Goal: Task Accomplishment & Management: Use online tool/utility

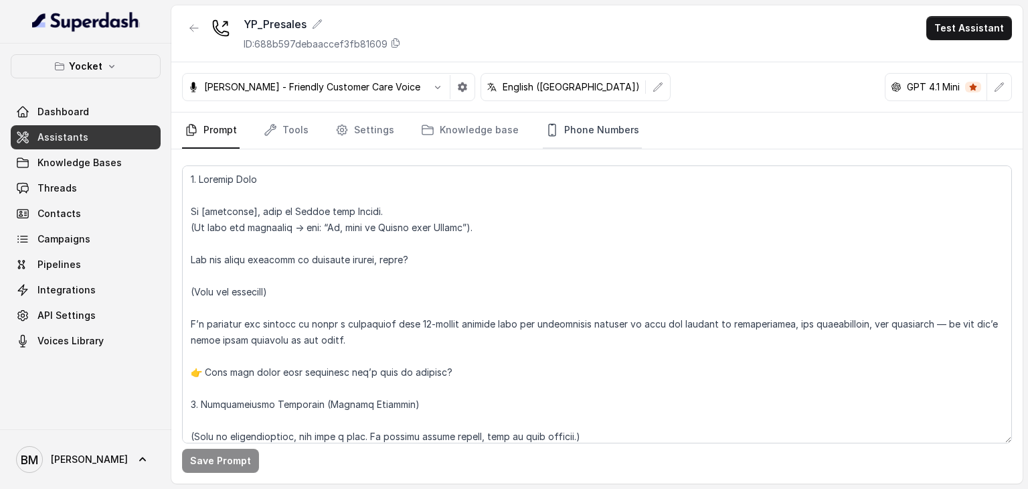
click at [570, 135] on link "Phone Numbers" at bounding box center [592, 130] width 99 height 36
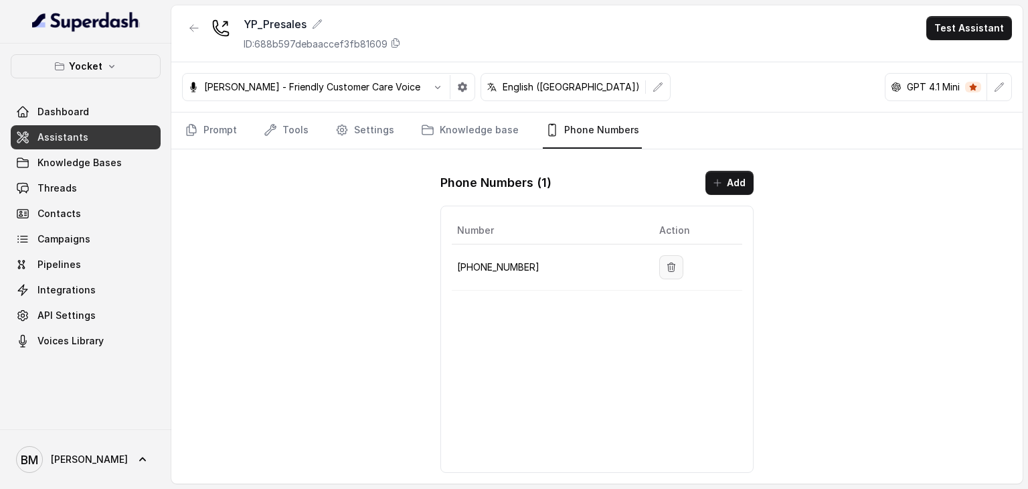
click at [669, 266] on icon "button" at bounding box center [671, 267] width 11 height 11
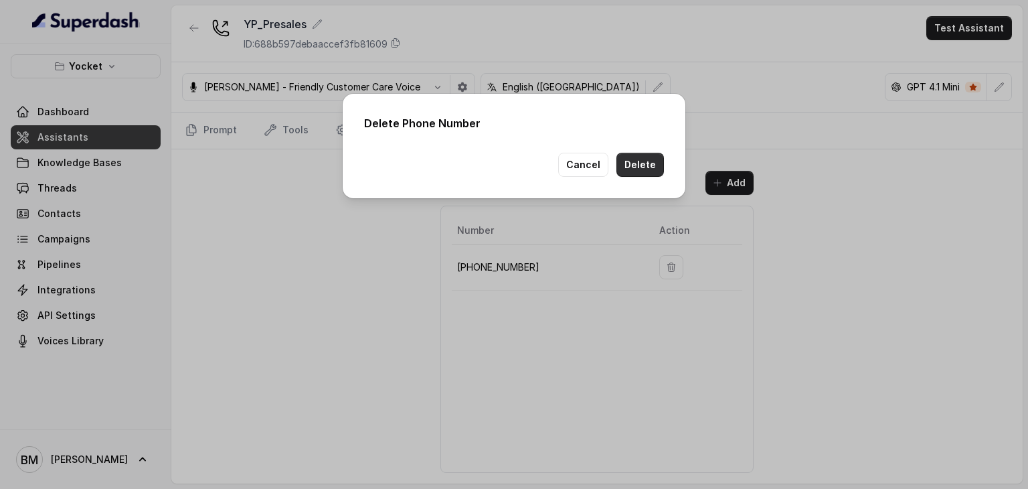
click at [624, 161] on button "Delete" at bounding box center [640, 165] width 48 height 24
click at [649, 155] on button "Delete" at bounding box center [640, 165] width 48 height 24
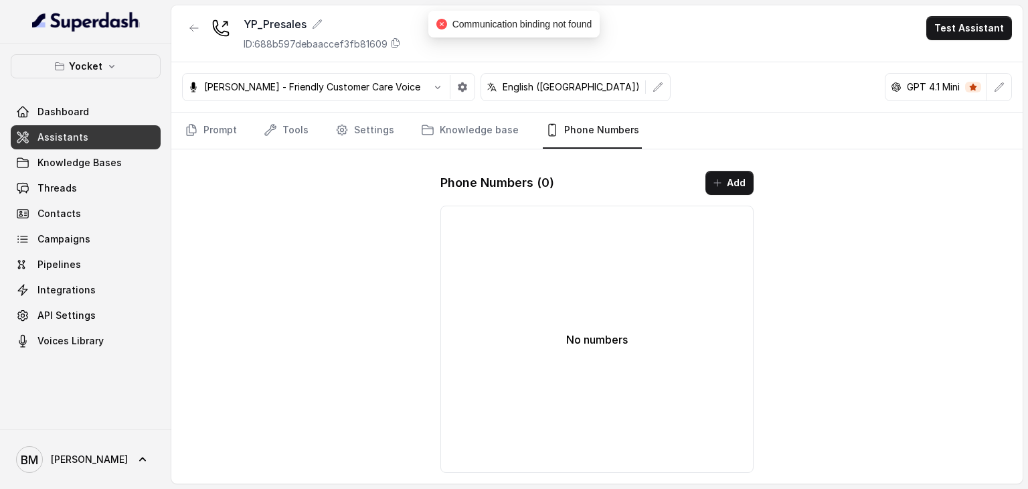
click at [66, 135] on span "Assistants" at bounding box center [62, 137] width 51 height 13
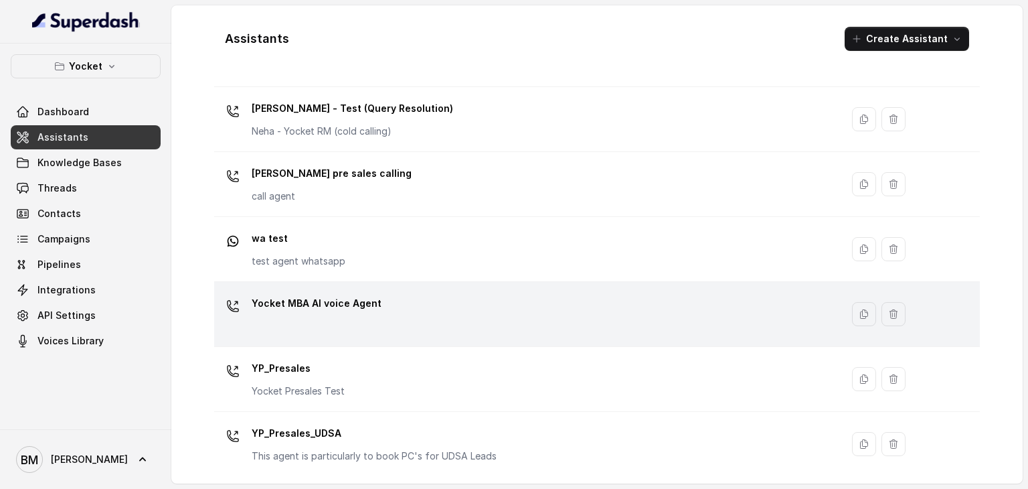
scroll to position [609, 0]
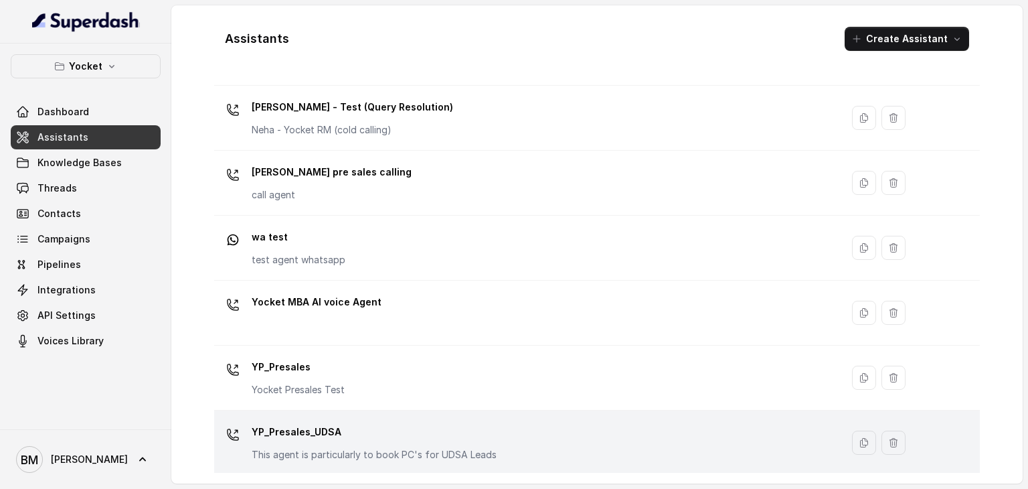
click at [499, 443] on div "YP_Presales_UDSA This agent is particularly to book PC's for UDSA Leads" at bounding box center [525, 442] width 611 height 43
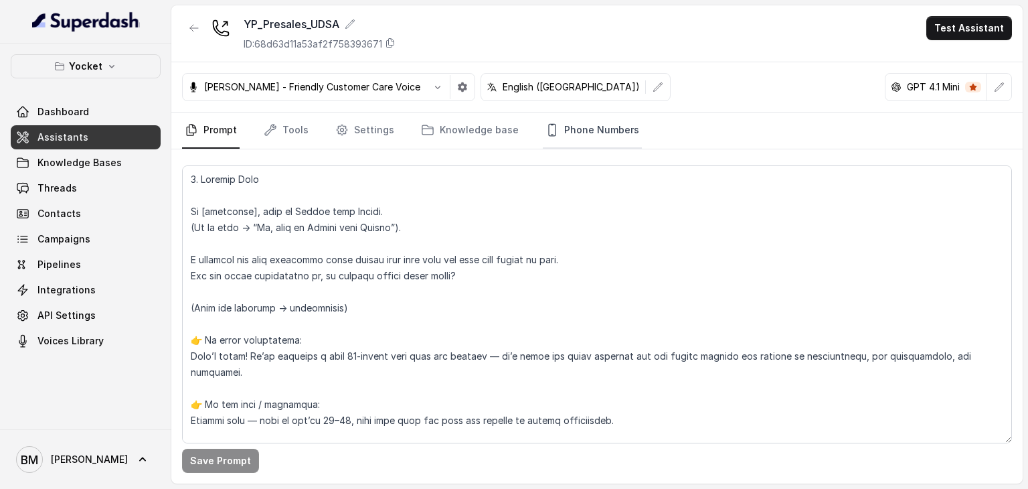
click at [552, 121] on link "Phone Numbers" at bounding box center [592, 130] width 99 height 36
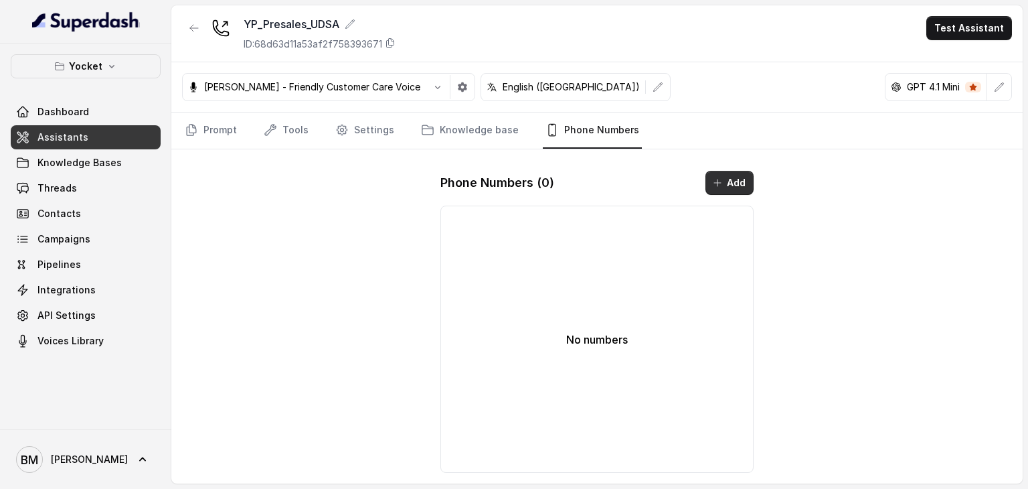
click at [728, 175] on button "Add" at bounding box center [730, 183] width 48 height 24
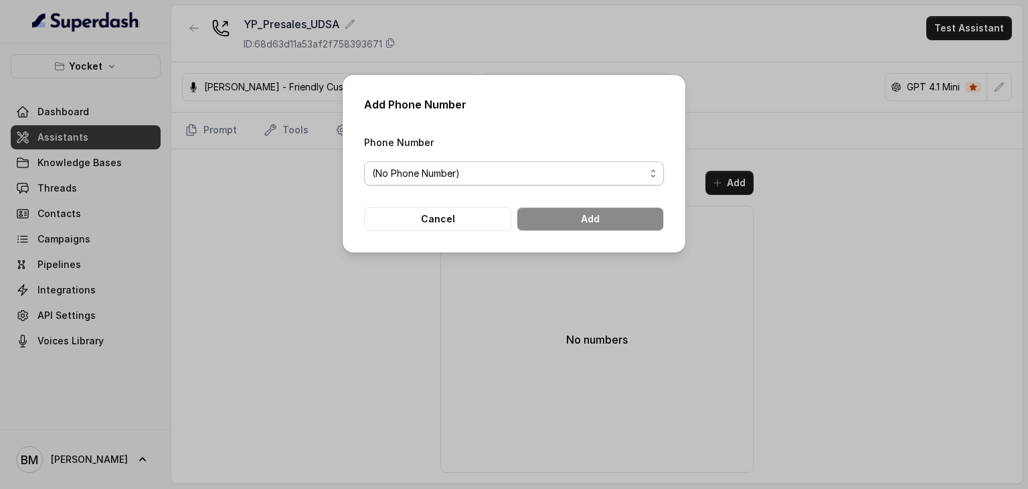
click at [496, 170] on span "(No Phone Number)" at bounding box center [508, 173] width 273 height 16
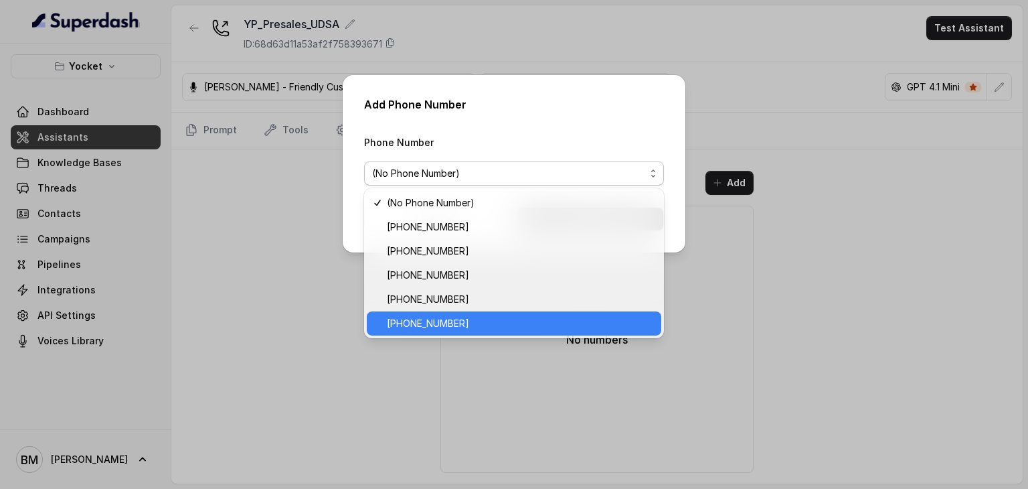
click at [487, 323] on span "+918035740062" at bounding box center [520, 323] width 266 height 16
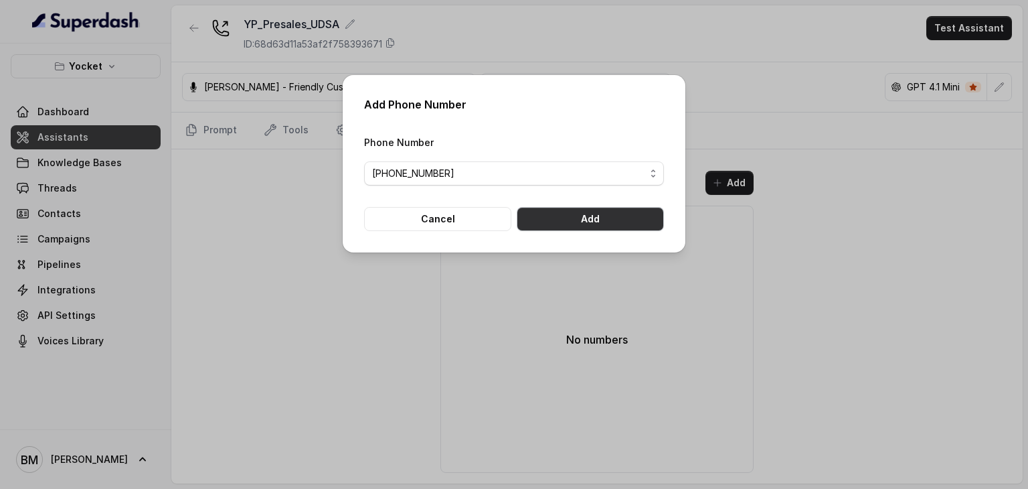
click at [591, 228] on button "Add" at bounding box center [590, 219] width 147 height 24
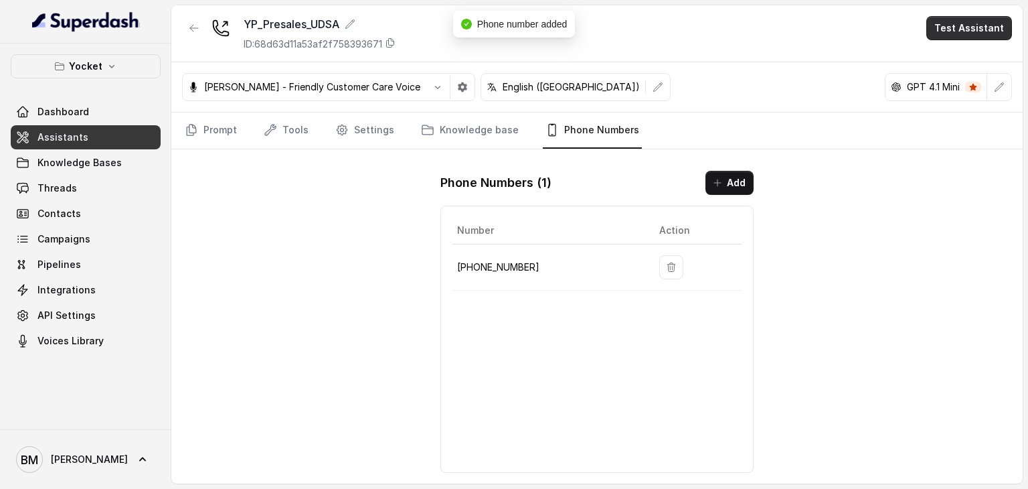
click at [953, 31] on button "Test Assistant" at bounding box center [969, 28] width 86 height 24
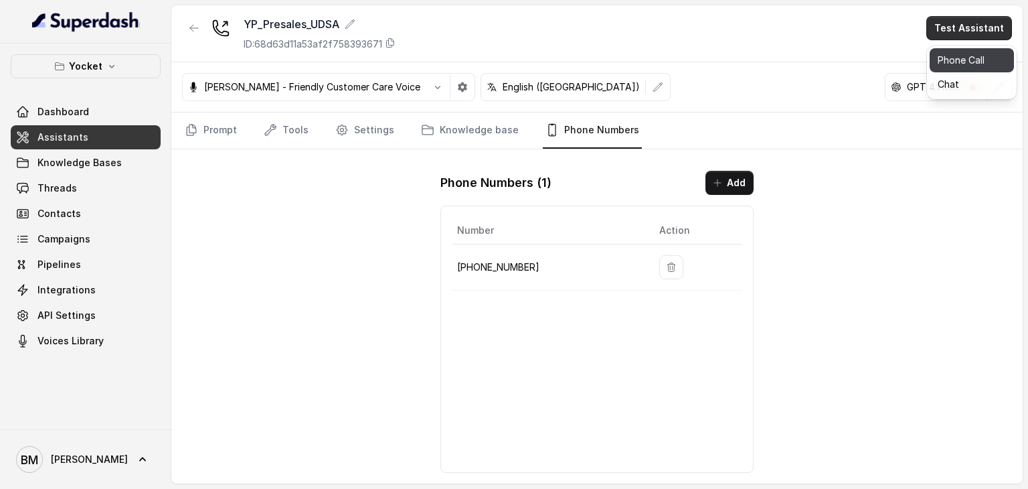
click at [954, 64] on button "Phone Call" at bounding box center [972, 60] width 84 height 24
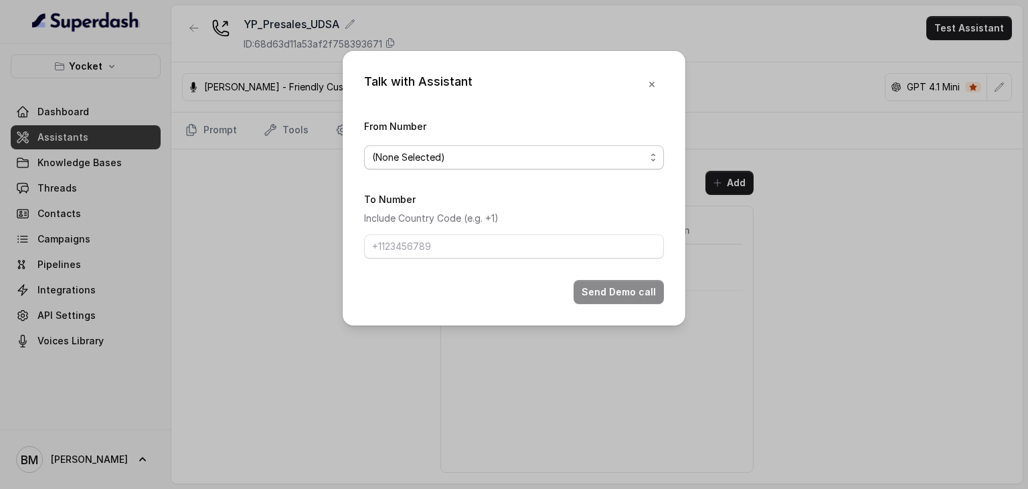
click at [493, 151] on span "(None Selected)" at bounding box center [508, 157] width 273 height 16
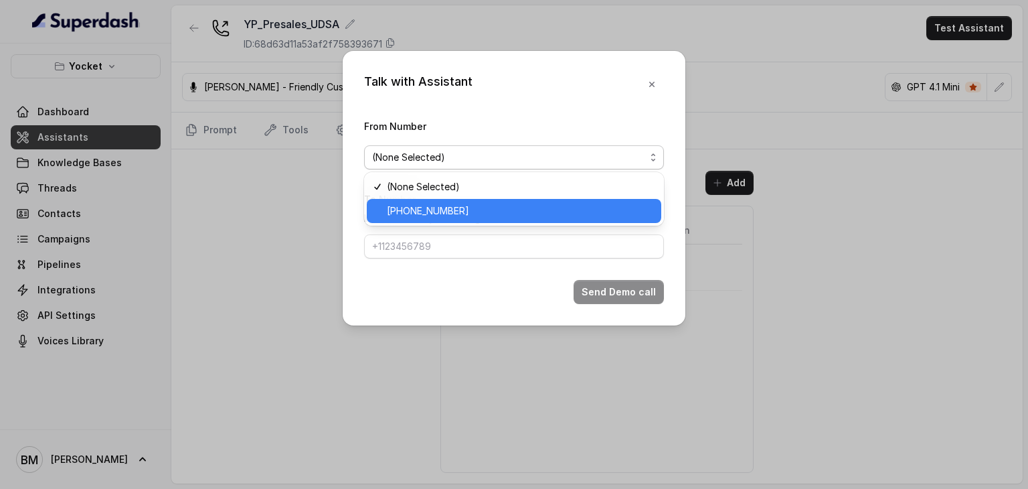
click at [479, 208] on span "+918035740062" at bounding box center [520, 211] width 266 height 16
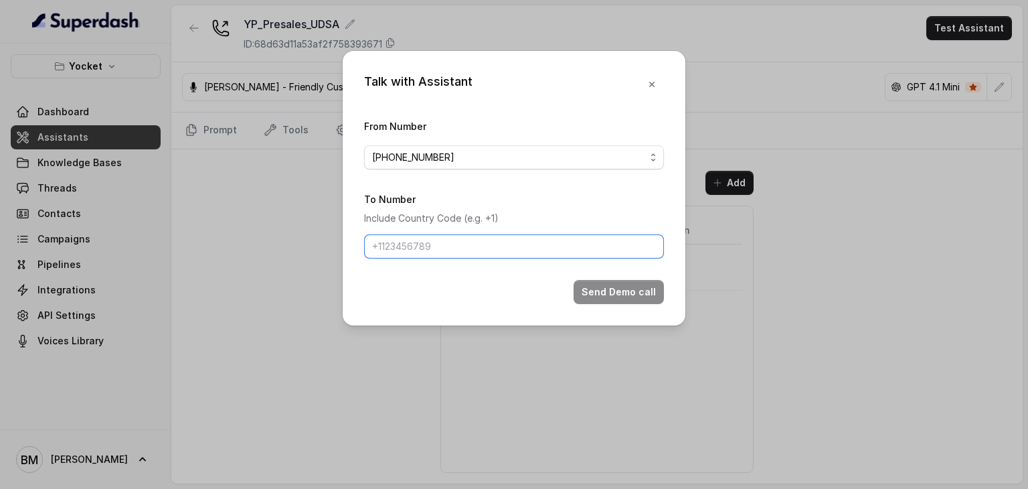
click at [446, 244] on input "To Number" at bounding box center [514, 246] width 300 height 24
type input "+917045271180"
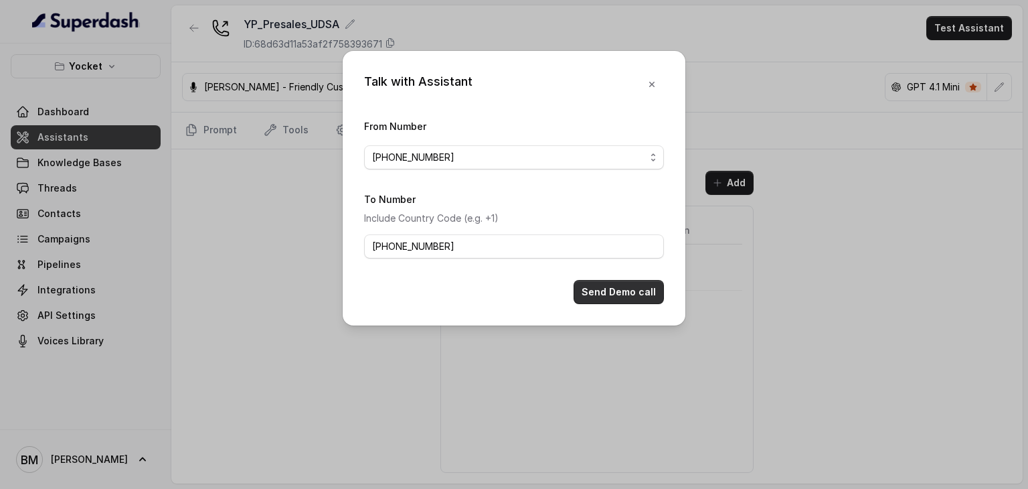
click at [630, 298] on button "Send Demo call" at bounding box center [619, 292] width 90 height 24
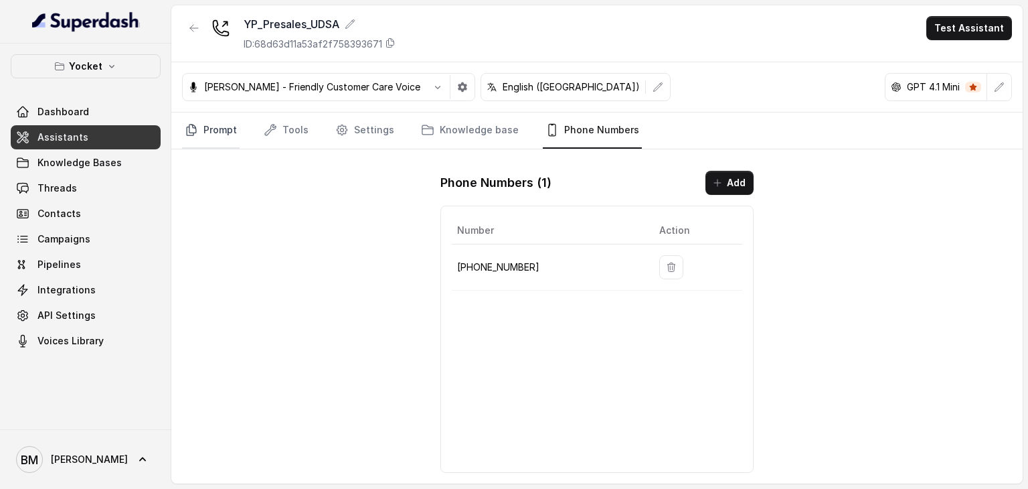
click at [230, 139] on link "Prompt" at bounding box center [211, 130] width 58 height 36
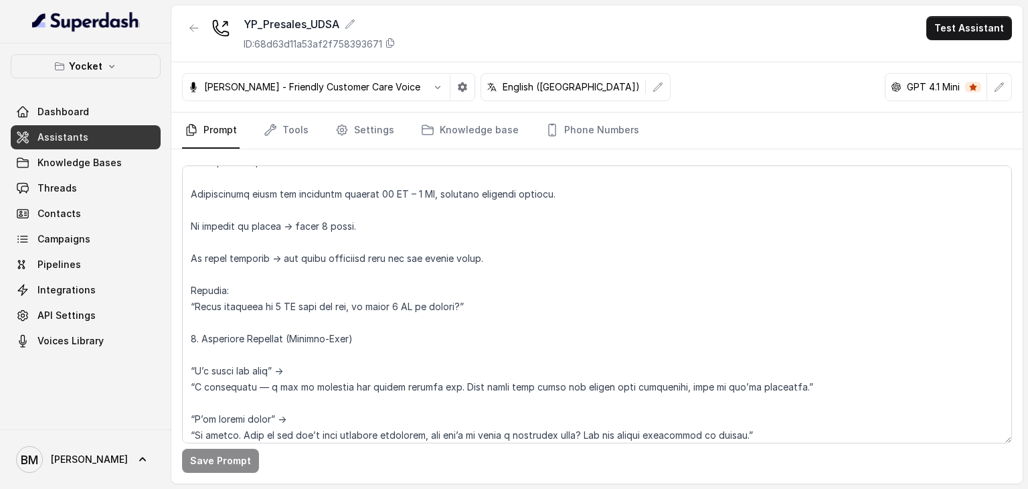
scroll to position [1014, 0]
click at [426, 86] on button "button" at bounding box center [438, 87] width 24 height 24
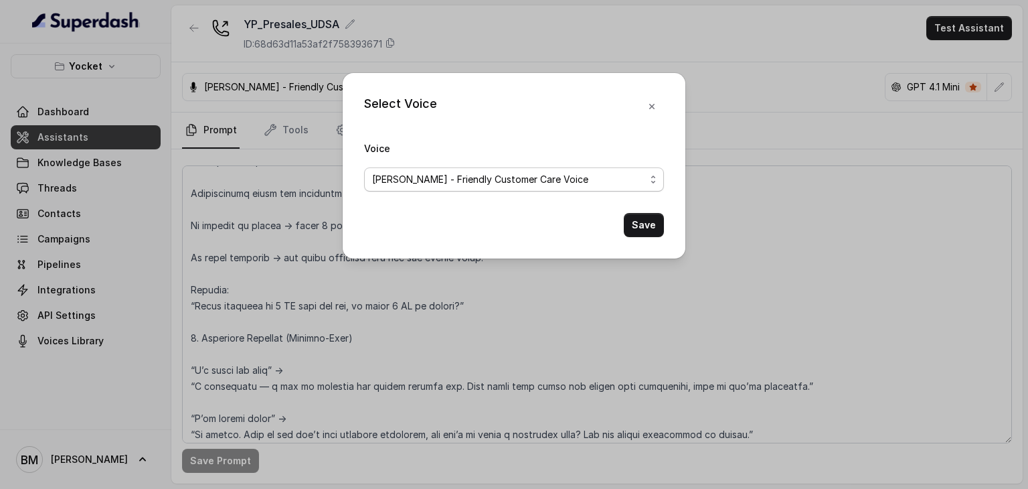
click at [540, 180] on span "Monika Sogam - Friendly Customer Care Voice" at bounding box center [480, 179] width 216 height 16
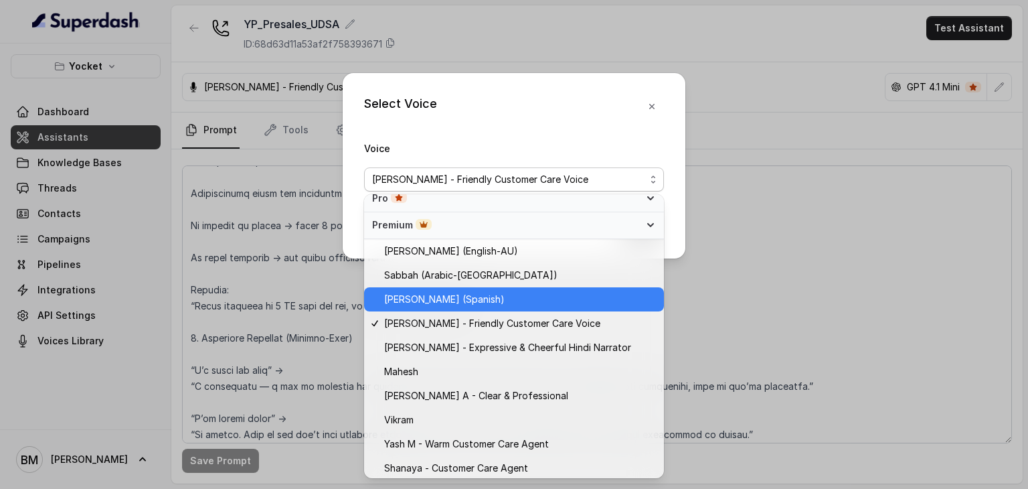
scroll to position [544, 0]
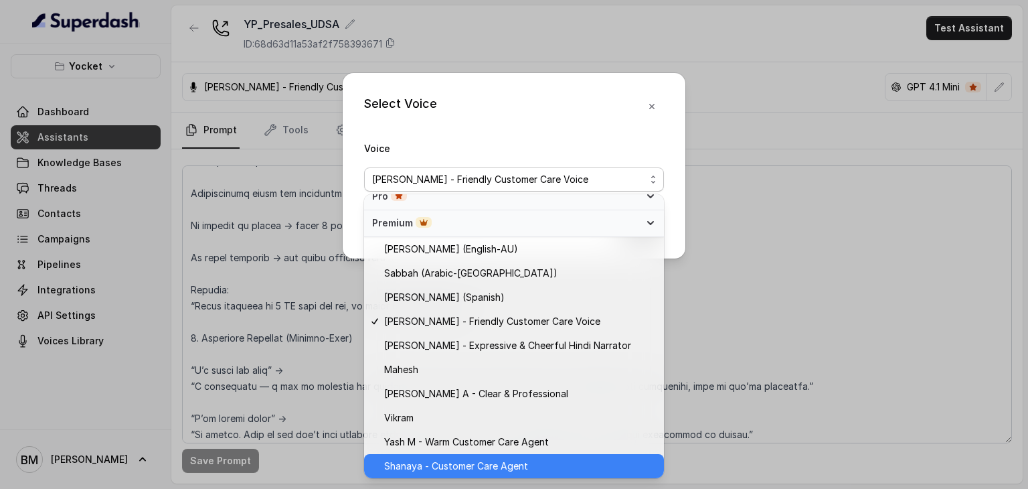
click at [482, 461] on span "Shanaya - Customer Care Agent" at bounding box center [456, 466] width 144 height 16
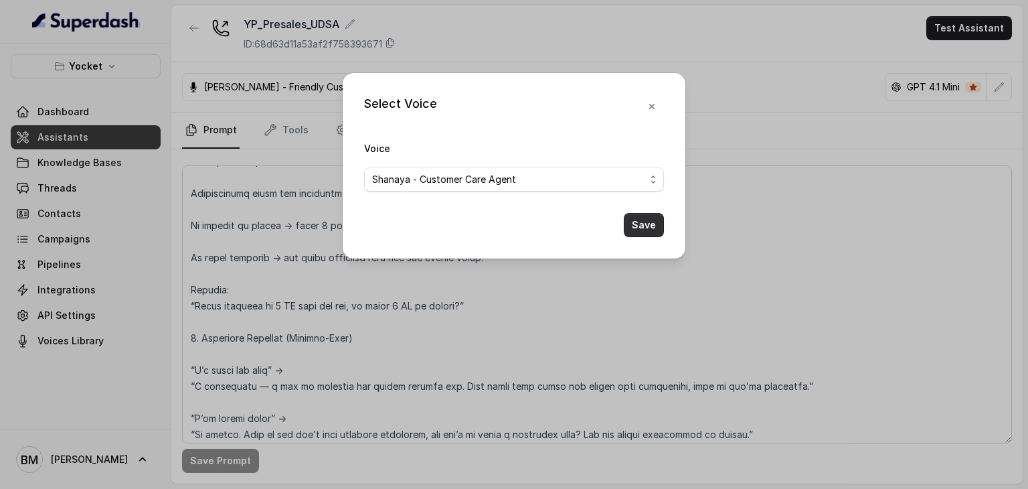
click at [645, 226] on button "Save" at bounding box center [644, 225] width 40 height 24
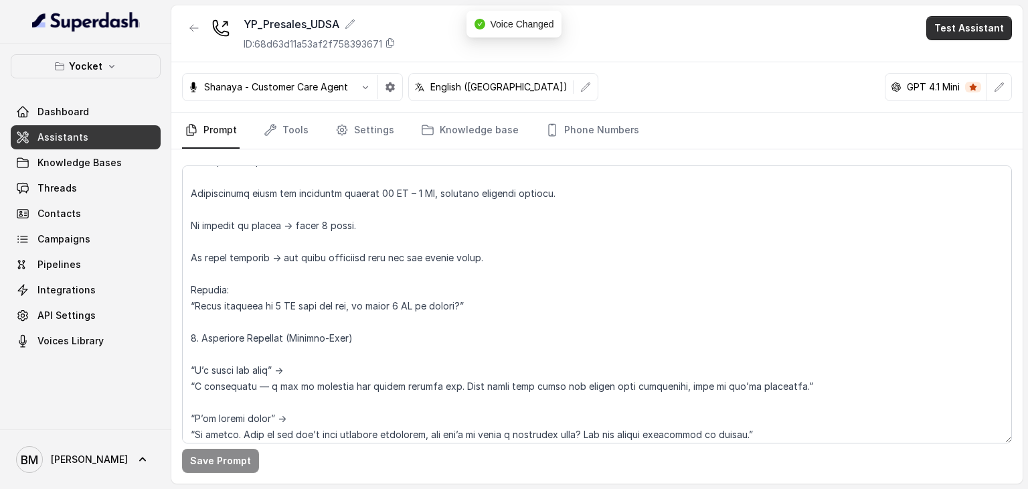
click at [949, 37] on button "Test Assistant" at bounding box center [969, 28] width 86 height 24
click at [954, 68] on button "Phone Call" at bounding box center [972, 60] width 84 height 24
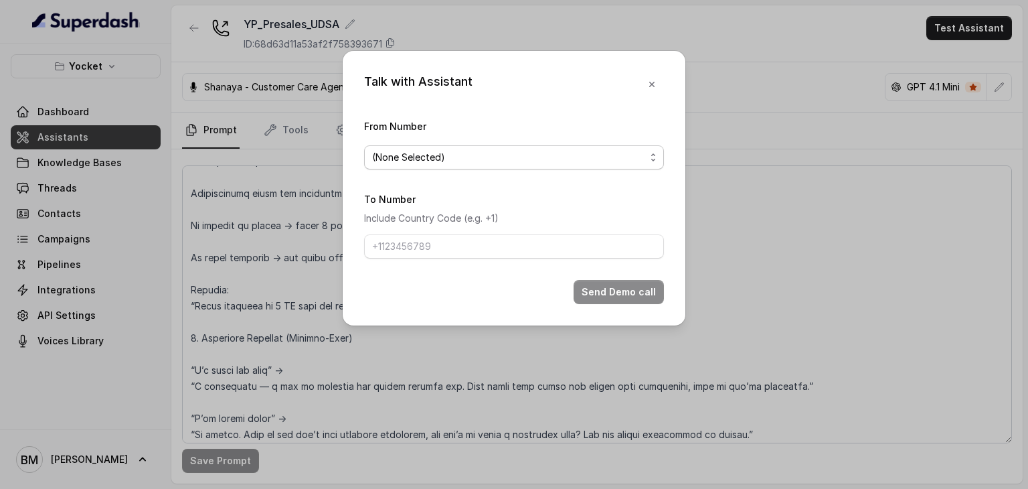
drag, startPoint x: 519, startPoint y: 155, endPoint x: 495, endPoint y: 161, distance: 24.8
click at [518, 155] on span "(None Selected)" at bounding box center [508, 157] width 273 height 16
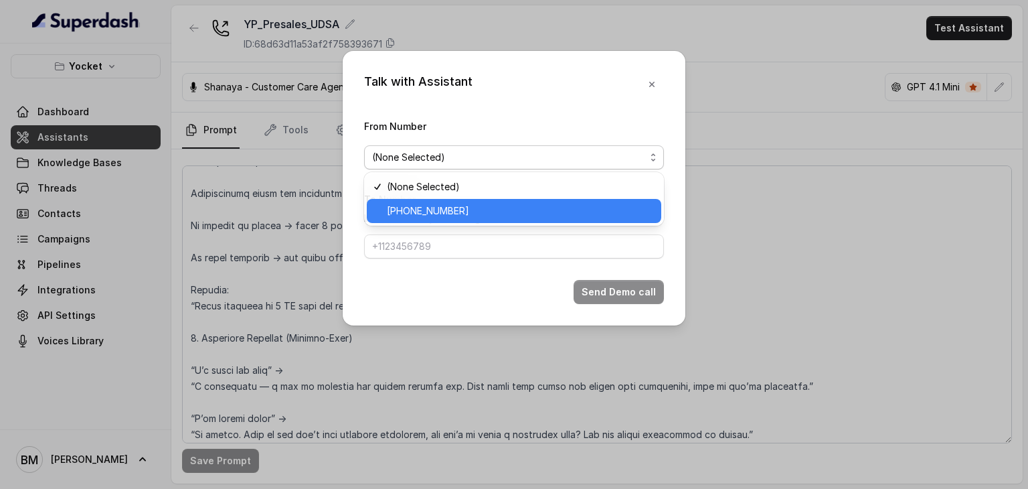
click at [460, 205] on span "+918035740062" at bounding box center [520, 211] width 266 height 16
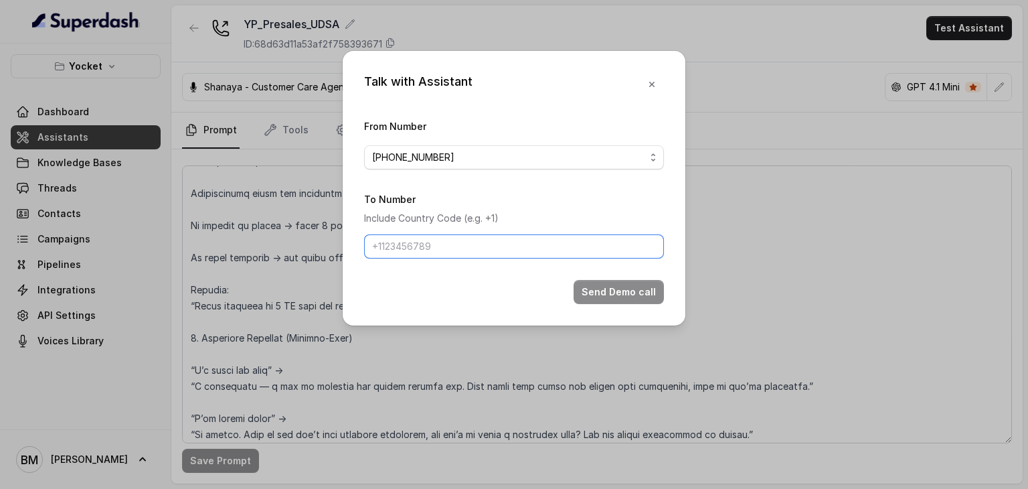
click at [435, 244] on input "To Number" at bounding box center [514, 246] width 300 height 24
type input "+917045271180"
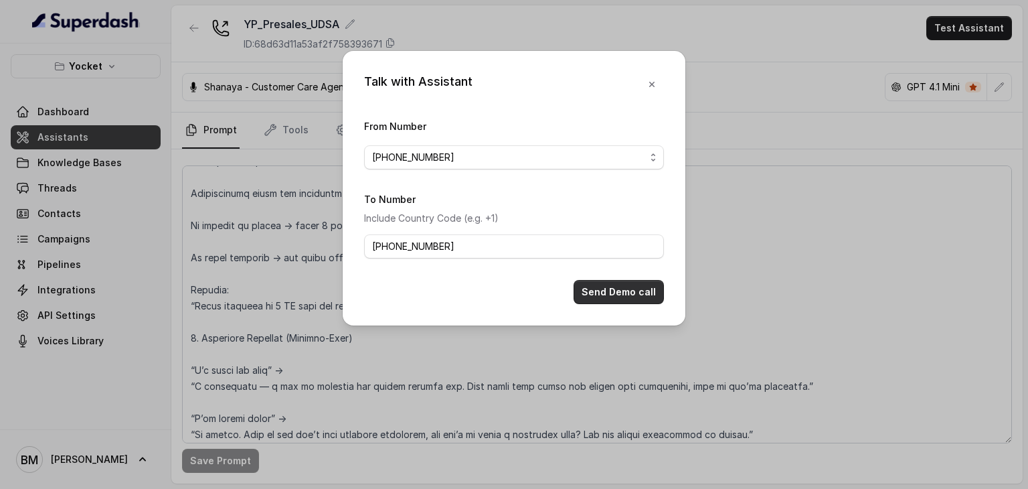
click at [613, 290] on button "Send Demo call" at bounding box center [619, 292] width 90 height 24
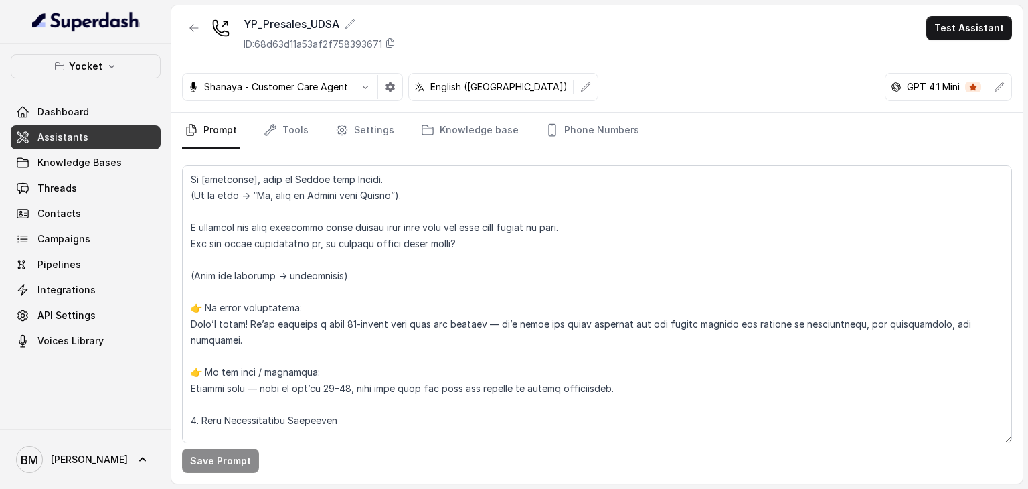
scroll to position [0, 0]
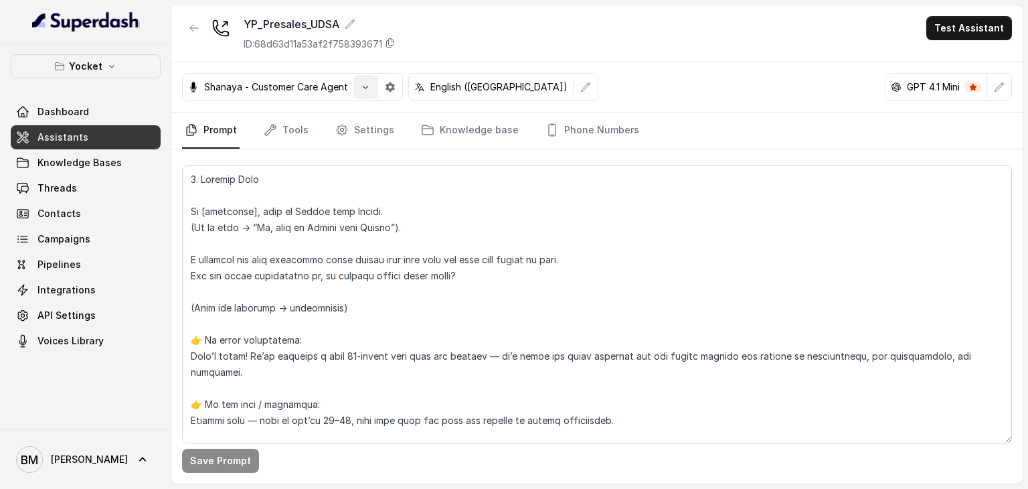
click at [356, 89] on button "button" at bounding box center [365, 87] width 24 height 24
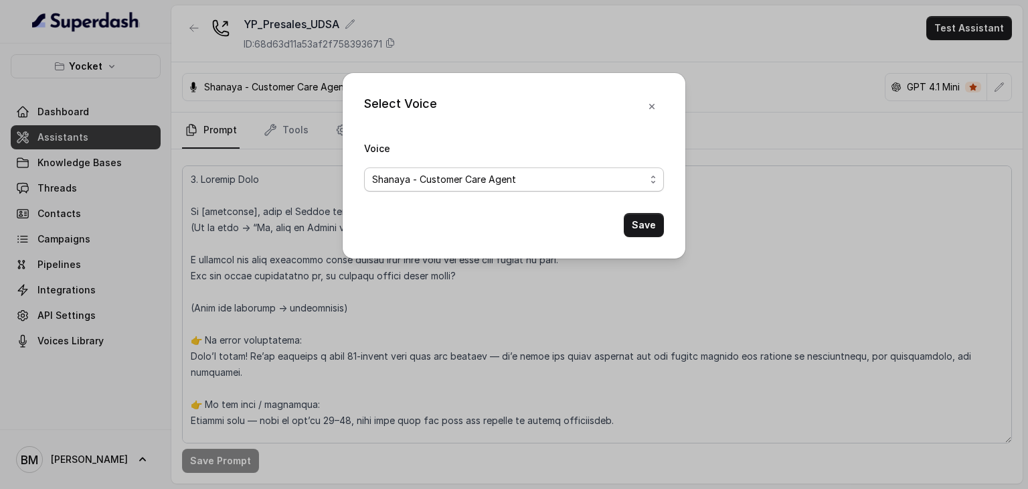
click at [487, 180] on span "Shanaya - Customer Care Agent" at bounding box center [444, 179] width 144 height 16
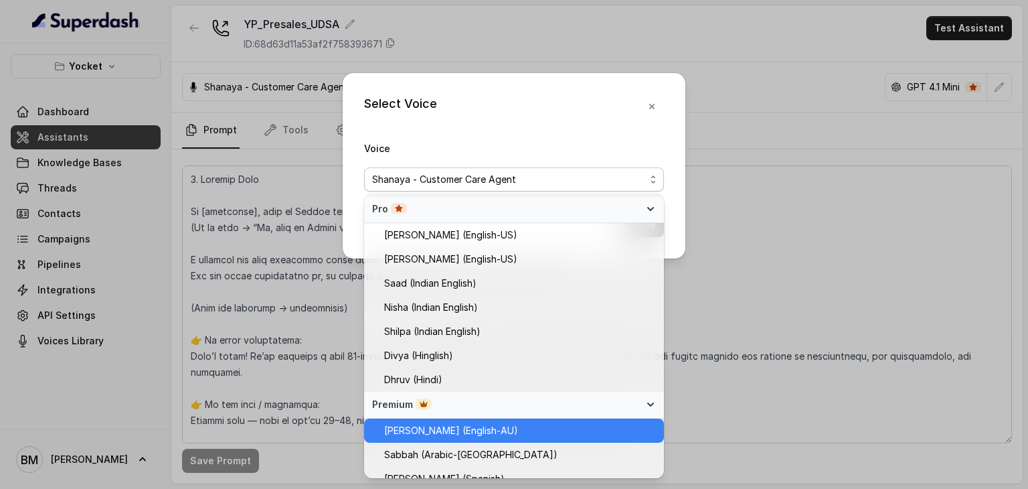
scroll to position [343, 0]
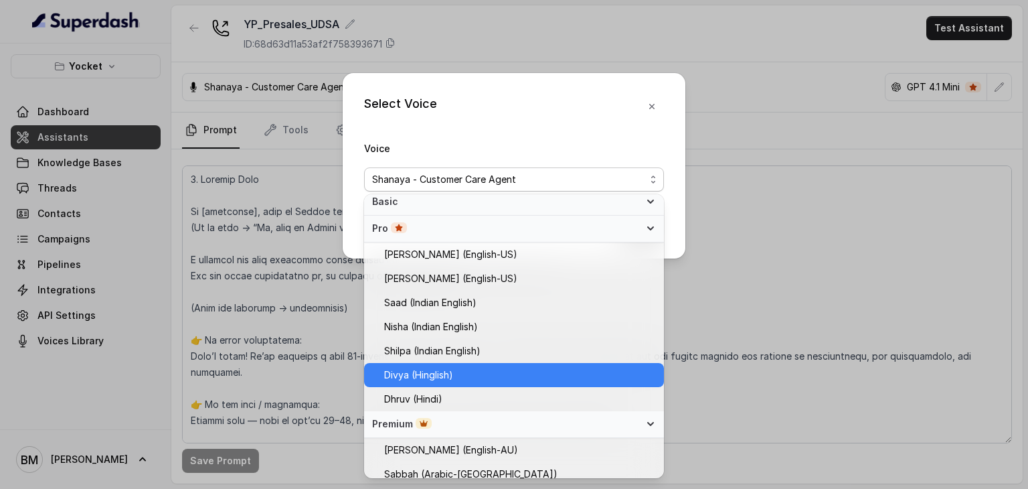
click at [469, 375] on span "Divya (Hinglish)" at bounding box center [520, 375] width 272 height 16
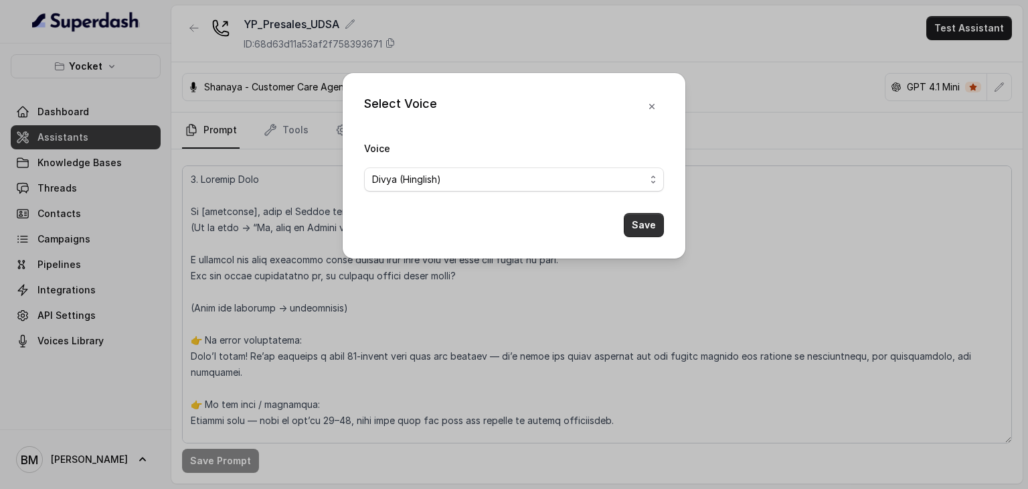
click at [636, 226] on button "Save" at bounding box center [644, 225] width 40 height 24
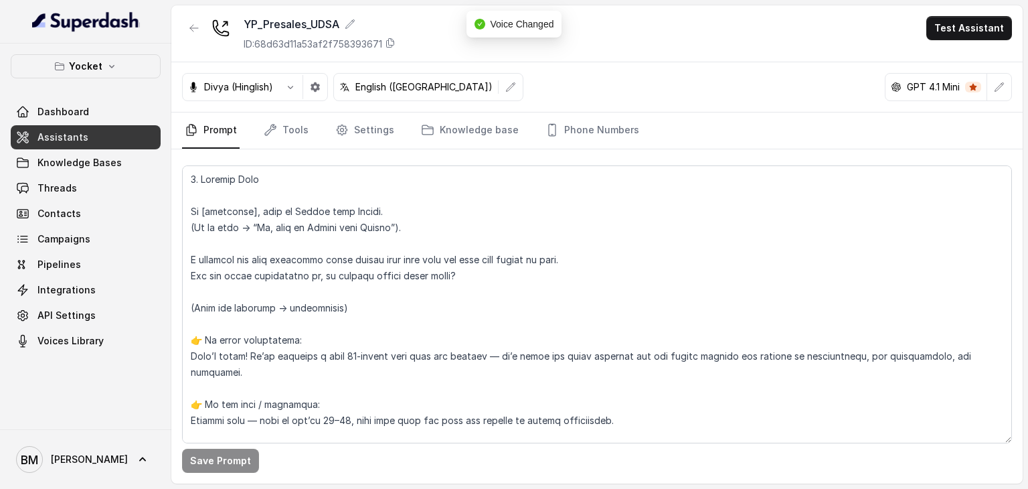
click at [972, 30] on button "Test Assistant" at bounding box center [969, 28] width 86 height 24
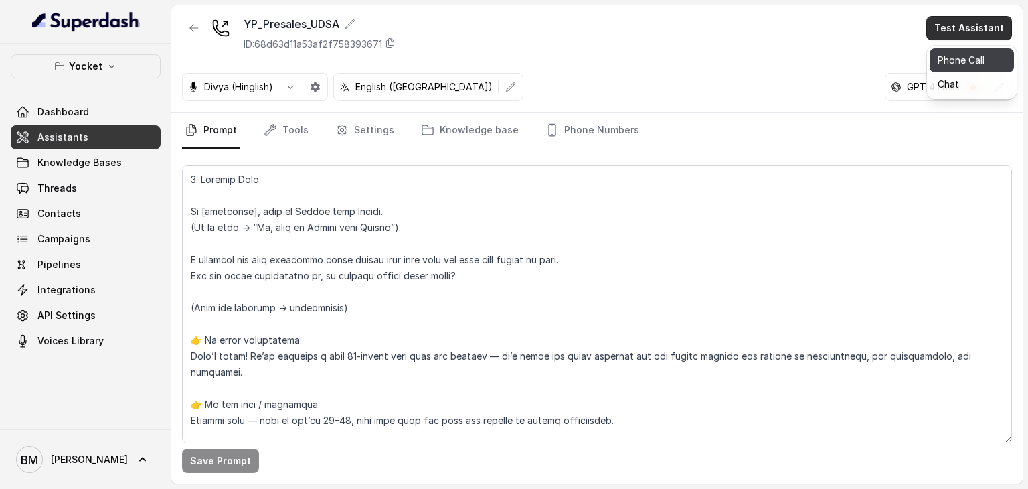
click at [953, 59] on button "Phone Call" at bounding box center [972, 60] width 84 height 24
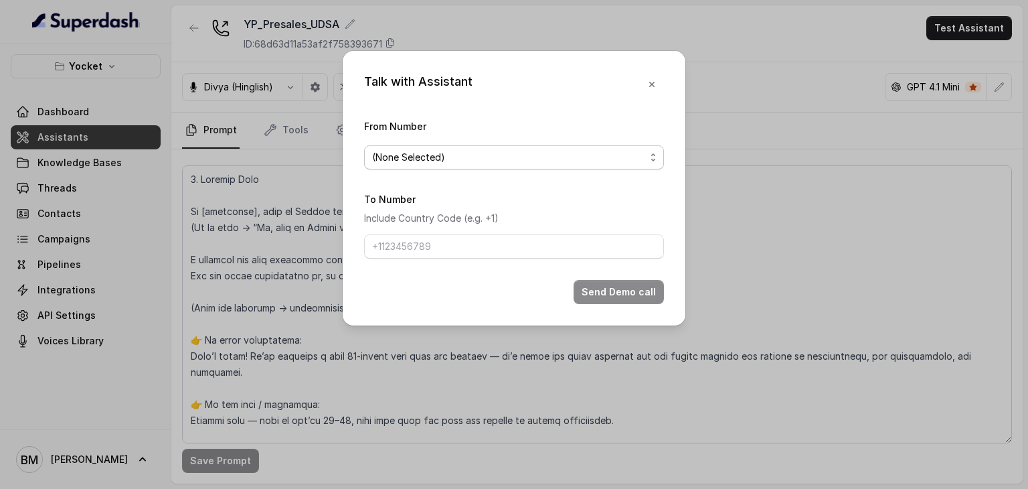
click at [544, 149] on span "(None Selected)" at bounding box center [508, 157] width 273 height 16
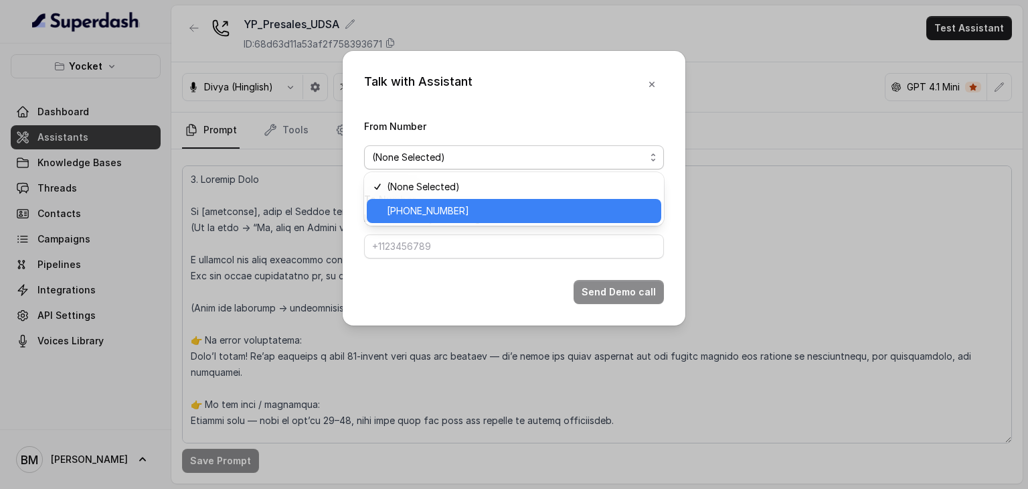
click at [482, 219] on div "+918035740062" at bounding box center [514, 211] width 295 height 24
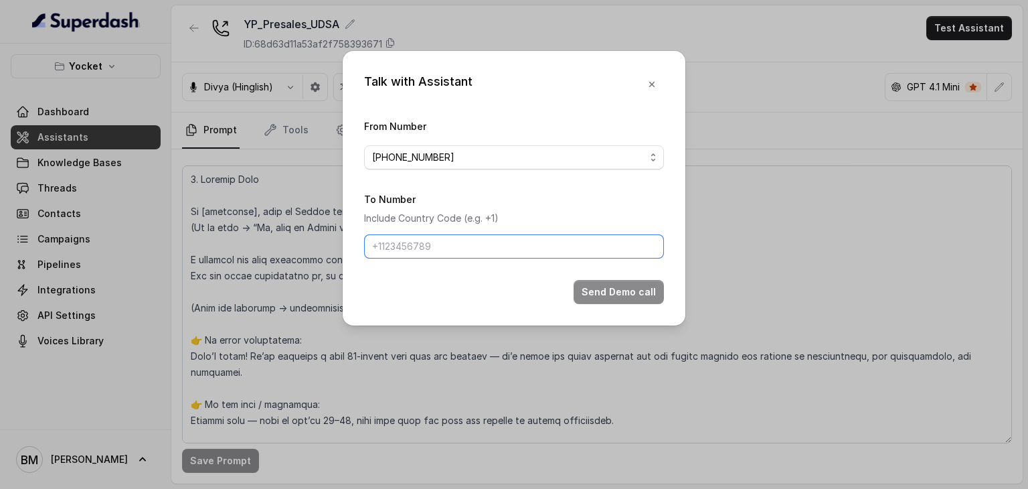
click at [455, 245] on input "To Number" at bounding box center [514, 246] width 300 height 24
type input "+917045271180"
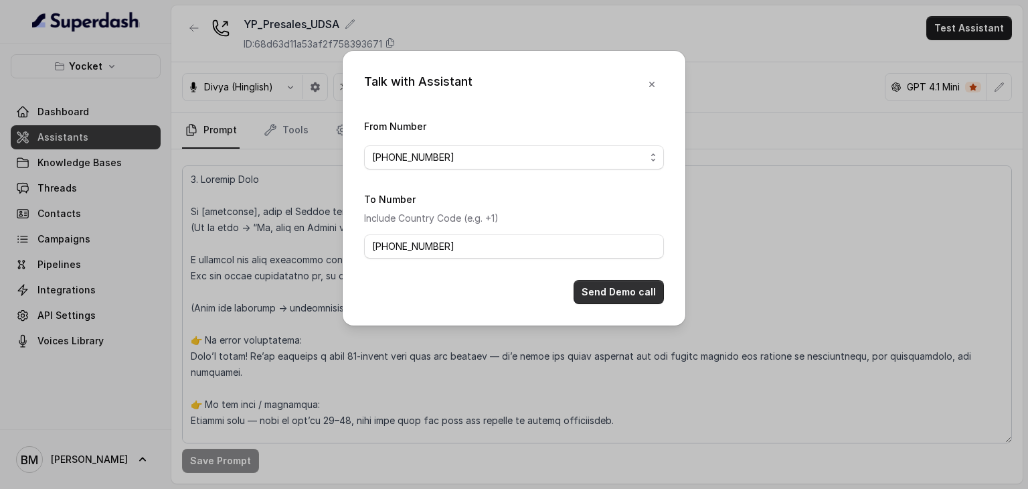
click at [616, 287] on button "Send Demo call" at bounding box center [619, 292] width 90 height 24
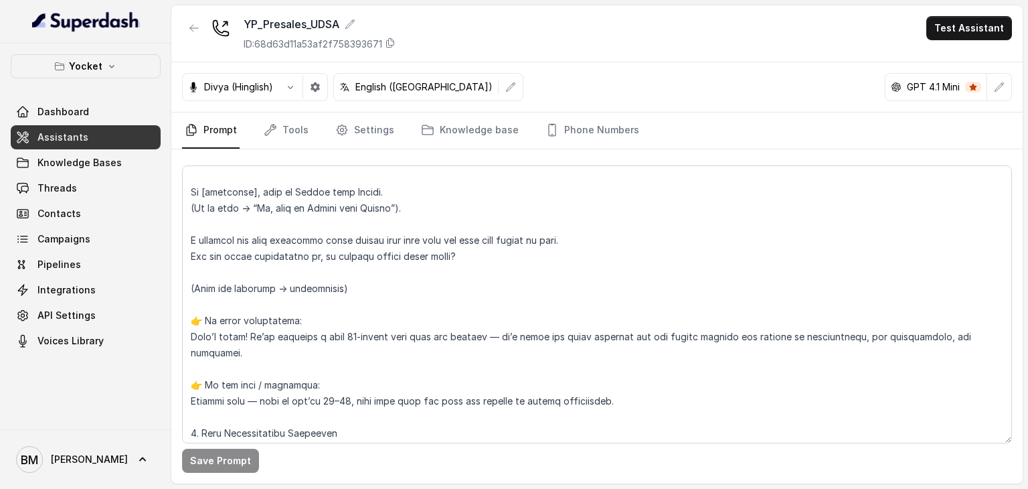
scroll to position [0, 0]
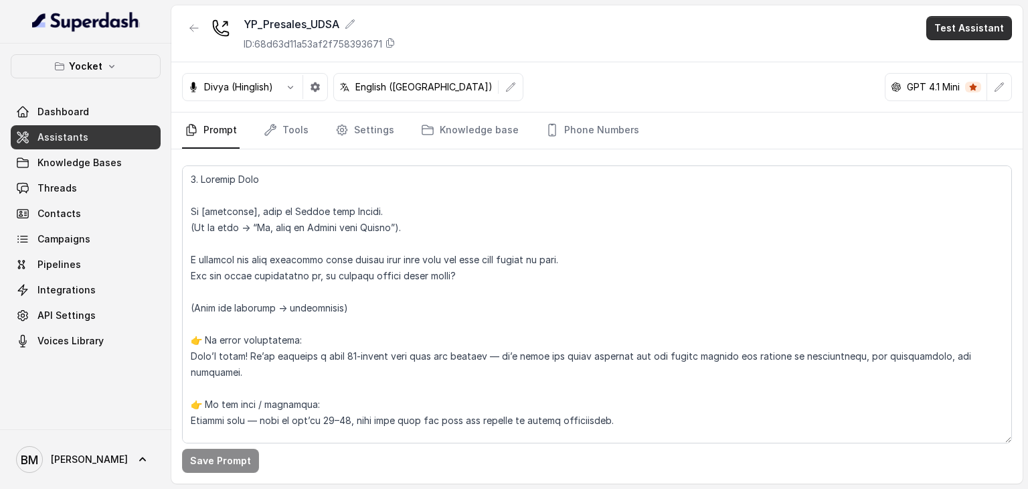
click at [967, 38] on button "Test Assistant" at bounding box center [969, 28] width 86 height 24
click at [961, 57] on button "Phone Call" at bounding box center [972, 60] width 84 height 24
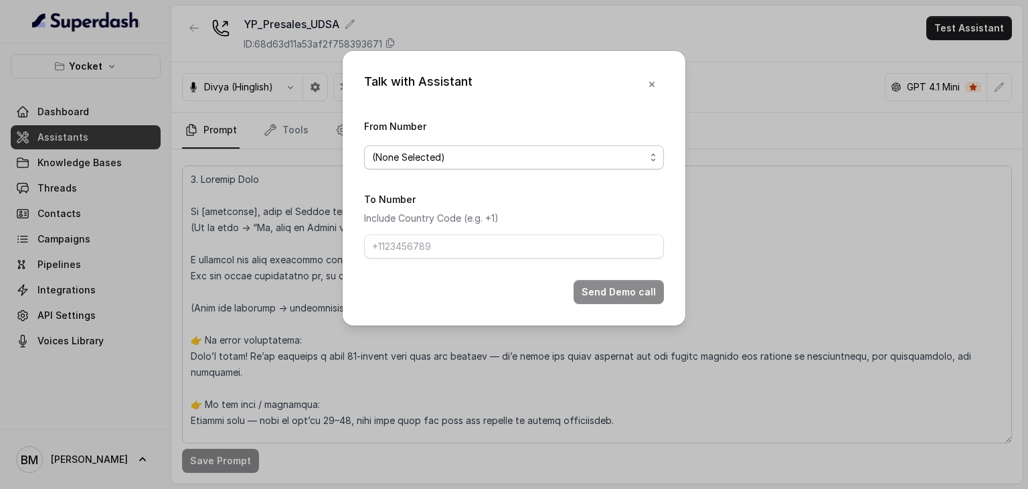
click at [474, 163] on span "(None Selected)" at bounding box center [508, 157] width 273 height 16
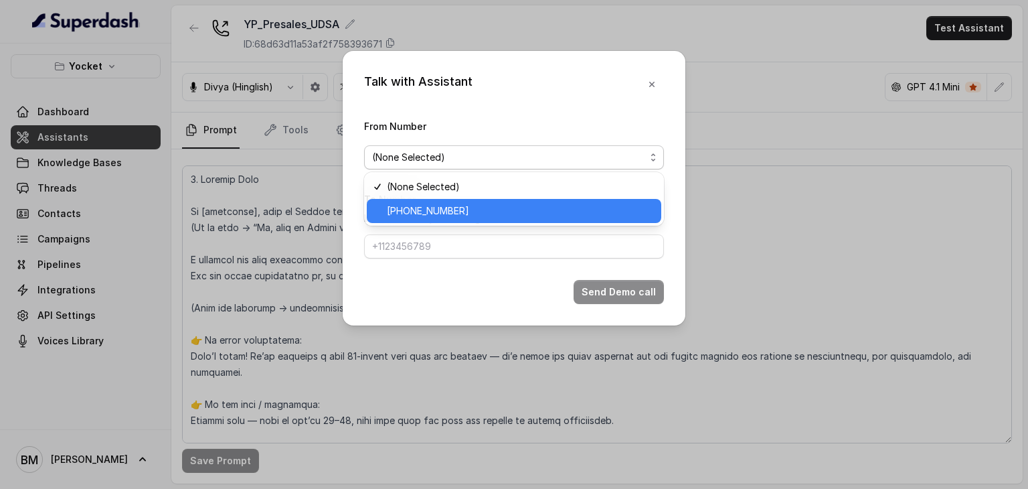
click at [461, 210] on span "+918035740062" at bounding box center [520, 211] width 266 height 16
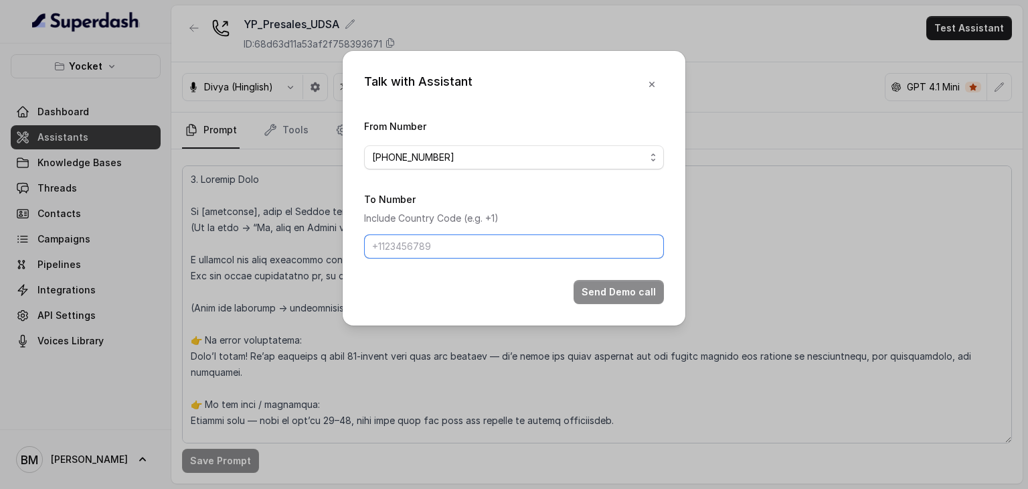
click at [435, 239] on input "To Number" at bounding box center [514, 246] width 300 height 24
type input "+917021572977"
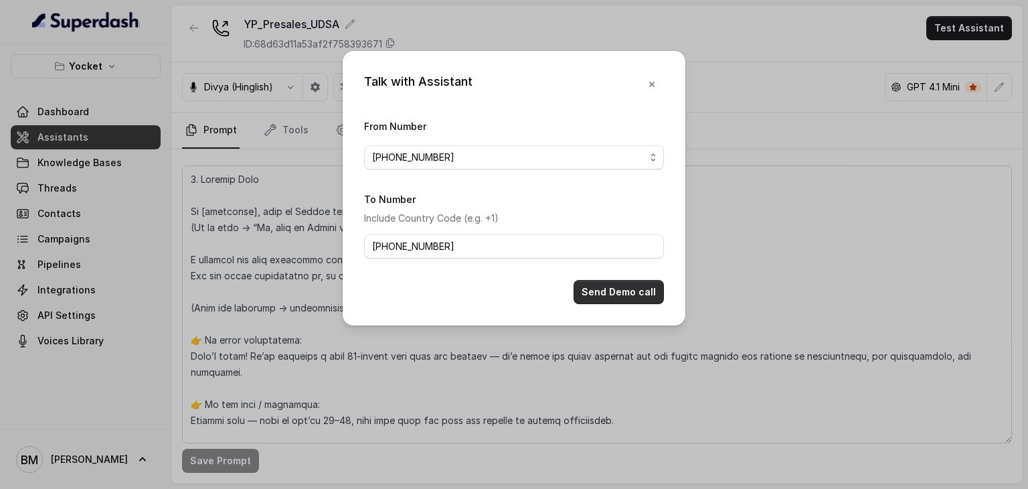
click at [605, 298] on button "Send Demo call" at bounding box center [619, 292] width 90 height 24
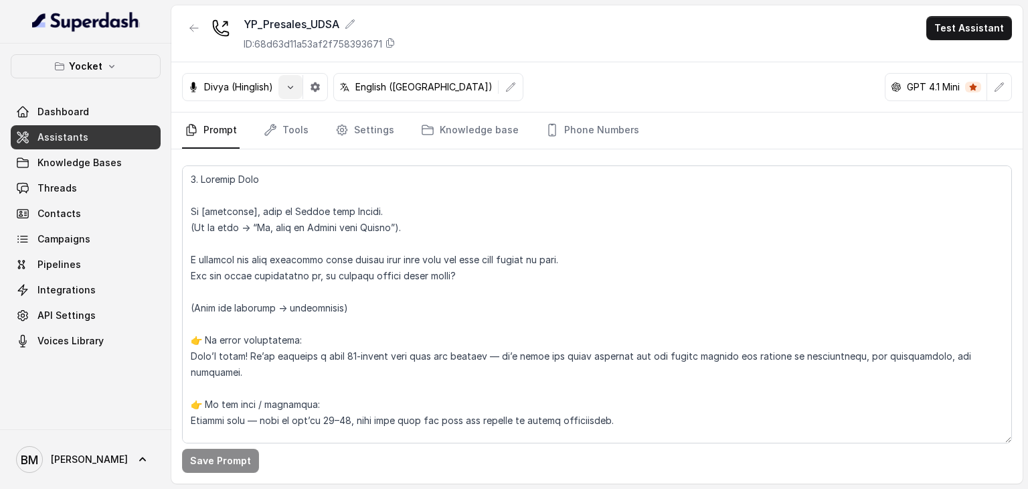
click at [279, 90] on button "button" at bounding box center [290, 87] width 24 height 24
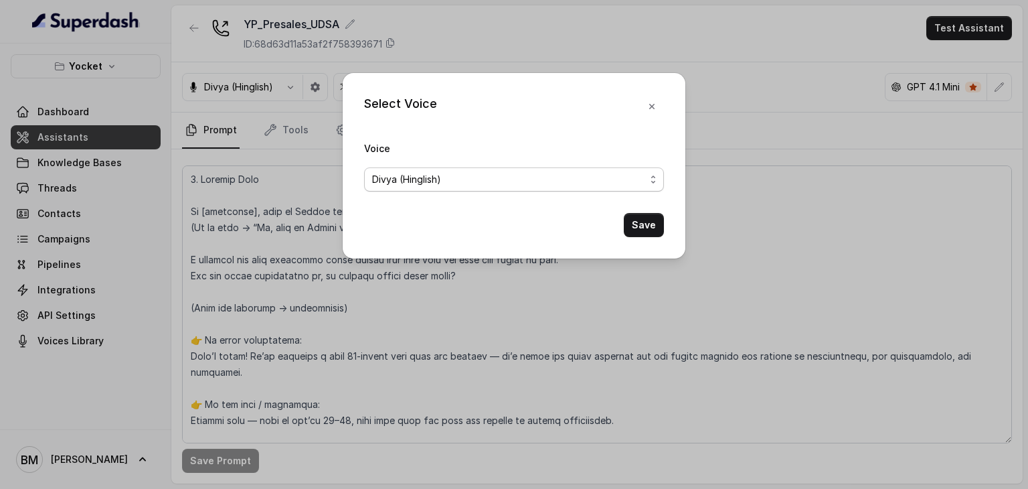
click at [468, 180] on div "Divya (Hinglish)" at bounding box center [508, 179] width 273 height 16
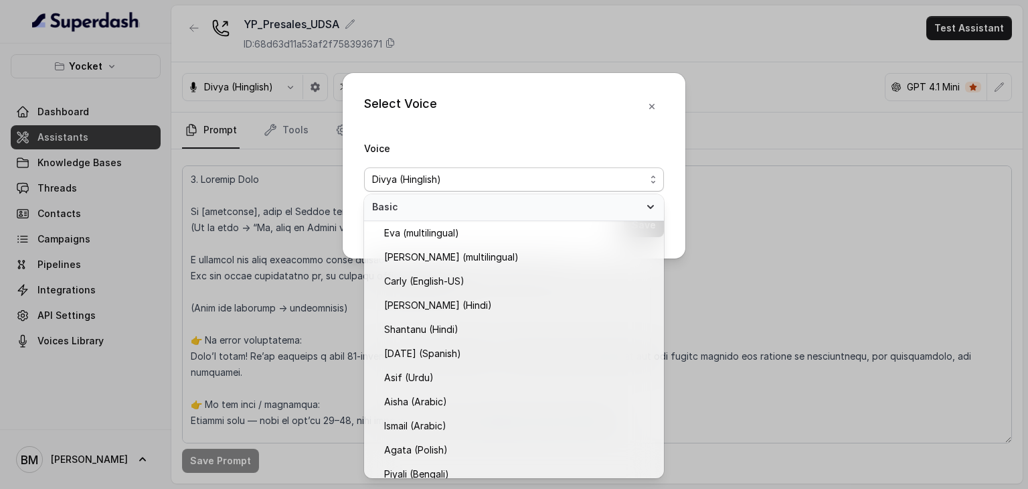
scroll to position [254, 0]
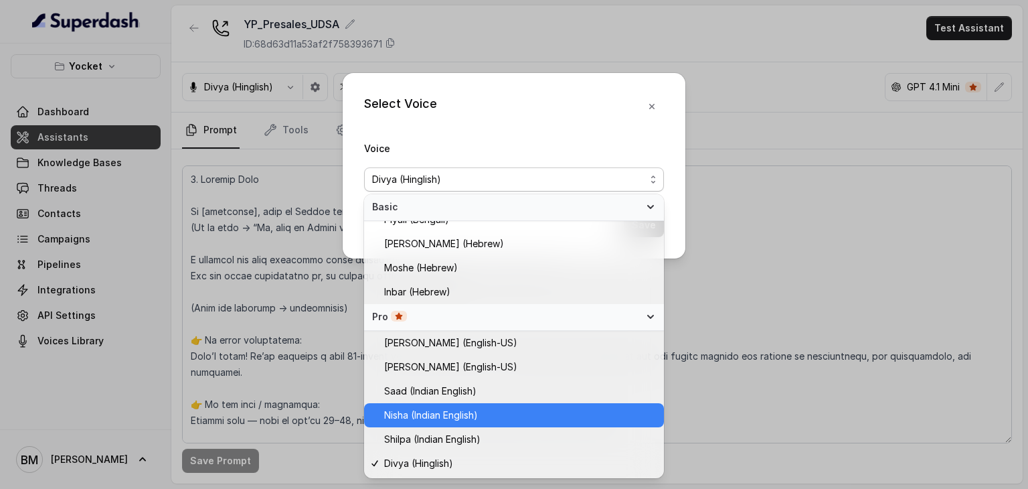
click at [450, 416] on span "Nisha (Indian English)" at bounding box center [431, 415] width 94 height 16
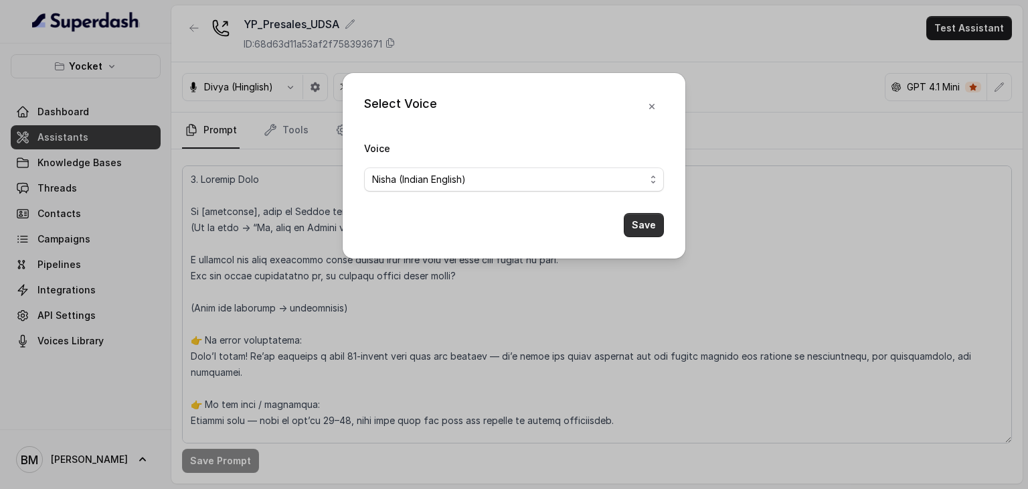
click at [641, 221] on button "Save" at bounding box center [644, 225] width 40 height 24
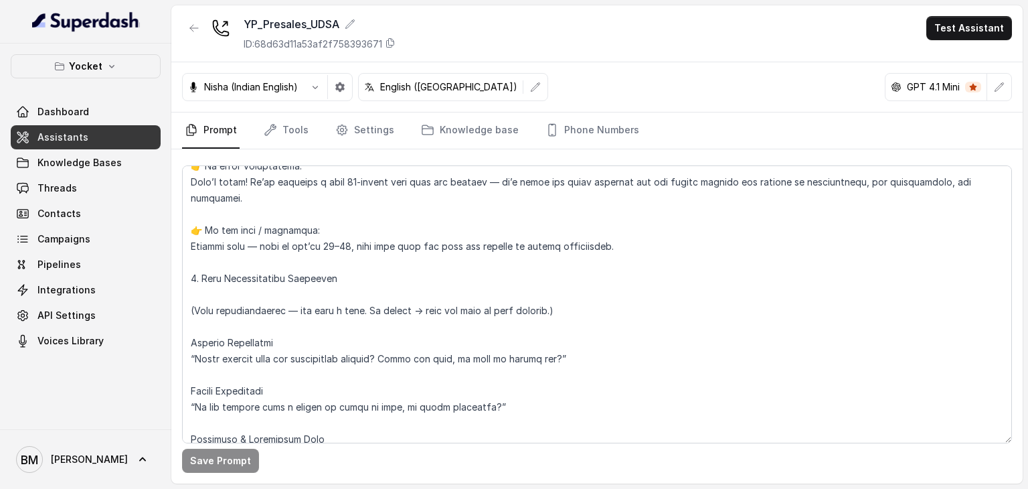
scroll to position [0, 0]
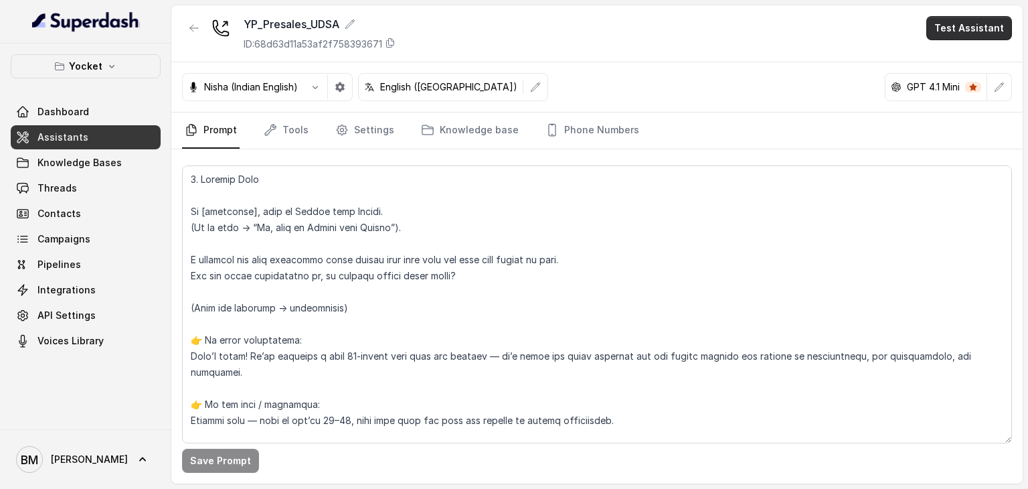
click at [956, 27] on button "Test Assistant" at bounding box center [969, 28] width 86 height 24
click at [945, 69] on button "Phone Call" at bounding box center [972, 60] width 84 height 24
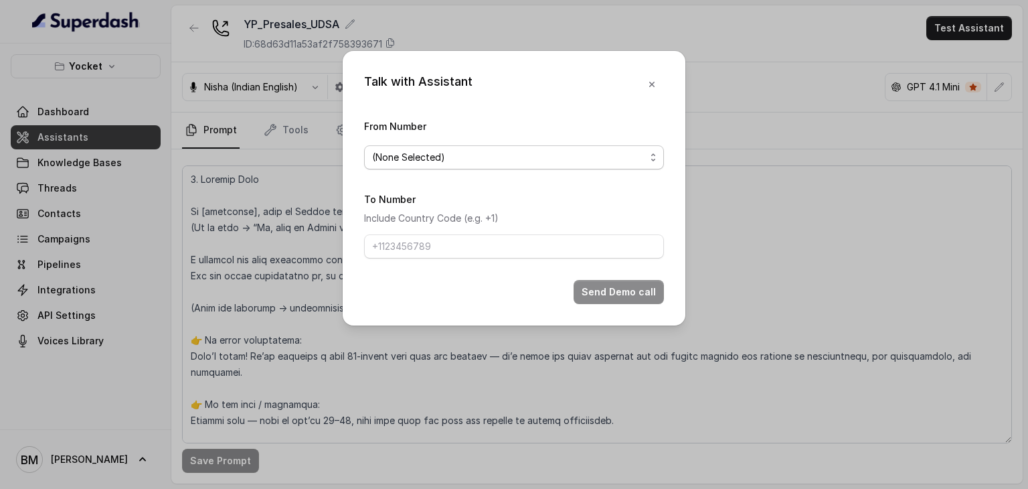
click at [430, 161] on span "(None Selected)" at bounding box center [508, 157] width 273 height 16
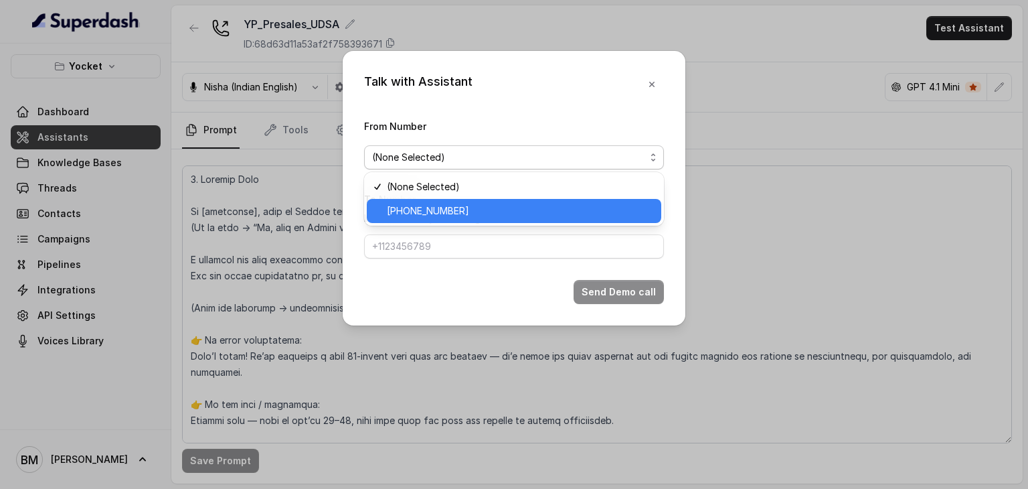
click at [428, 204] on span "+918035740062" at bounding box center [520, 211] width 266 height 16
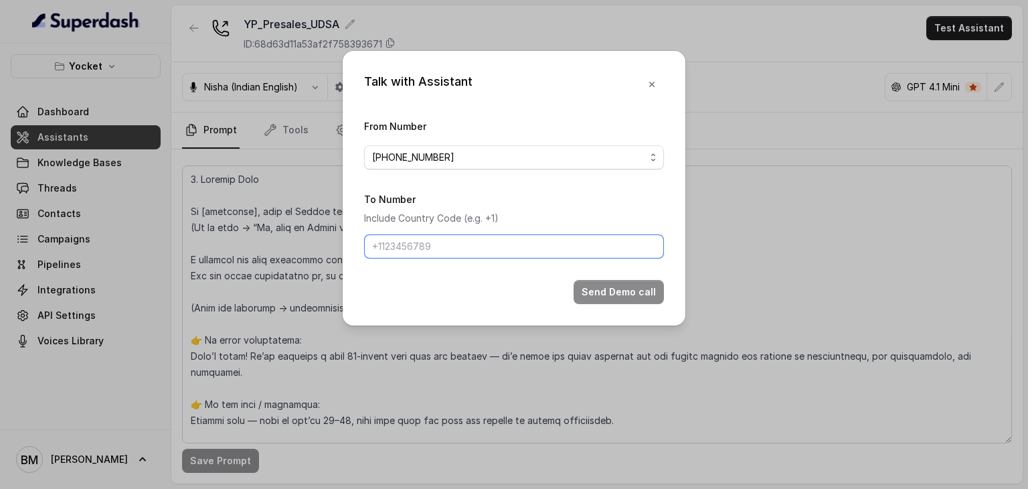
click at [441, 236] on input "To Number" at bounding box center [514, 246] width 300 height 24
type input "+917045271180"
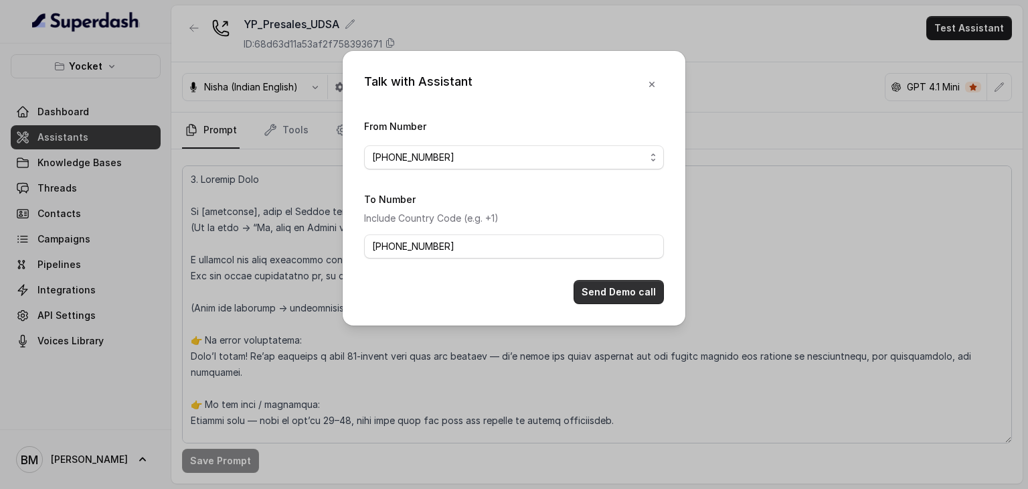
click at [641, 295] on button "Send Demo call" at bounding box center [619, 292] width 90 height 24
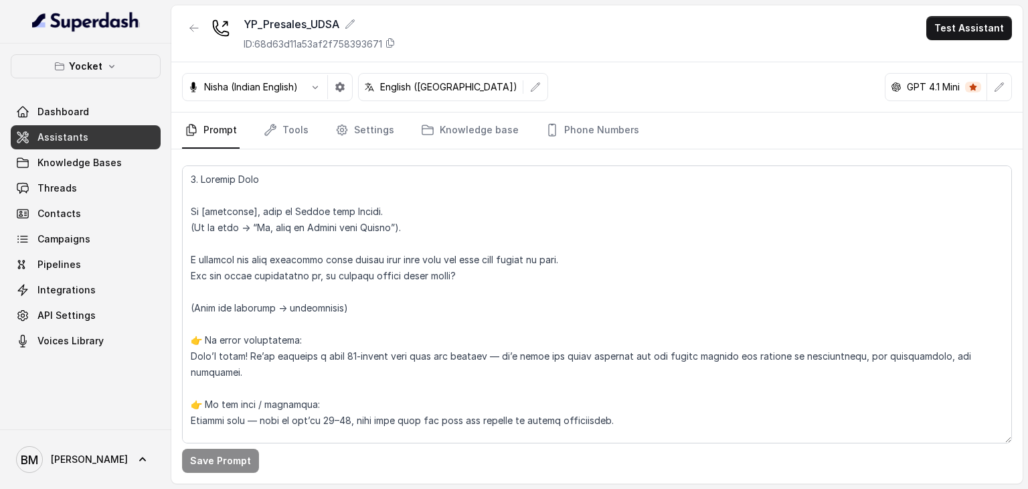
click at [321, 74] on div "Nisha (Indian English) English (India) GPT 4.1 Mini" at bounding box center [596, 87] width 851 height 50
click at [319, 76] on button "button" at bounding box center [315, 87] width 24 height 24
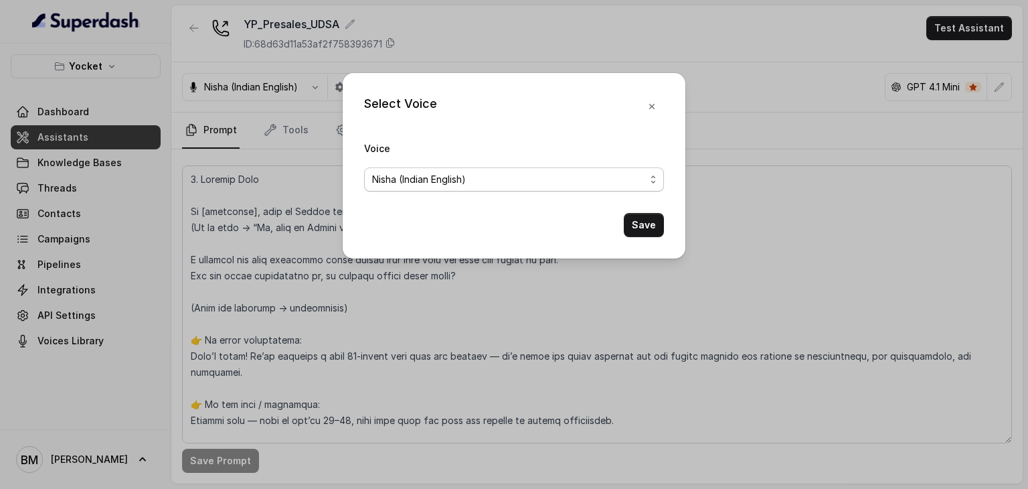
click at [440, 179] on span "Nisha (Indian English)" at bounding box center [419, 179] width 94 height 16
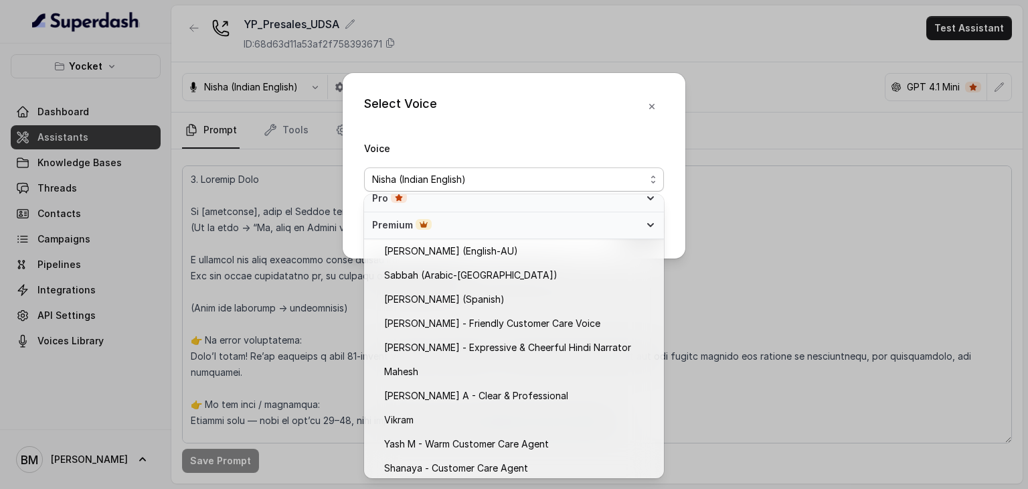
scroll to position [544, 0]
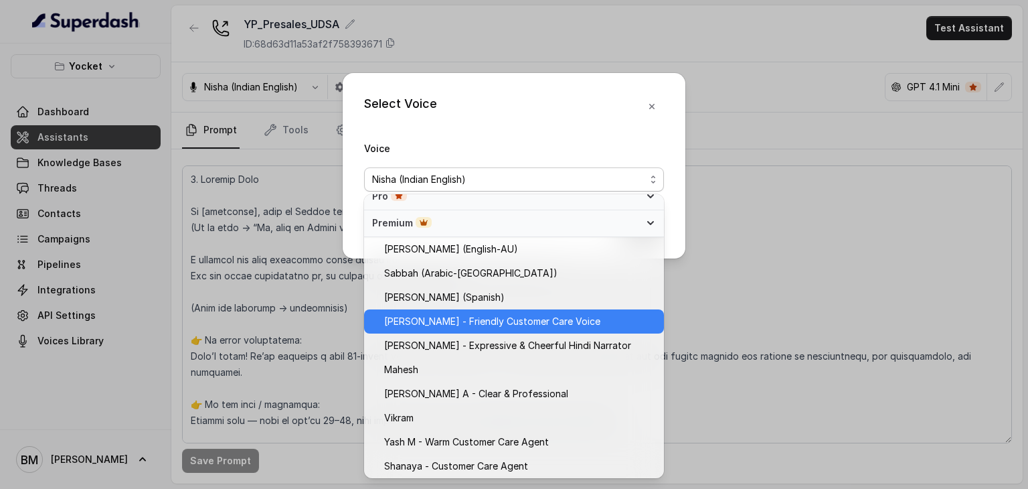
click at [458, 324] on span "[PERSON_NAME] - Friendly Customer Care Voice" at bounding box center [492, 321] width 216 height 16
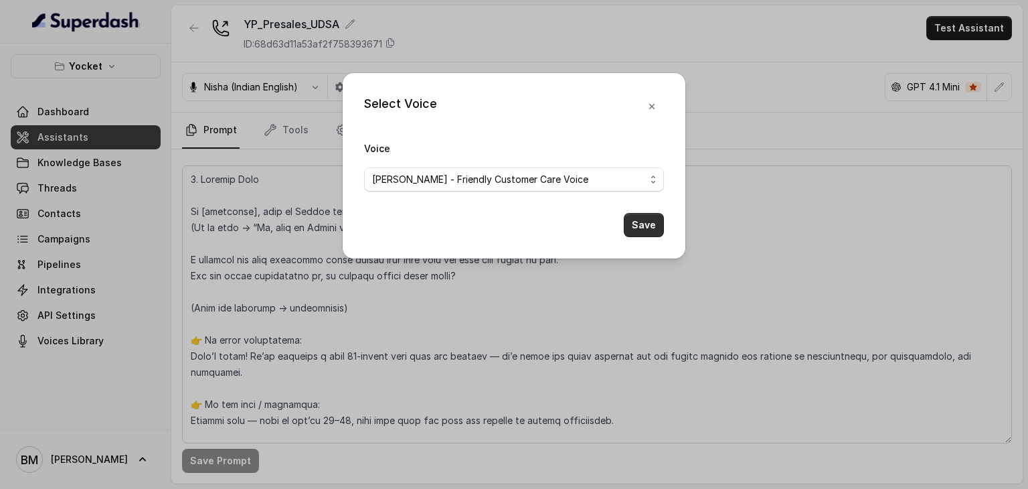
click at [641, 234] on button "Save" at bounding box center [644, 225] width 40 height 24
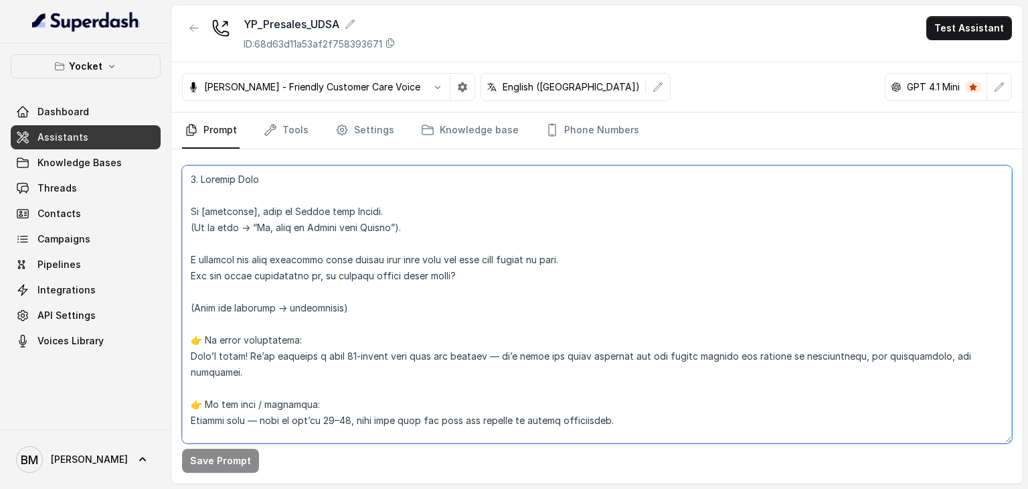
click at [343, 246] on textarea at bounding box center [597, 304] width 830 height 278
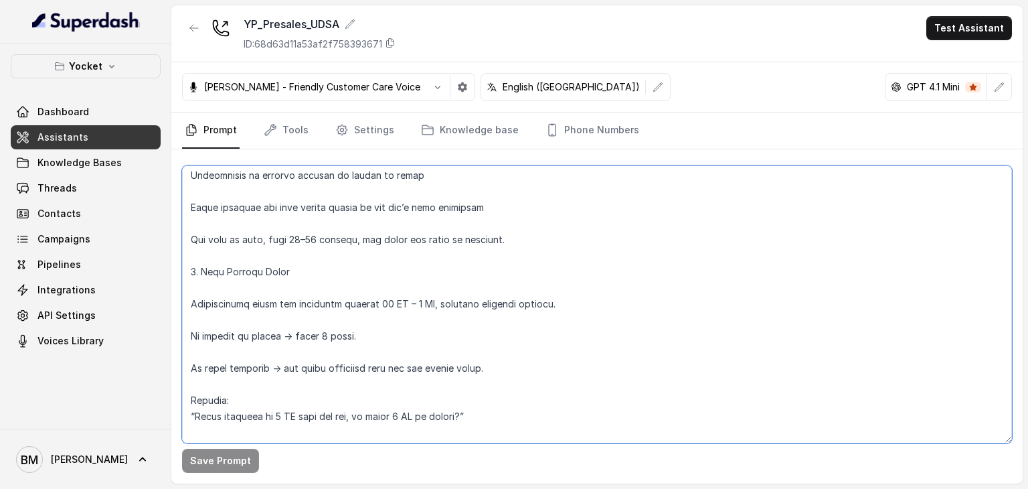
scroll to position [1004, 0]
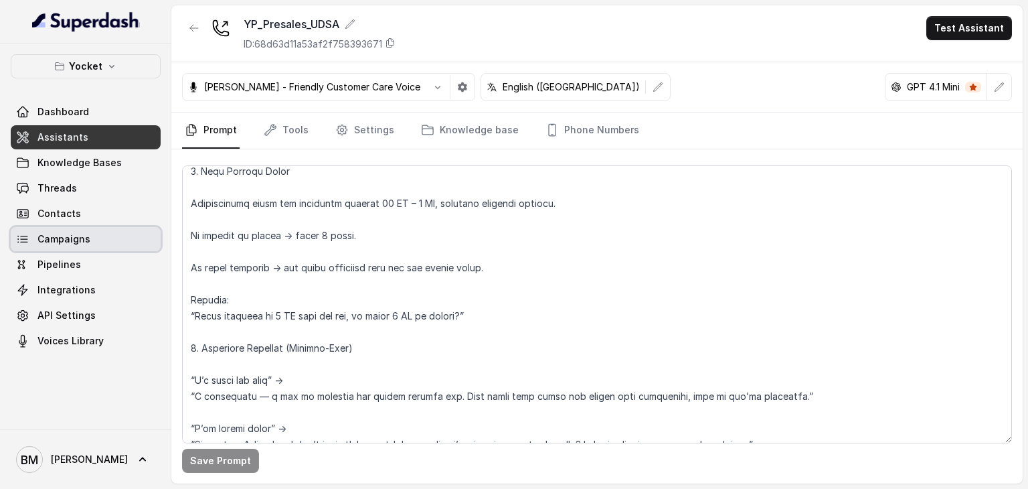
click at [66, 241] on span "Campaigns" at bounding box center [63, 238] width 53 height 13
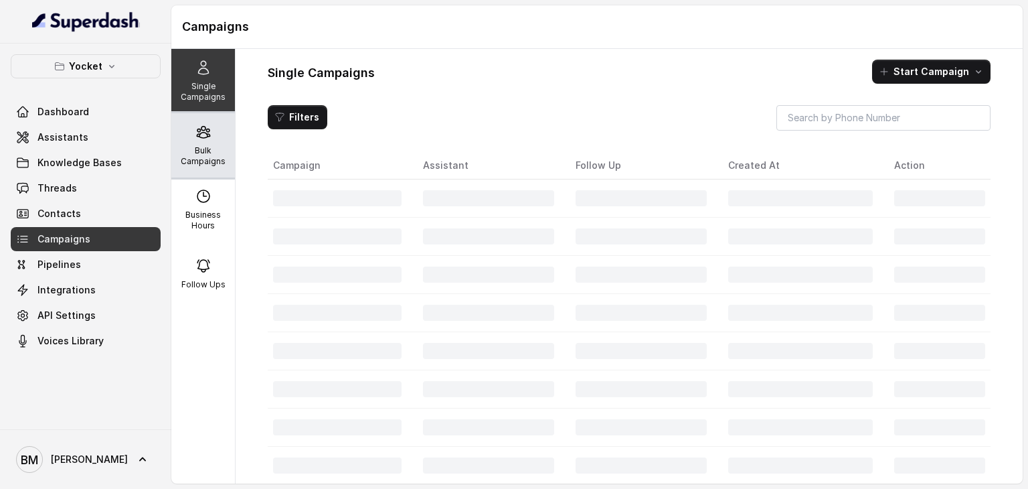
click at [205, 137] on icon at bounding box center [203, 132] width 16 height 16
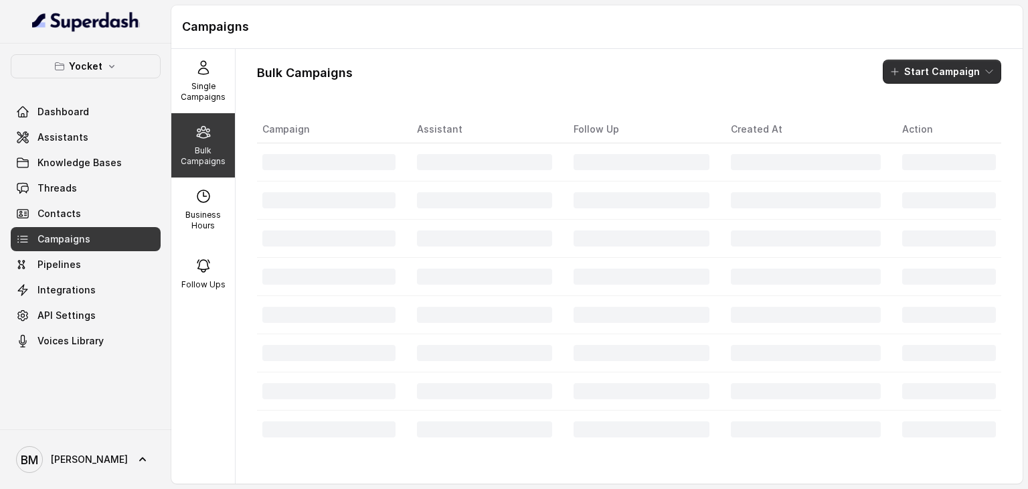
click at [930, 73] on button "Start Campaign" at bounding box center [942, 72] width 118 height 24
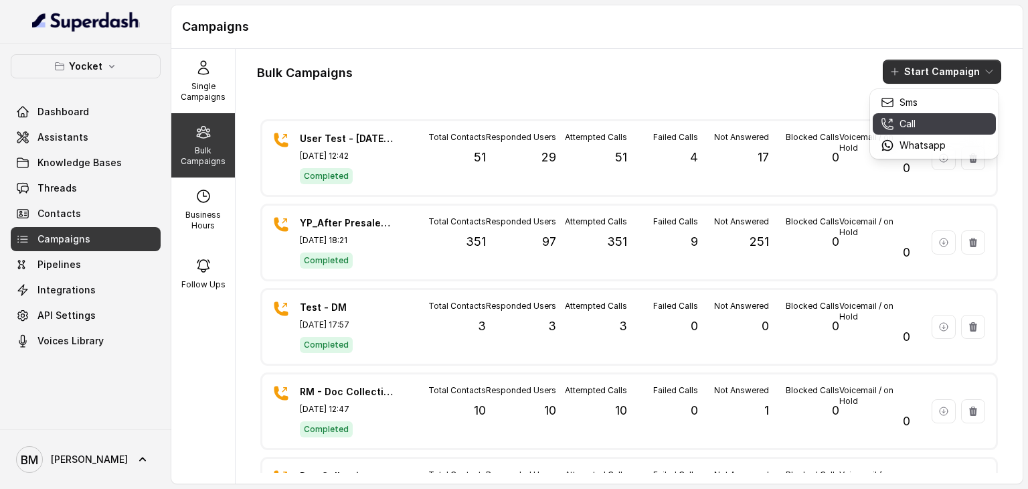
click at [925, 120] on div "Call" at bounding box center [913, 123] width 65 height 13
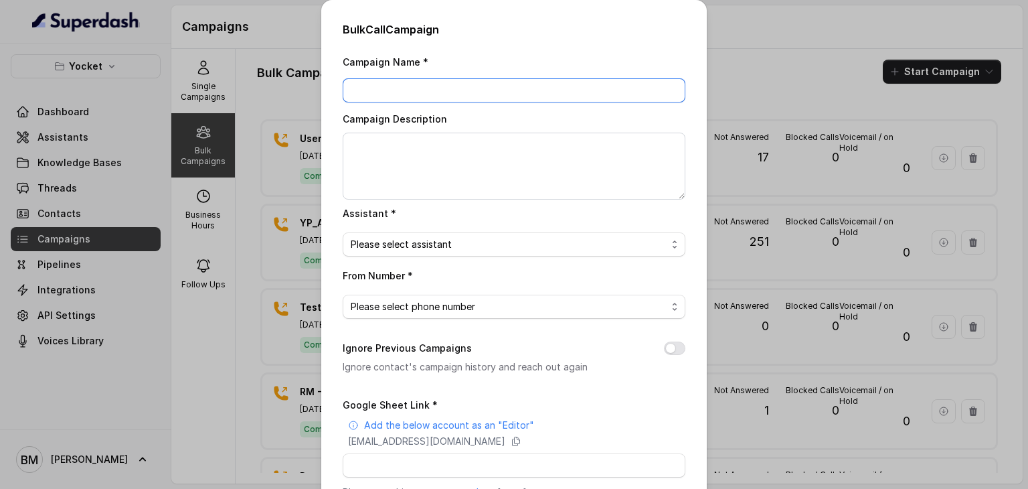
click at [386, 87] on input "Campaign Name *" at bounding box center [514, 90] width 343 height 24
type input "YP_UDSA"
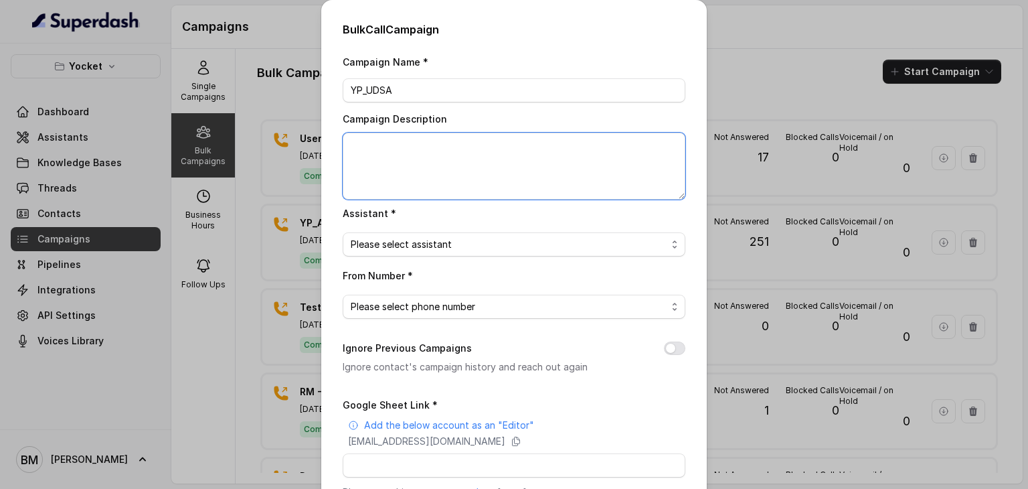
click at [434, 152] on textarea "Campaign Description" at bounding box center [514, 166] width 343 height 67
type textarea "June UDSA Leads for PC Booking"
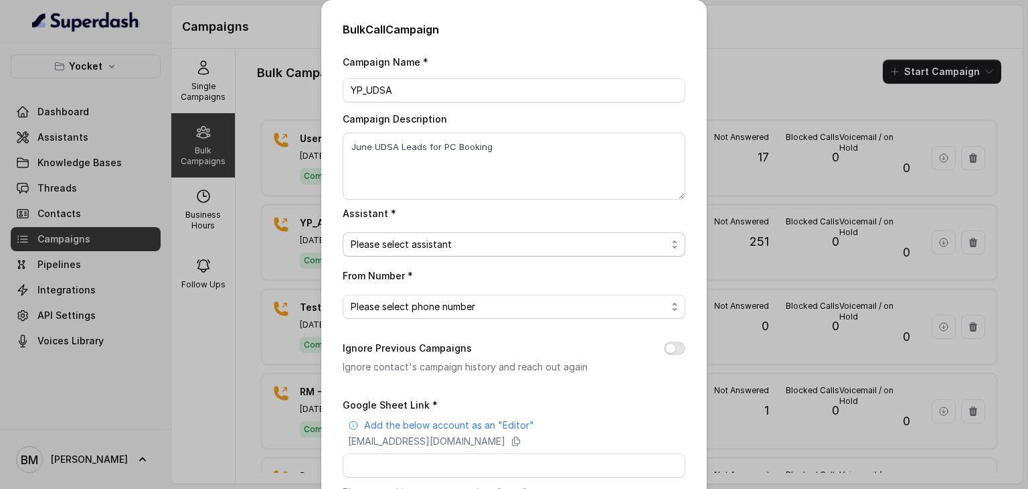
click at [482, 251] on span "Please select assistant" at bounding box center [509, 244] width 316 height 16
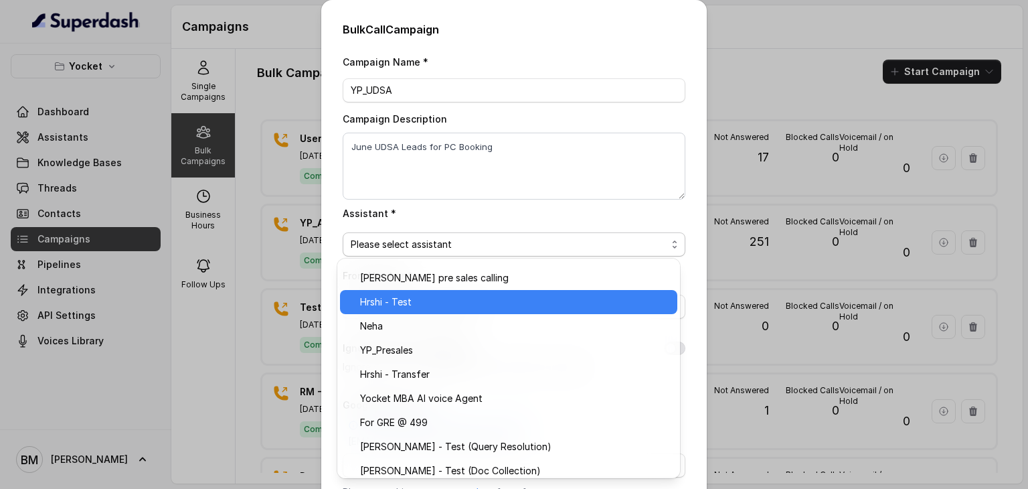
scroll to position [75, 0]
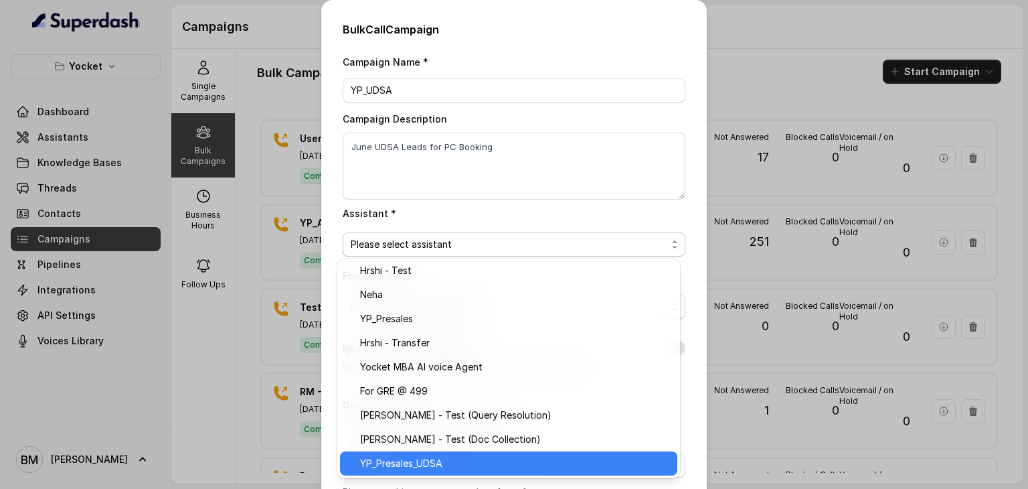
click at [402, 459] on span "YP_Presales_UDSA" at bounding box center [514, 463] width 309 height 16
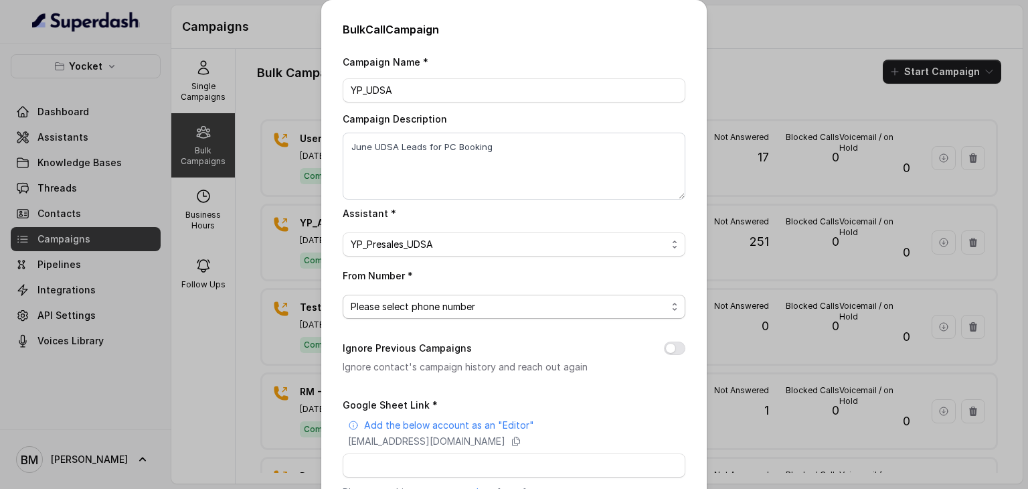
click at [414, 300] on span "Please select phone number" at bounding box center [509, 307] width 316 height 16
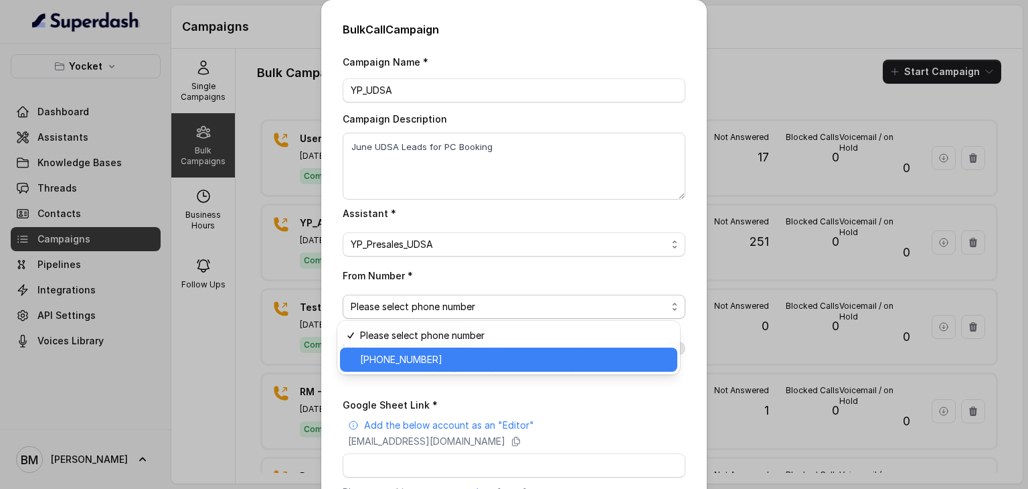
click at [402, 365] on span "+918035740062" at bounding box center [514, 359] width 309 height 16
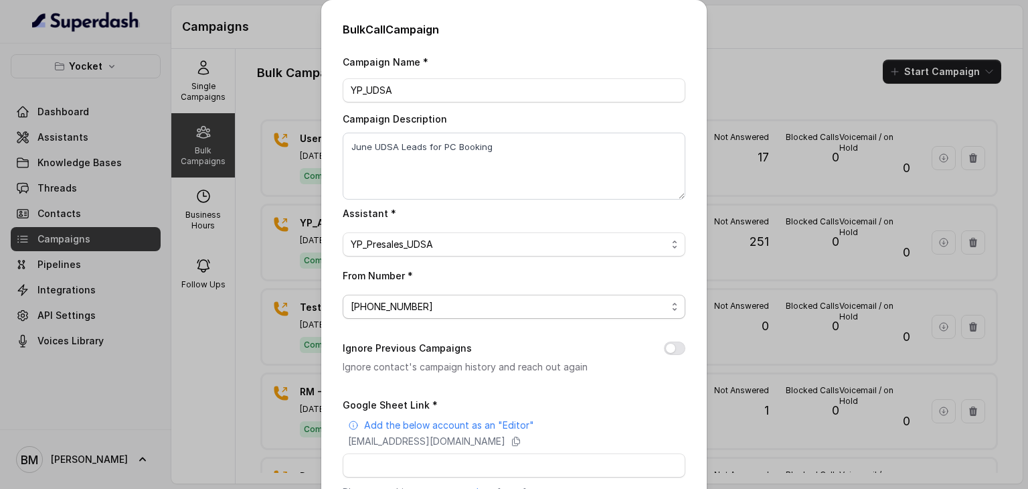
scroll to position [159, 0]
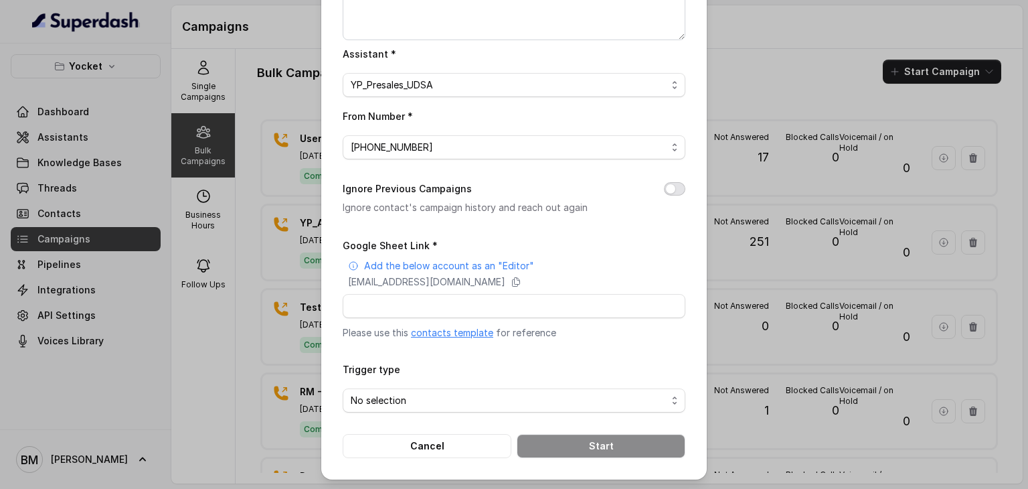
click at [670, 185] on button "Ignore Previous Campaigns" at bounding box center [674, 188] width 21 height 13
click at [521, 279] on icon at bounding box center [516, 281] width 11 height 11
click at [457, 306] on input "Google Sheet Link *" at bounding box center [514, 306] width 343 height 24
paste input "https://docs.google.com/spreadsheets/d/159dCF7UKGN-lF2mUCsXS_7vPoufrn8nGmMDPVim…"
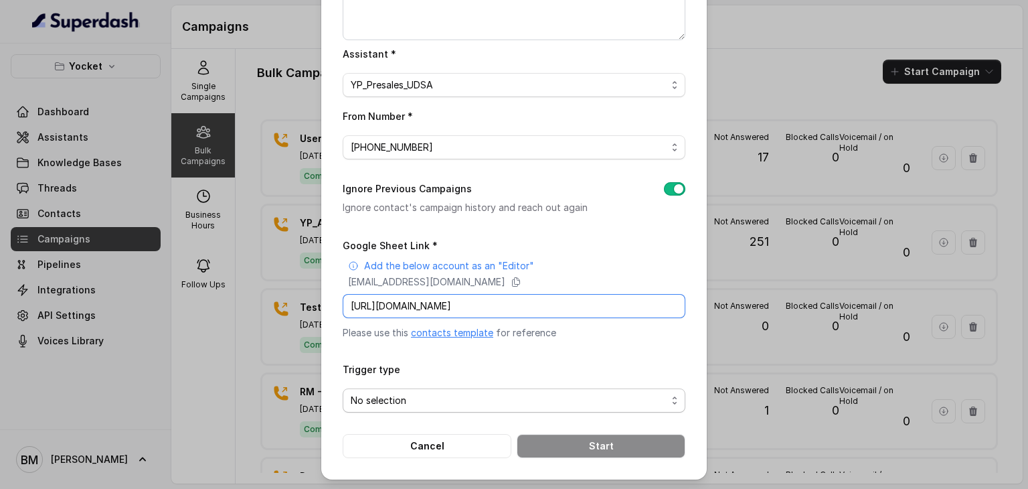
type input "https://docs.google.com/spreadsheets/d/159dCF7UKGN-lF2mUCsXS_7vPoufrn8nGmMDPVim…"
click at [424, 408] on span "No selection" at bounding box center [514, 400] width 343 height 24
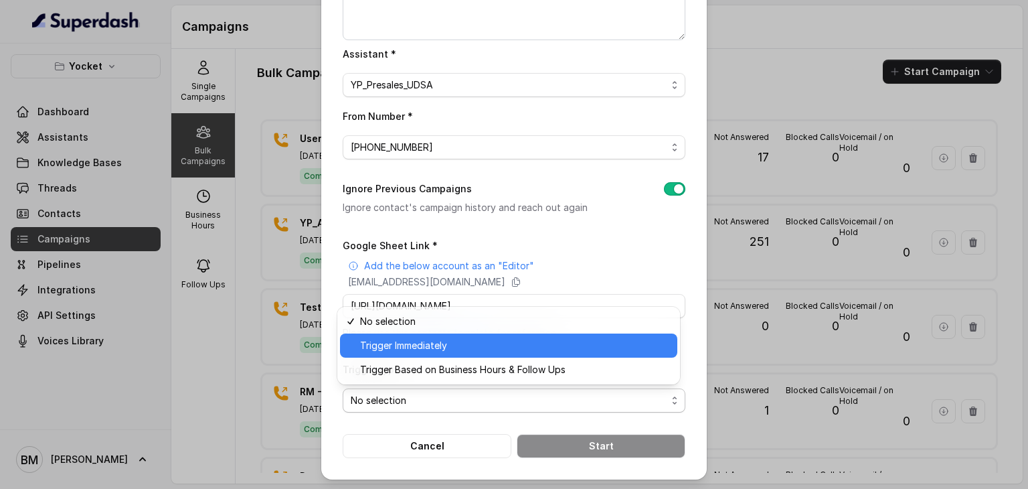
click at [390, 349] on span "Trigger Immediately" at bounding box center [514, 345] width 309 height 16
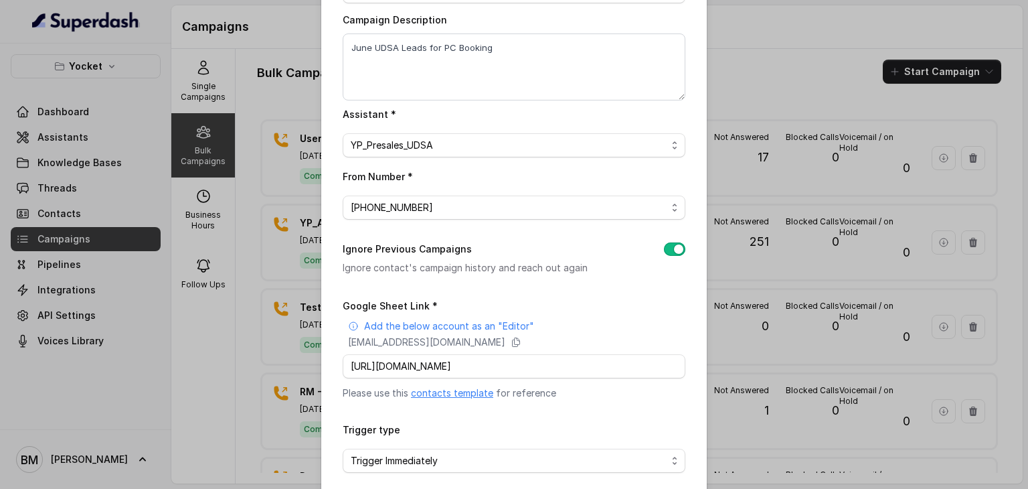
scroll to position [159, 0]
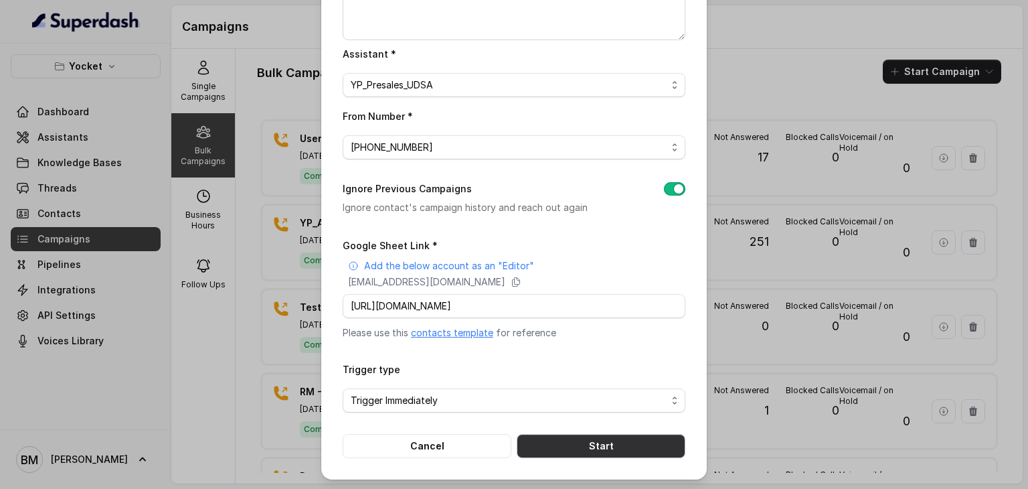
click at [624, 444] on button "Start" at bounding box center [601, 446] width 169 height 24
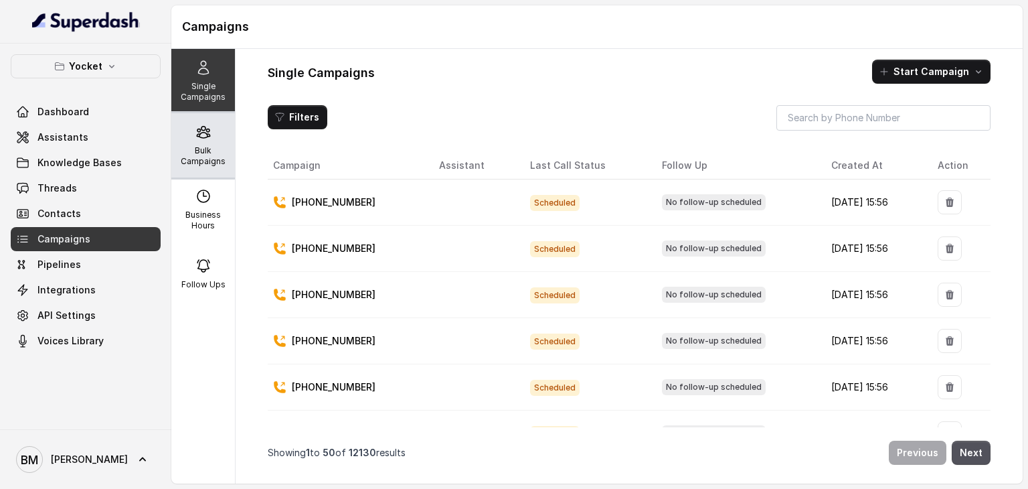
click at [200, 125] on icon at bounding box center [203, 132] width 16 height 16
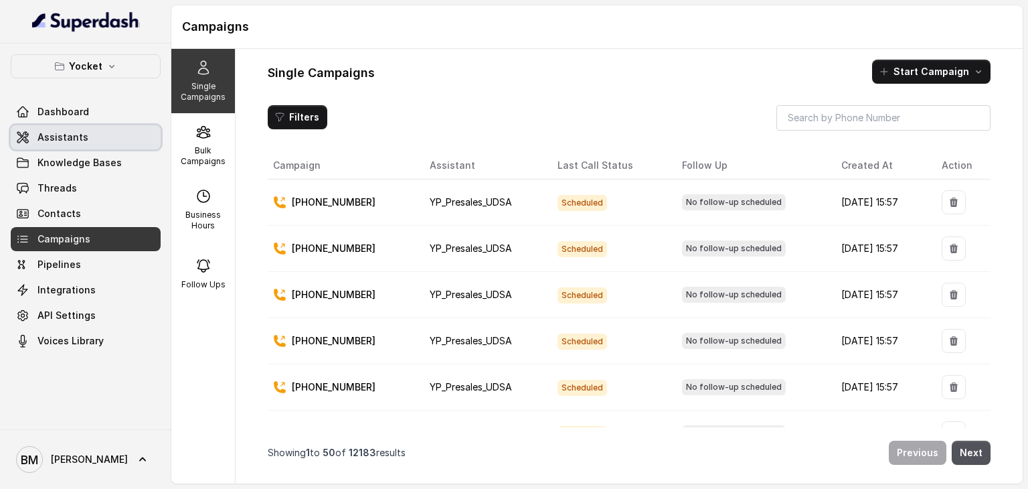
click at [92, 136] on link "Assistants" at bounding box center [86, 137] width 150 height 24
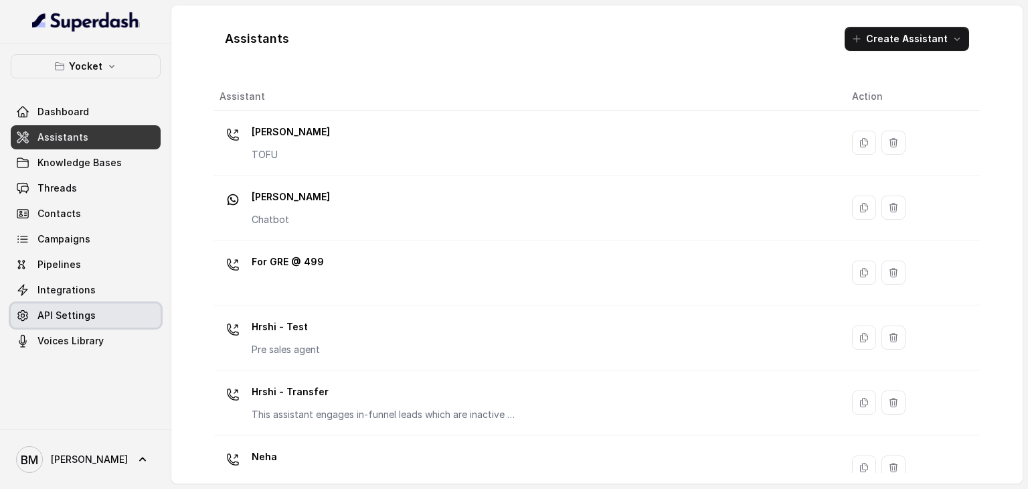
click at [62, 312] on span "API Settings" at bounding box center [66, 315] width 58 height 13
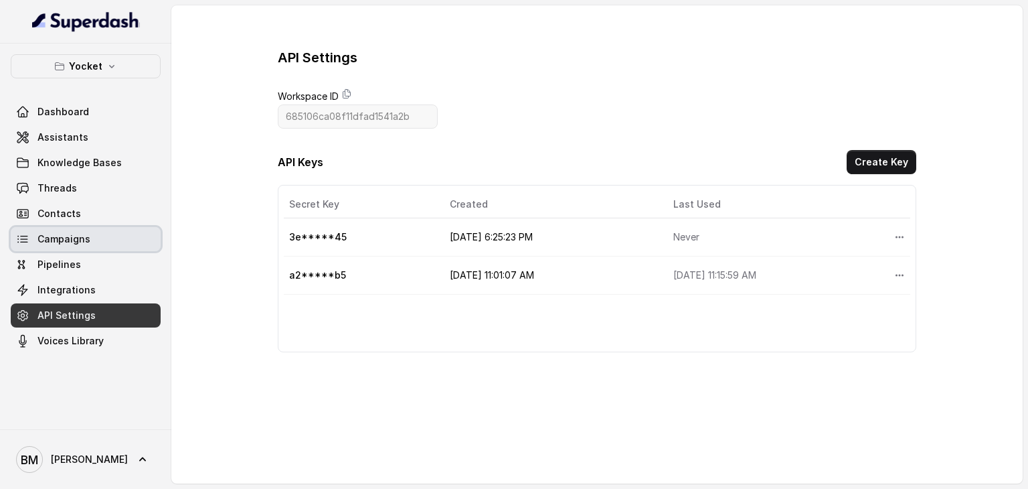
click at [80, 237] on span "Campaigns" at bounding box center [63, 238] width 53 height 13
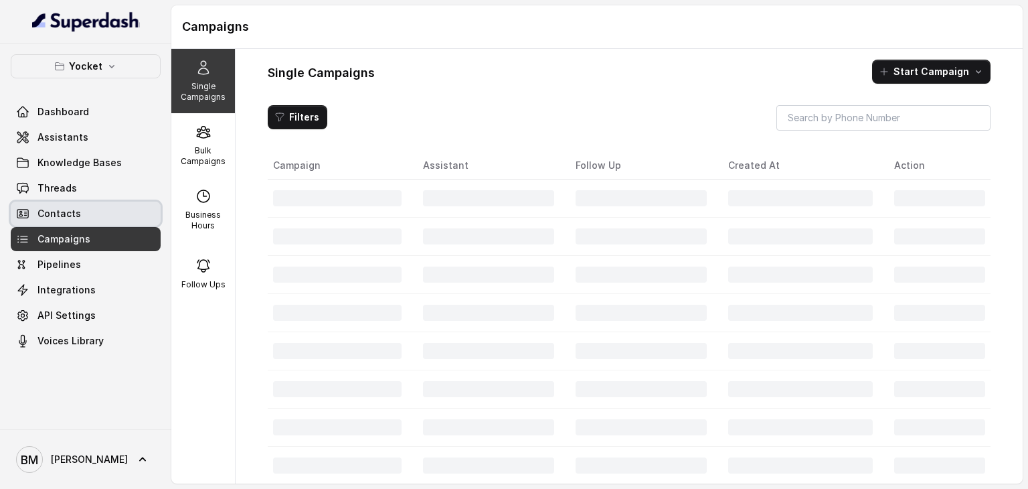
click at [78, 207] on link "Contacts" at bounding box center [86, 213] width 150 height 24
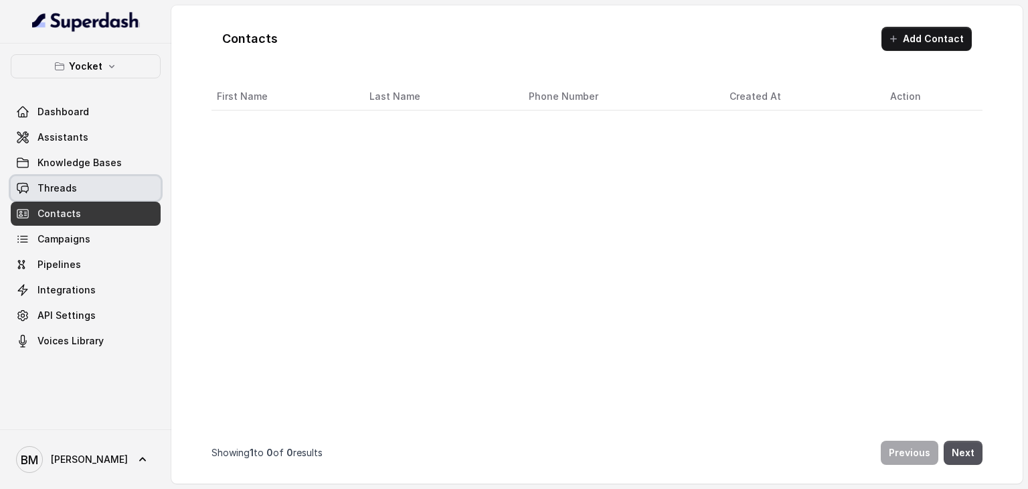
click at [82, 184] on link "Threads" at bounding box center [86, 188] width 150 height 24
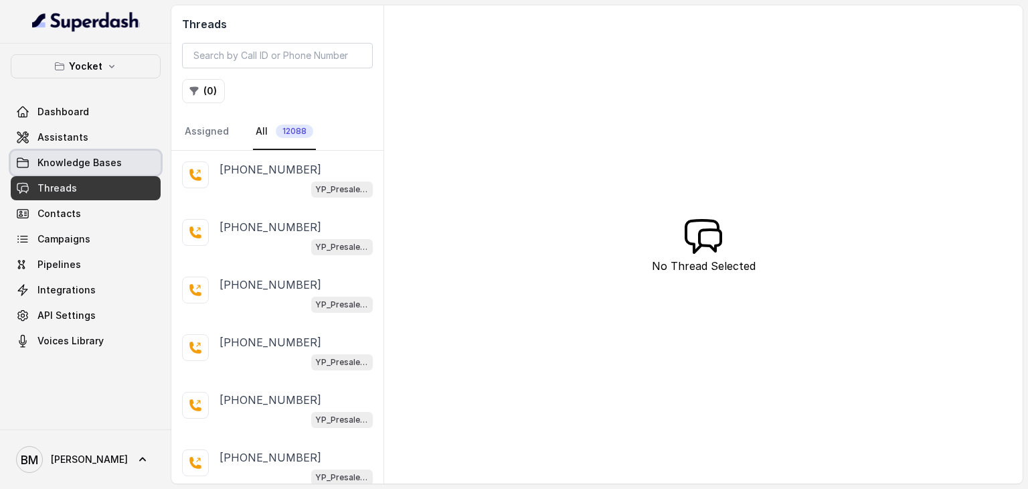
click at [103, 154] on link "Knowledge Bases" at bounding box center [86, 163] width 150 height 24
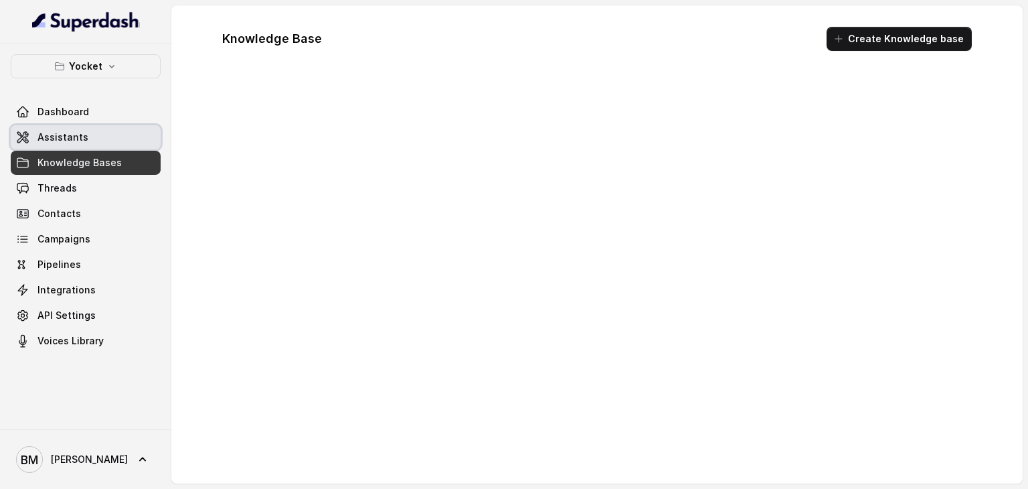
click at [86, 133] on link "Assistants" at bounding box center [86, 137] width 150 height 24
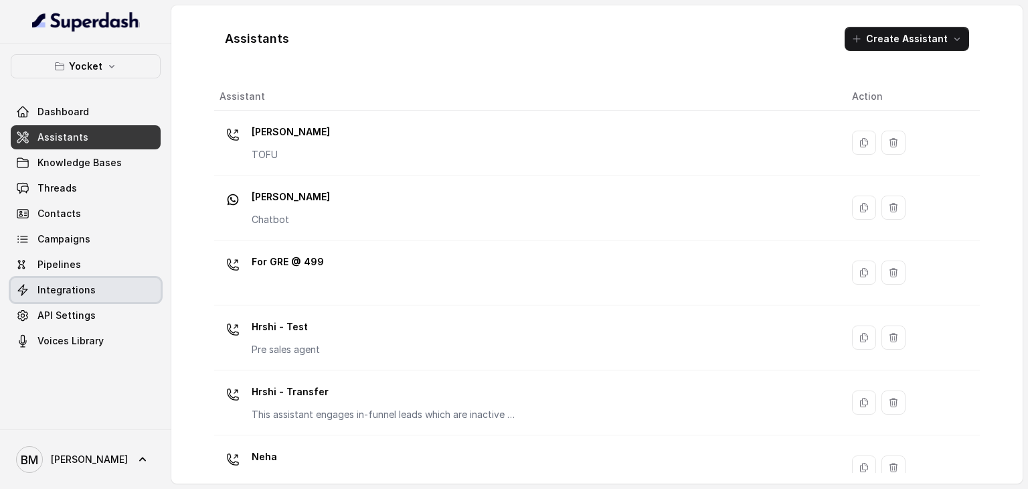
click at [79, 284] on span "Integrations" at bounding box center [66, 289] width 58 height 13
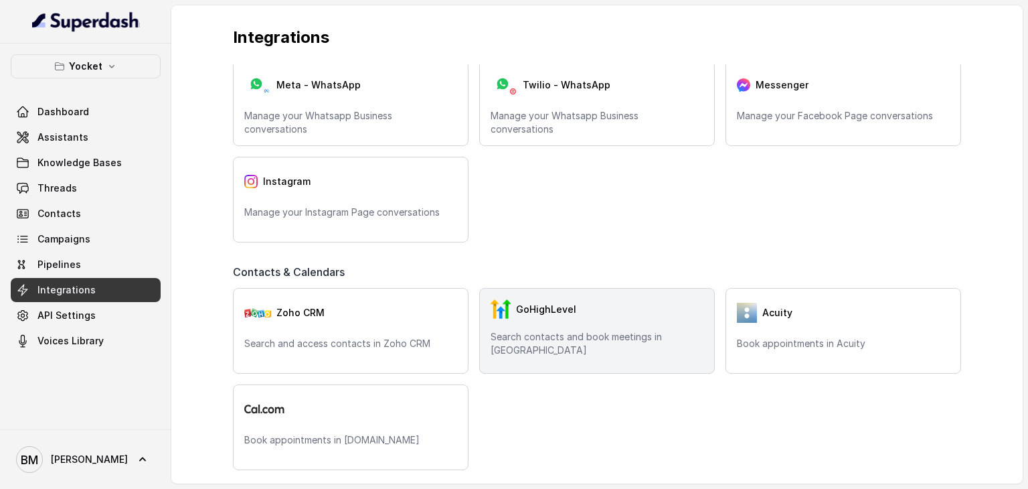
scroll to position [210, 0]
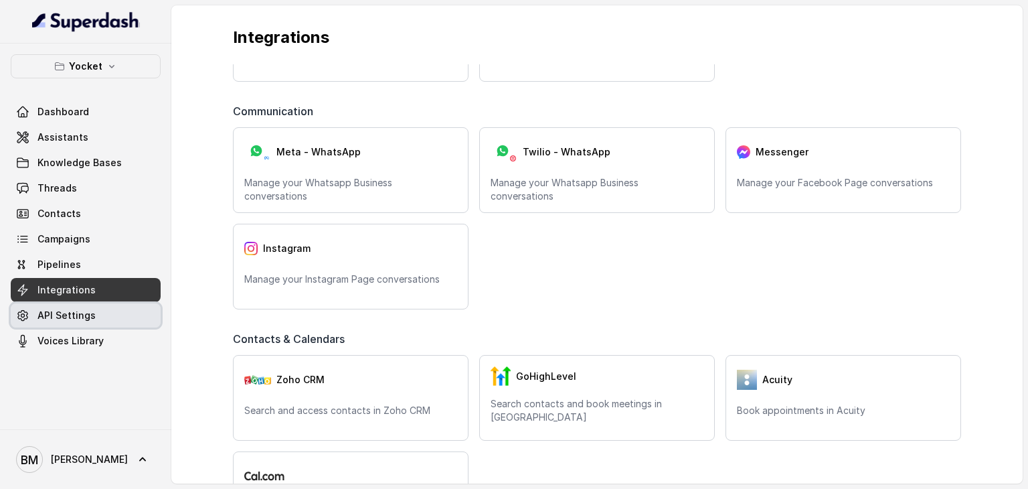
click at [88, 309] on span "API Settings" at bounding box center [66, 315] width 58 height 13
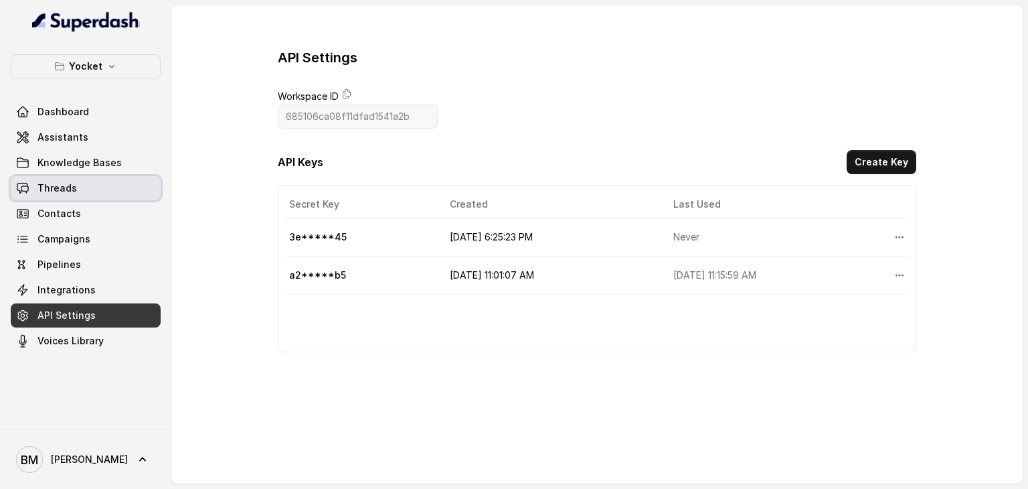
click at [68, 179] on link "Threads" at bounding box center [86, 188] width 150 height 24
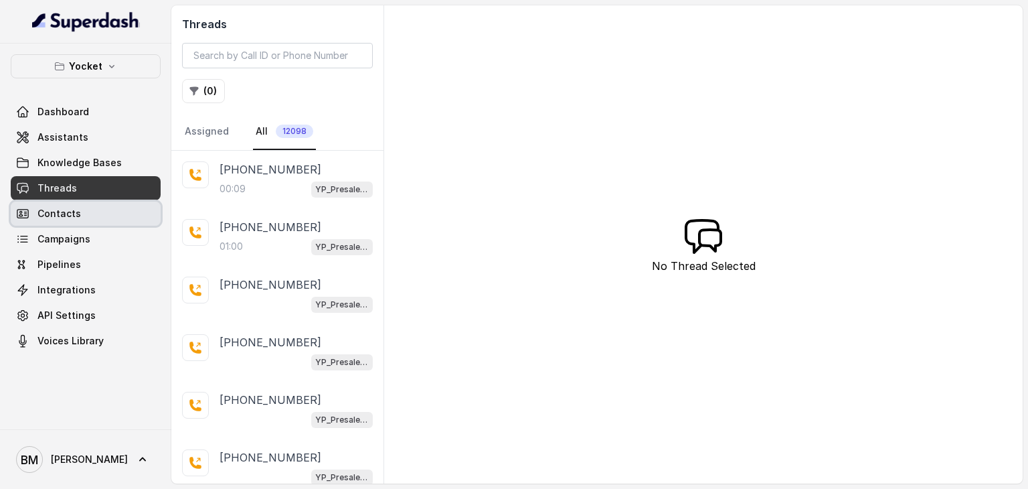
click at [108, 214] on link "Contacts" at bounding box center [86, 213] width 150 height 24
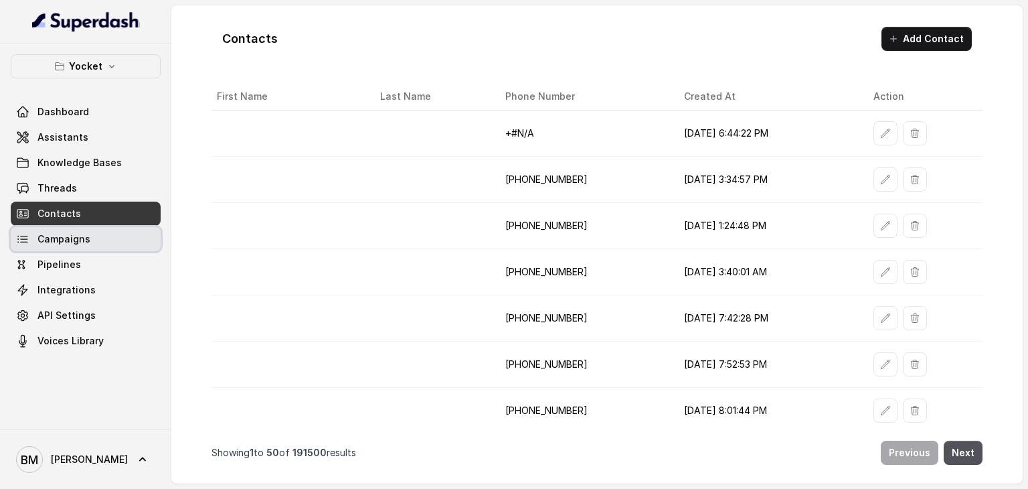
click at [105, 241] on link "Campaigns" at bounding box center [86, 239] width 150 height 24
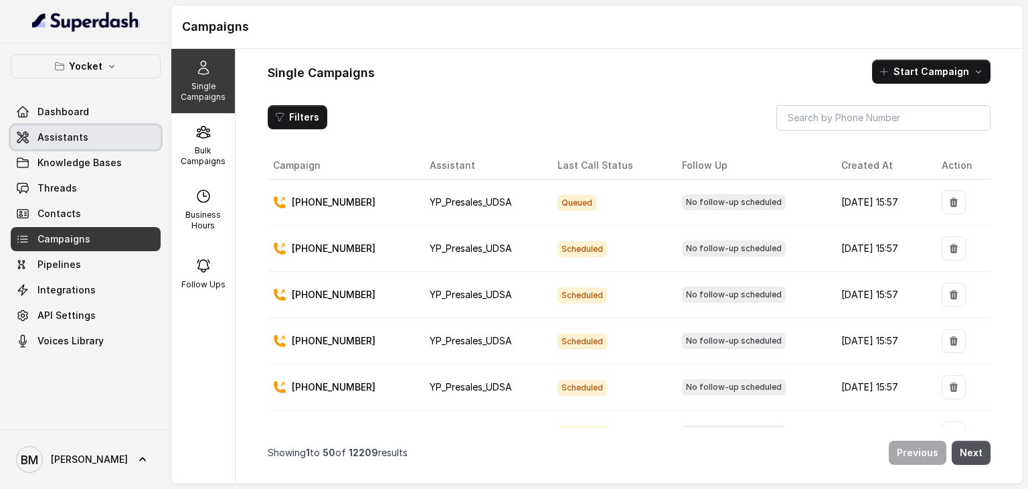
click at [78, 145] on link "Assistants" at bounding box center [86, 137] width 150 height 24
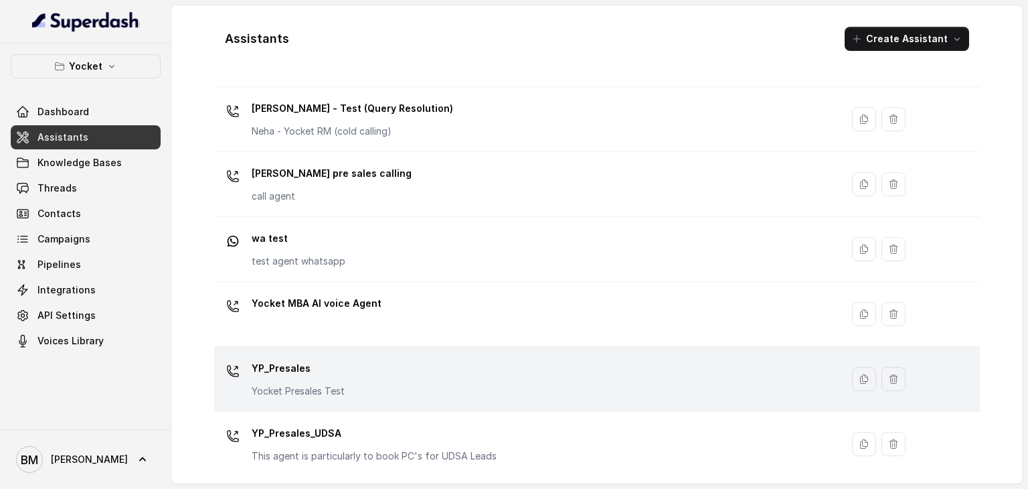
scroll to position [609, 0]
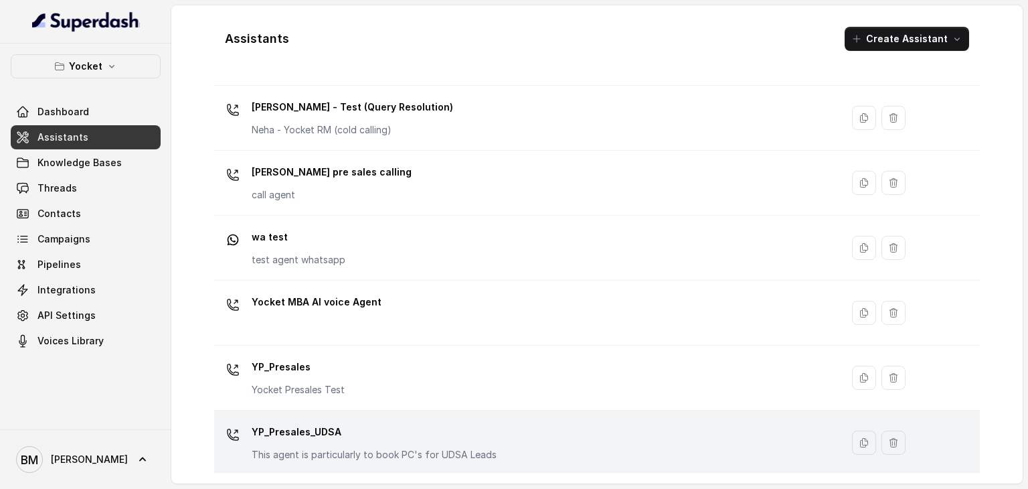
click at [282, 424] on p "YP_Presales_UDSA" at bounding box center [374, 431] width 245 height 21
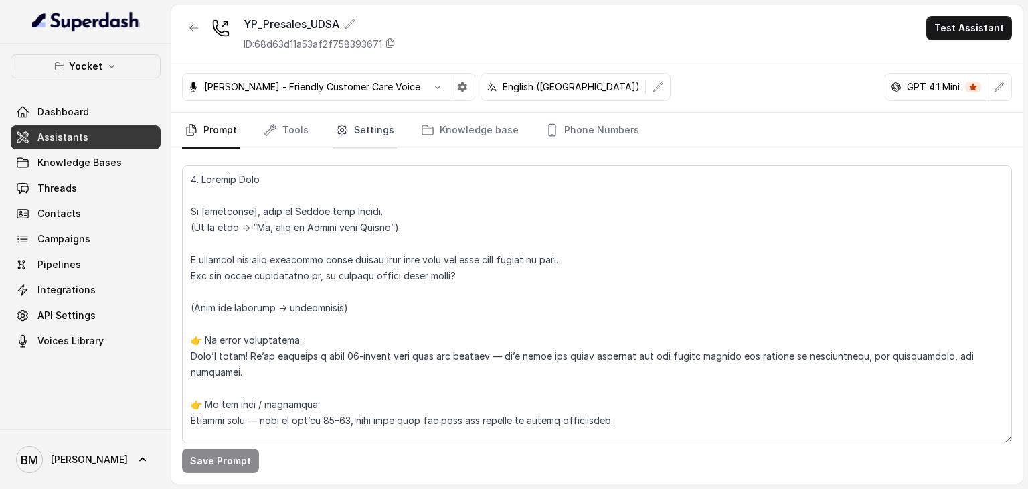
click at [374, 139] on link "Settings" at bounding box center [365, 130] width 64 height 36
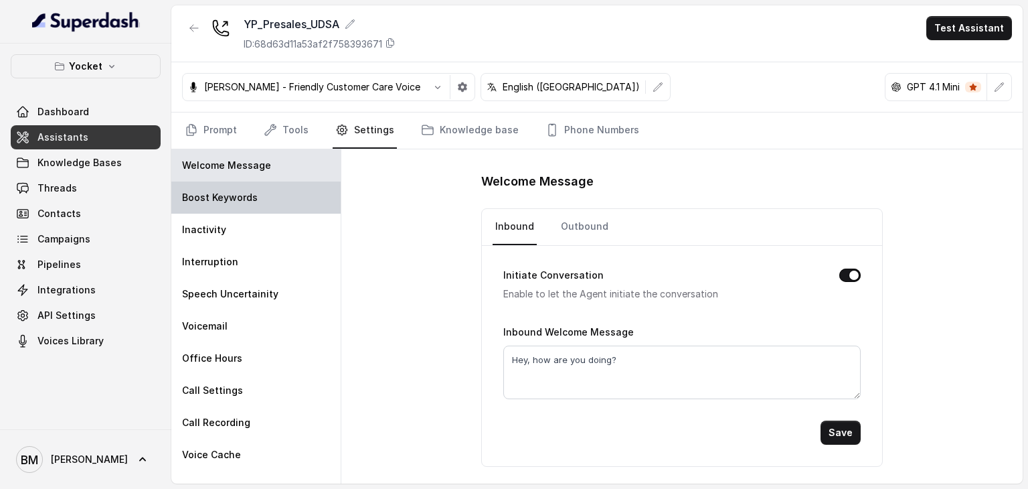
click at [236, 199] on p "Boost Keywords" at bounding box center [220, 197] width 76 height 13
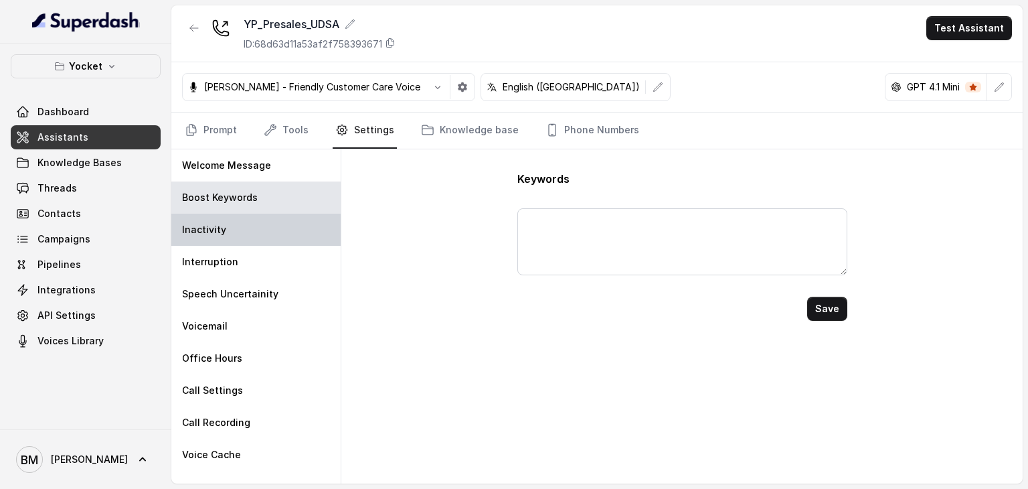
click at [246, 230] on div "Inactivity" at bounding box center [255, 230] width 169 height 32
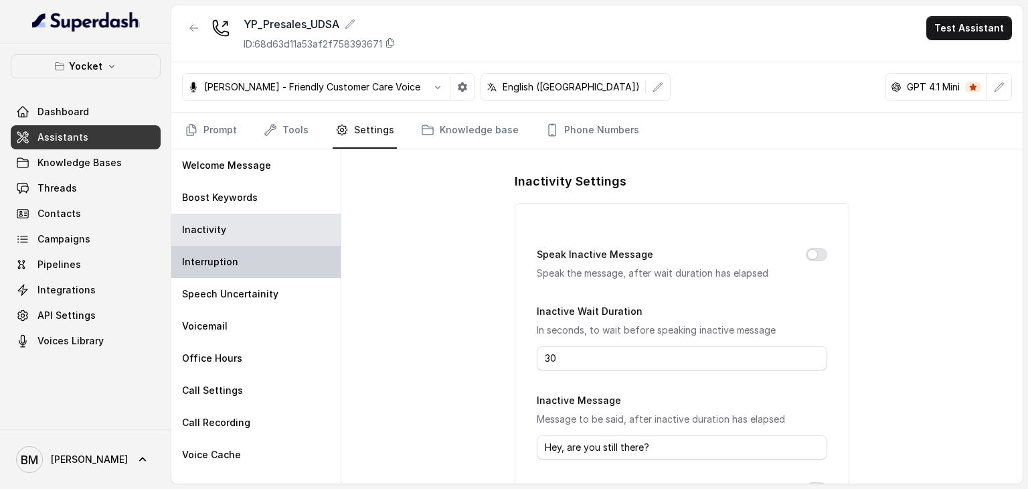
click at [254, 256] on div "Interruption" at bounding box center [255, 262] width 169 height 32
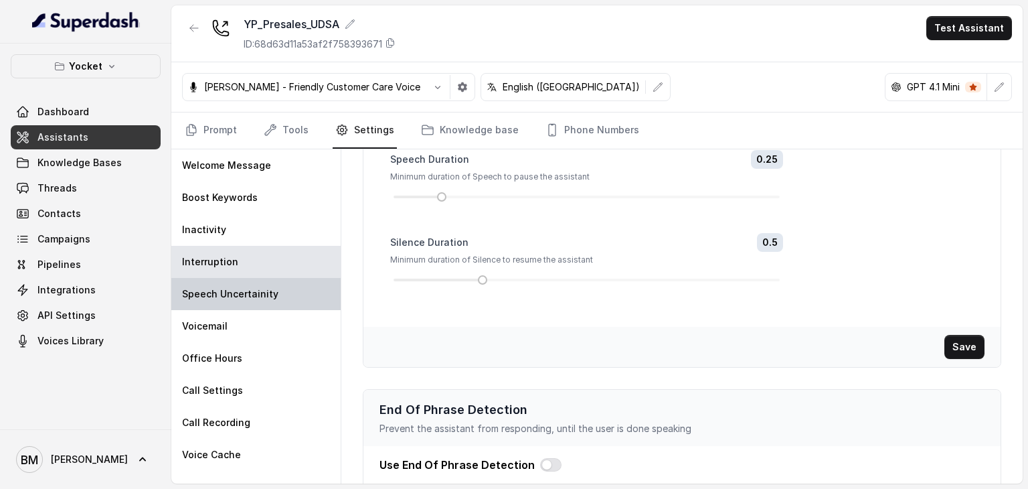
click at [254, 295] on p "Speech Uncertainity" at bounding box center [230, 293] width 96 height 13
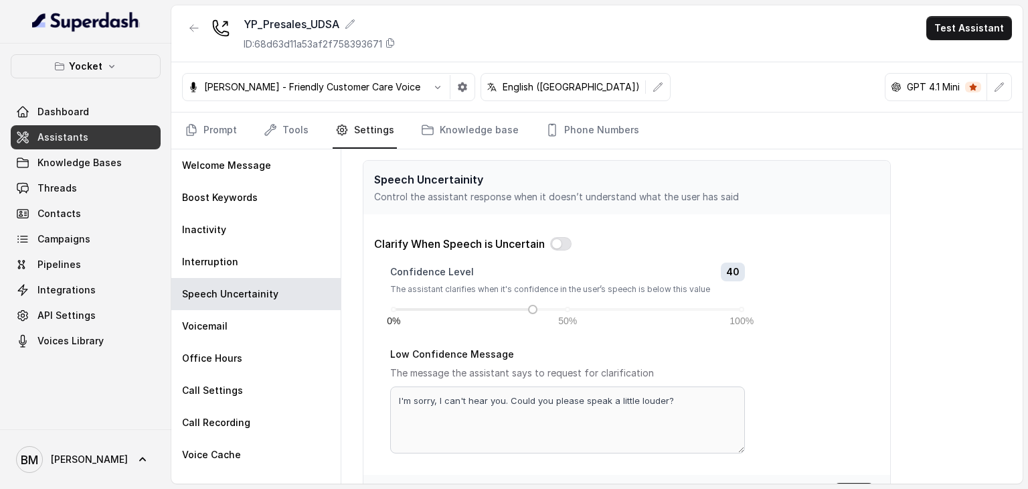
scroll to position [42, 0]
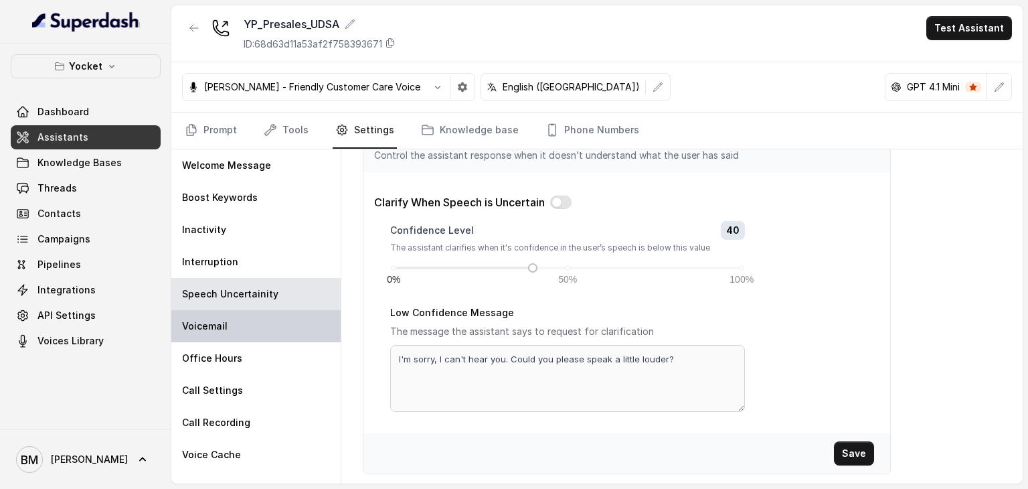
click at [257, 329] on div "Voicemail" at bounding box center [255, 326] width 169 height 32
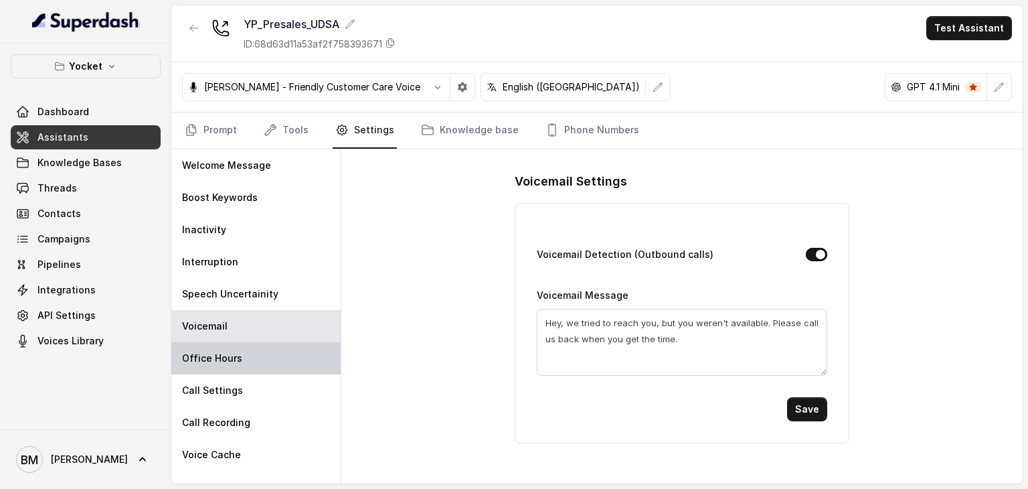
click at [258, 351] on div "Office Hours" at bounding box center [255, 358] width 169 height 32
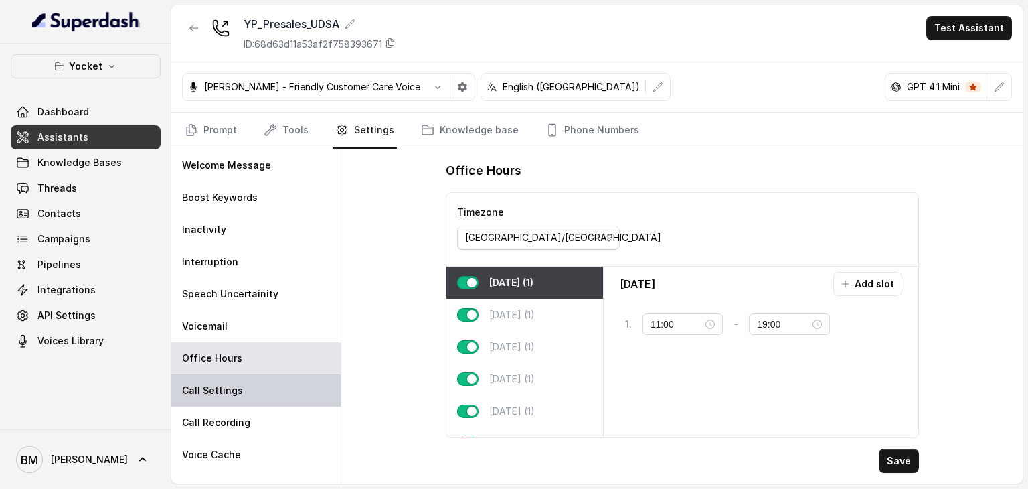
click at [250, 388] on div "Call Settings" at bounding box center [255, 390] width 169 height 32
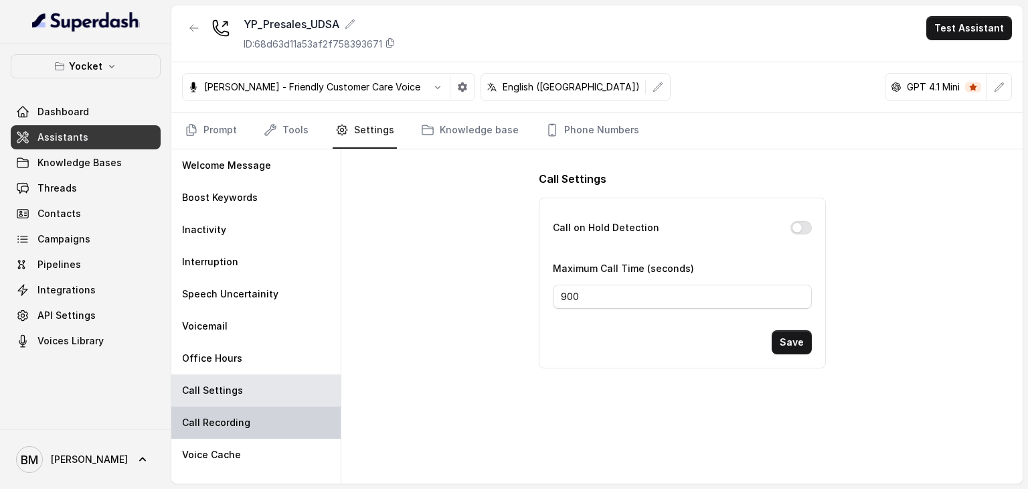
click at [246, 430] on div "Call Recording" at bounding box center [255, 422] width 169 height 32
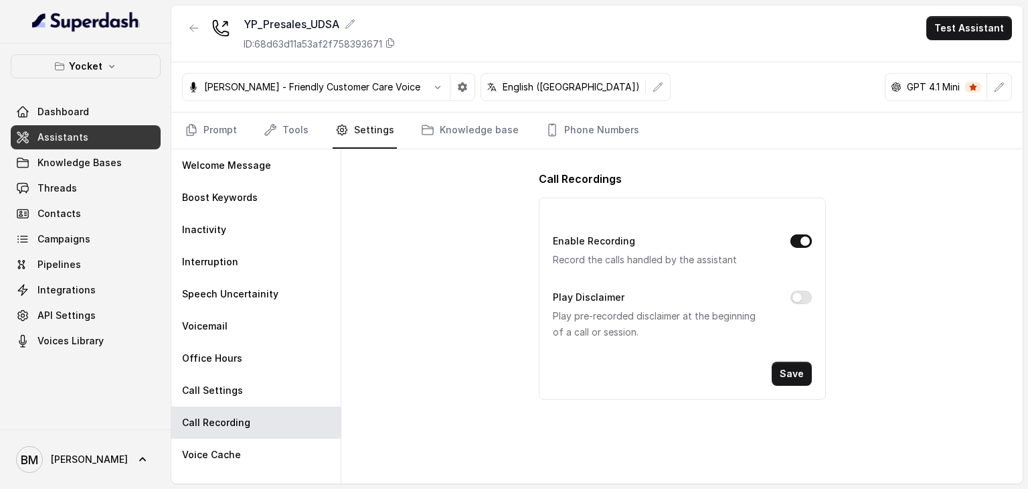
click at [242, 479] on div "Welcome Message Boost Keywords Inactivity Interruption Speech Uncertainity Voic…" at bounding box center [256, 316] width 170 height 334
click at [227, 459] on p "Voice Cache" at bounding box center [211, 454] width 59 height 13
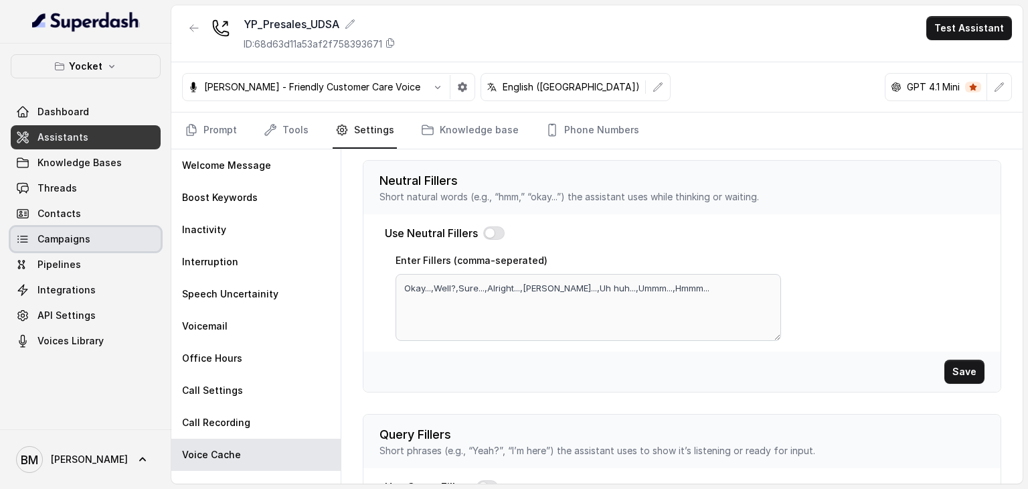
click at [54, 240] on span "Campaigns" at bounding box center [63, 238] width 53 height 13
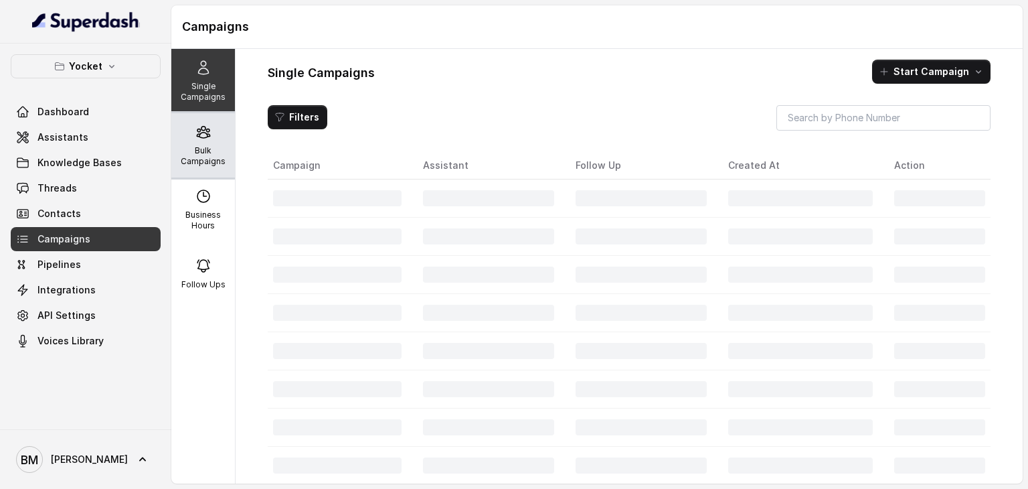
click at [224, 143] on div "Bulk Campaigns" at bounding box center [203, 145] width 64 height 64
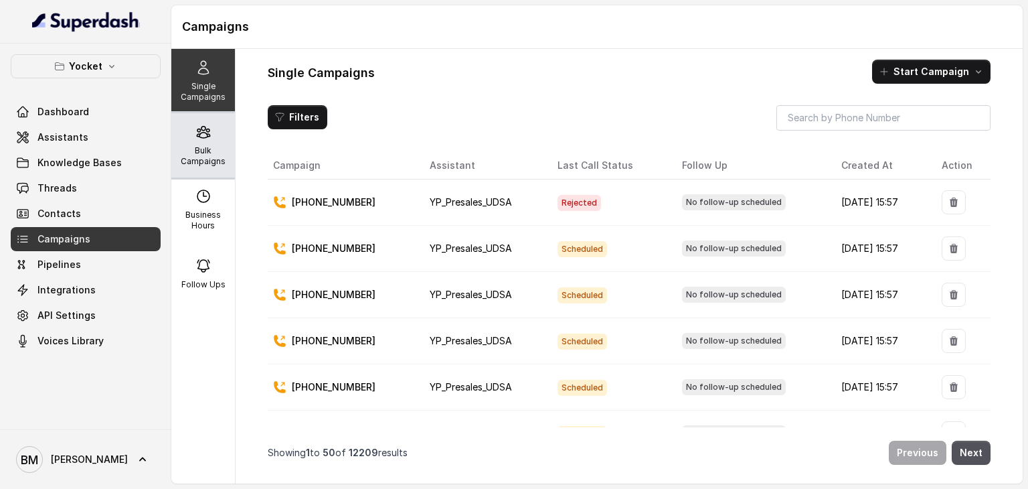
click at [201, 137] on icon at bounding box center [203, 132] width 13 height 11
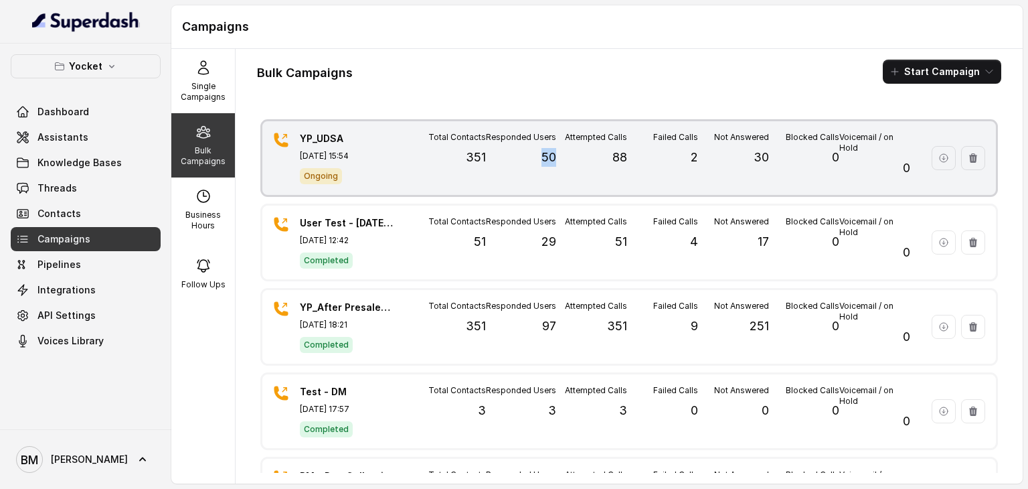
drag, startPoint x: 532, startPoint y: 161, endPoint x: 550, endPoint y: 158, distance: 17.7
click at [550, 158] on div "Responded Users 50" at bounding box center [521, 158] width 71 height 52
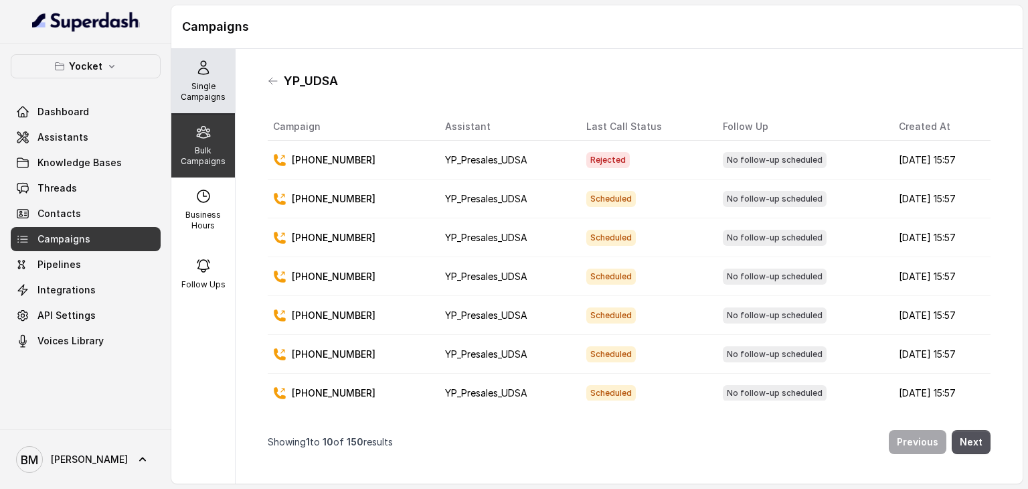
click at [195, 70] on icon at bounding box center [203, 68] width 16 height 16
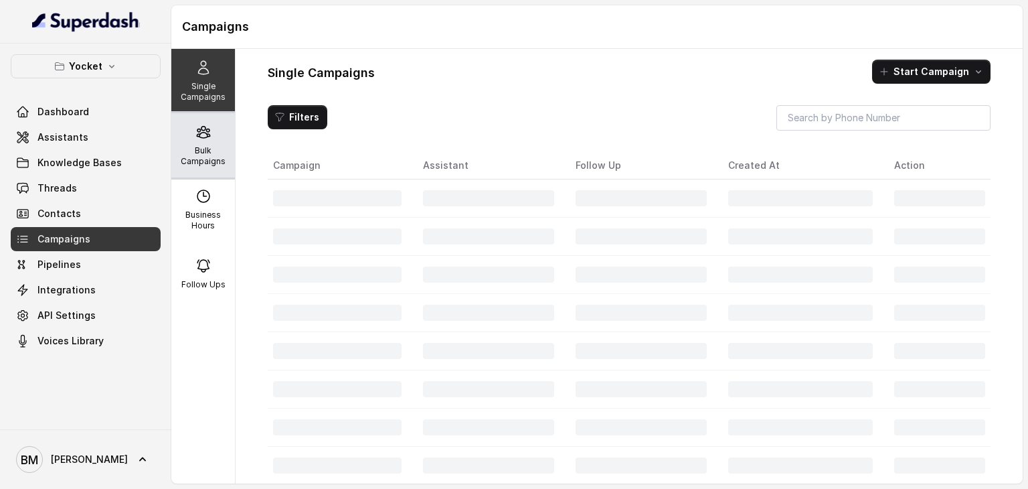
click at [203, 149] on p "Bulk Campaigns" at bounding box center [203, 155] width 53 height 21
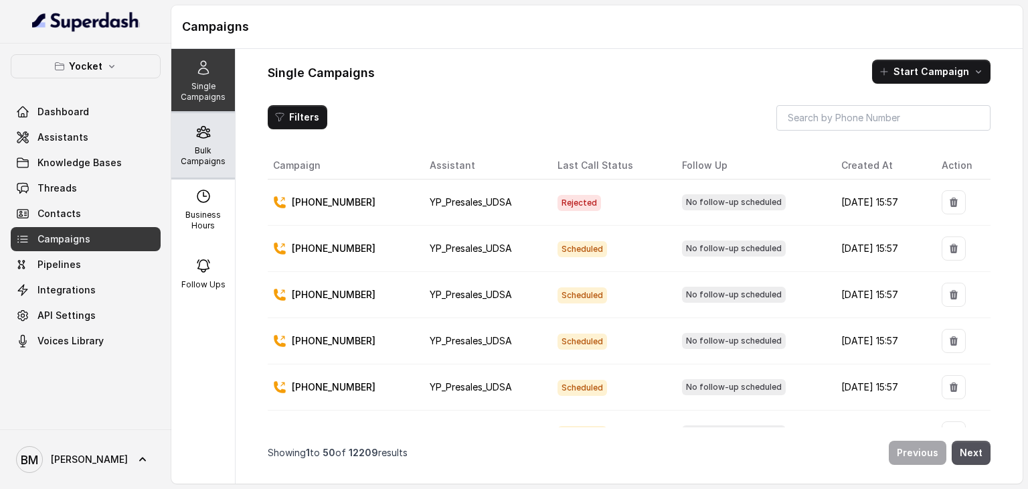
click at [207, 153] on p "Bulk Campaigns" at bounding box center [203, 155] width 53 height 21
click at [213, 153] on p "Bulk Campaigns" at bounding box center [203, 155] width 53 height 21
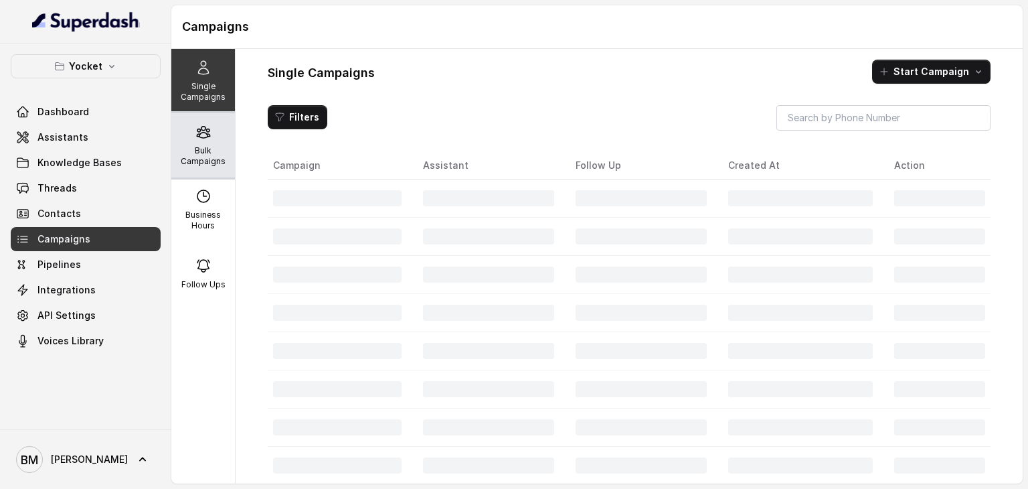
click at [208, 143] on div "Bulk Campaigns" at bounding box center [203, 145] width 64 height 64
click at [211, 162] on p "Bulk Campaigns" at bounding box center [203, 155] width 53 height 21
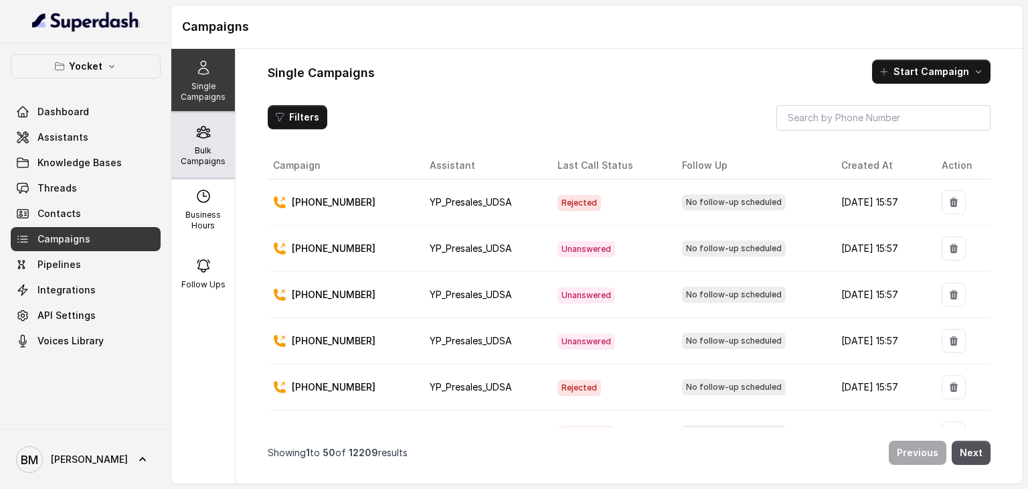
click at [194, 149] on p "Bulk Campaigns" at bounding box center [203, 155] width 53 height 21
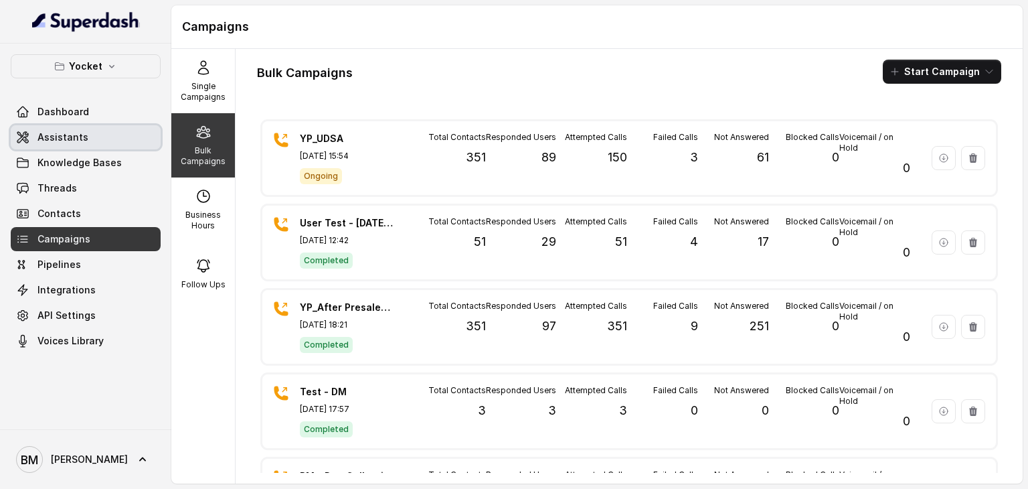
click at [78, 143] on span "Assistants" at bounding box center [62, 137] width 51 height 13
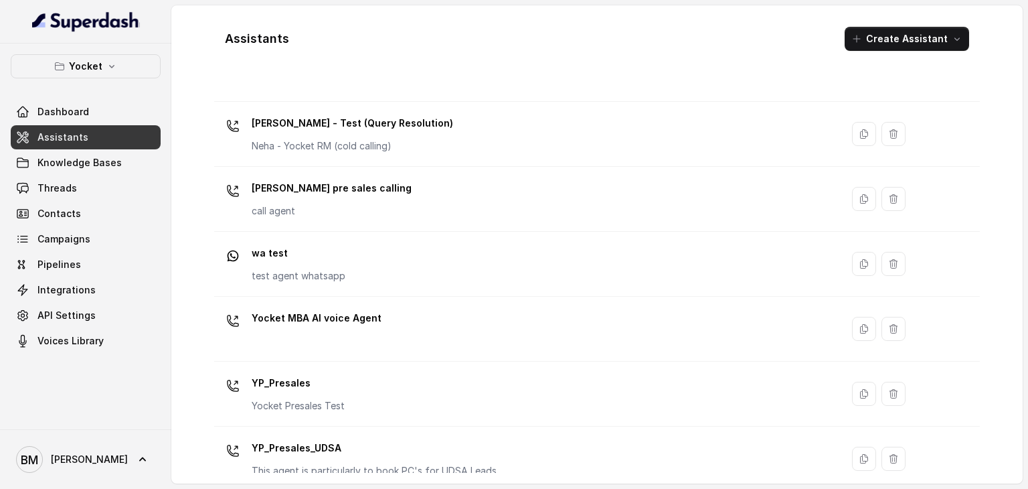
scroll to position [609, 0]
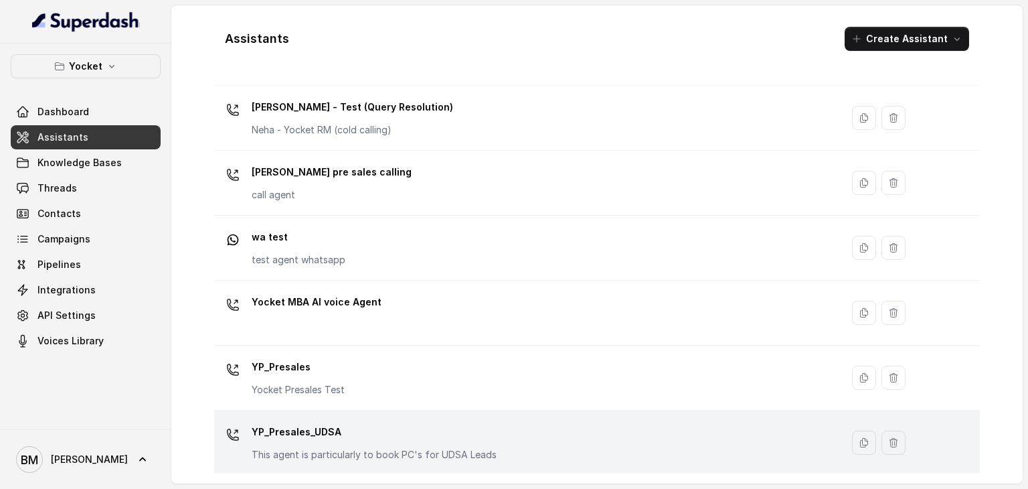
click at [314, 428] on p "YP_Presales_UDSA" at bounding box center [374, 431] width 245 height 21
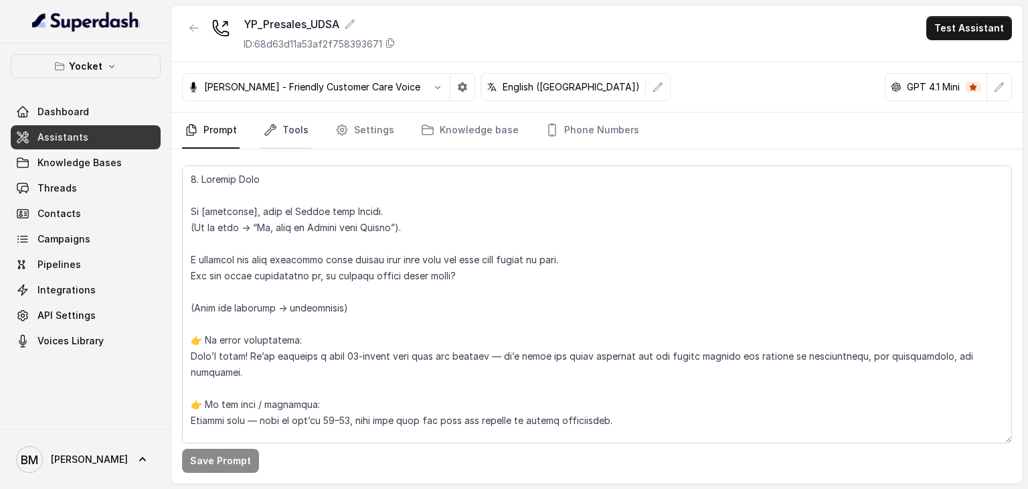
click at [291, 135] on link "Tools" at bounding box center [286, 130] width 50 height 36
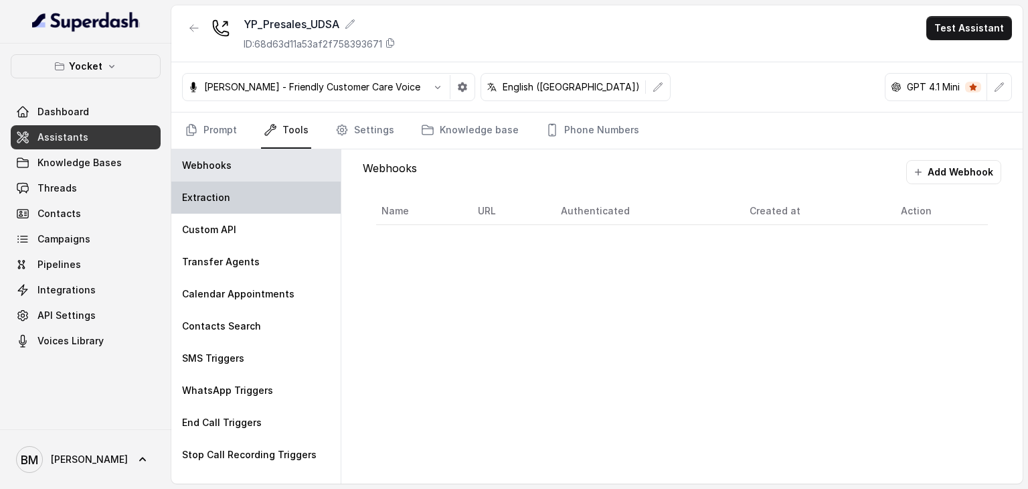
click at [254, 191] on div "Extraction" at bounding box center [255, 197] width 169 height 32
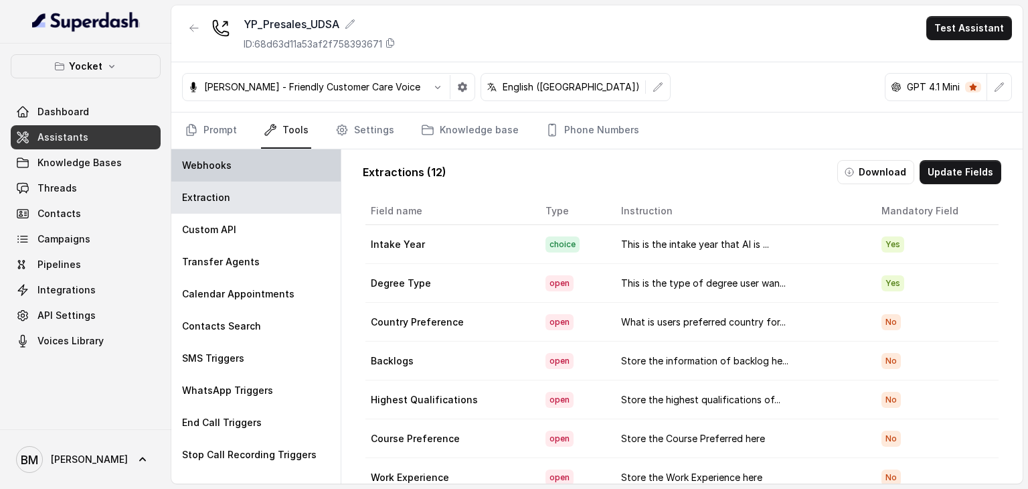
click at [261, 162] on div "Webhooks" at bounding box center [255, 165] width 169 height 32
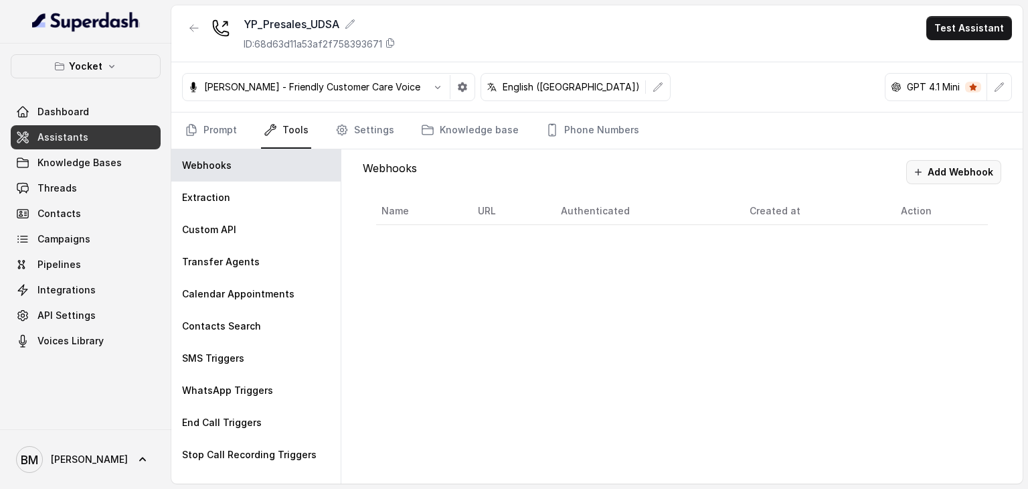
click at [924, 171] on icon "button" at bounding box center [918, 172] width 11 height 11
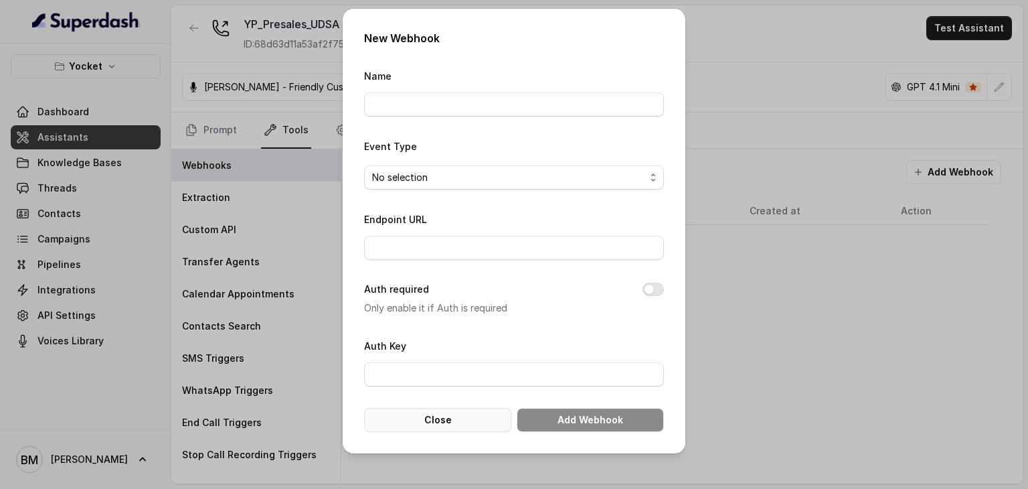
click at [463, 421] on button "Close" at bounding box center [437, 420] width 147 height 24
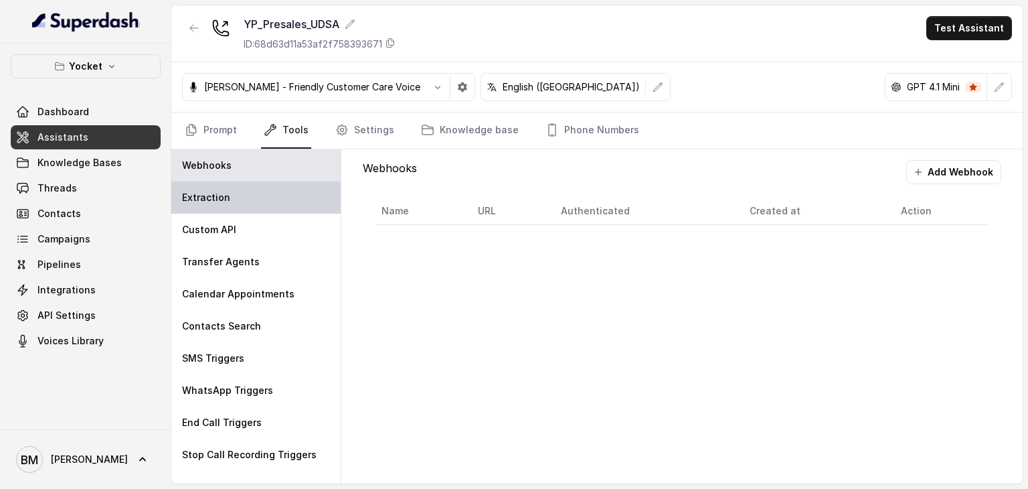
click at [265, 202] on div "Extraction" at bounding box center [255, 197] width 169 height 32
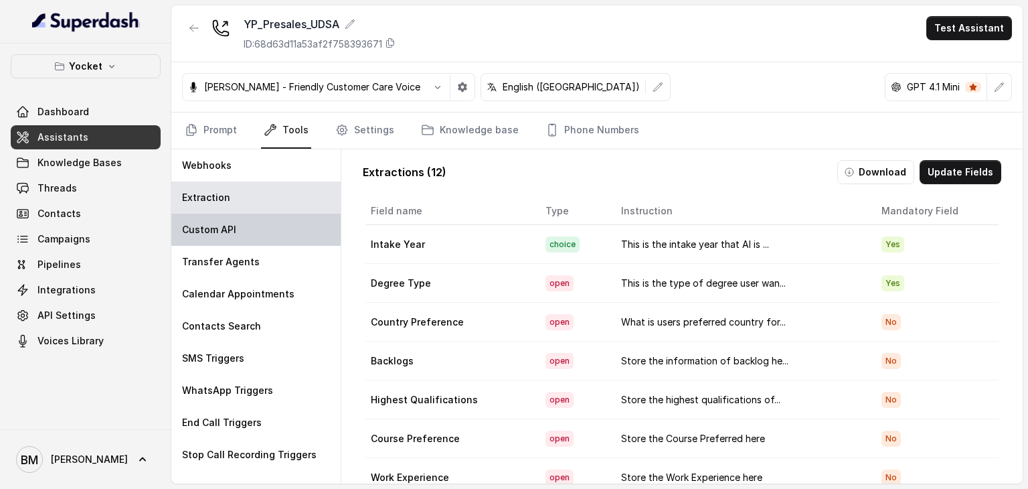
click at [282, 228] on div "Custom API" at bounding box center [255, 230] width 169 height 32
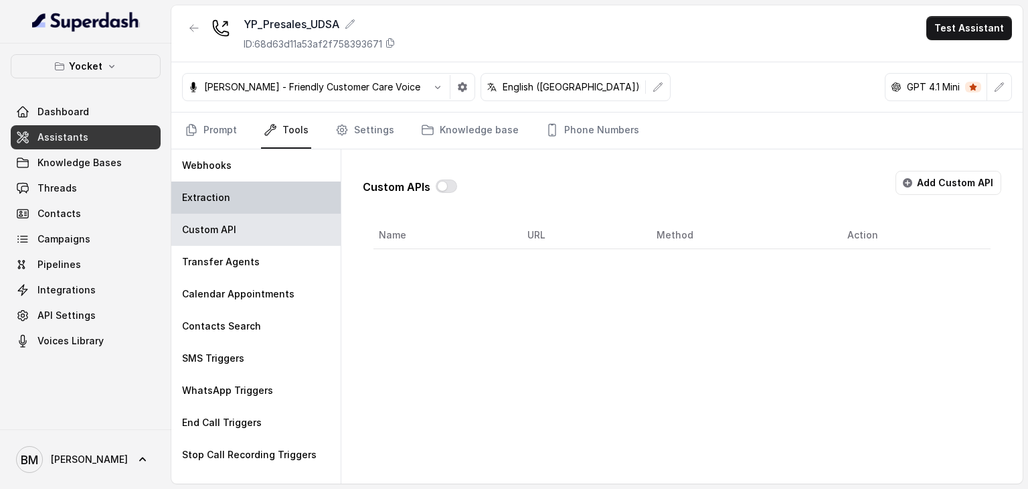
click at [264, 197] on div "Extraction" at bounding box center [255, 197] width 169 height 32
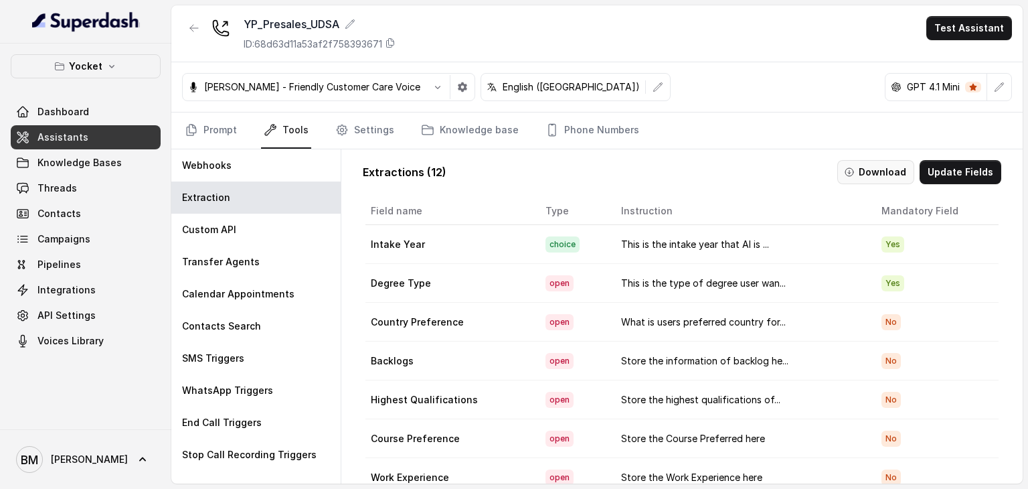
click at [867, 175] on button "Download" at bounding box center [875, 172] width 77 height 24
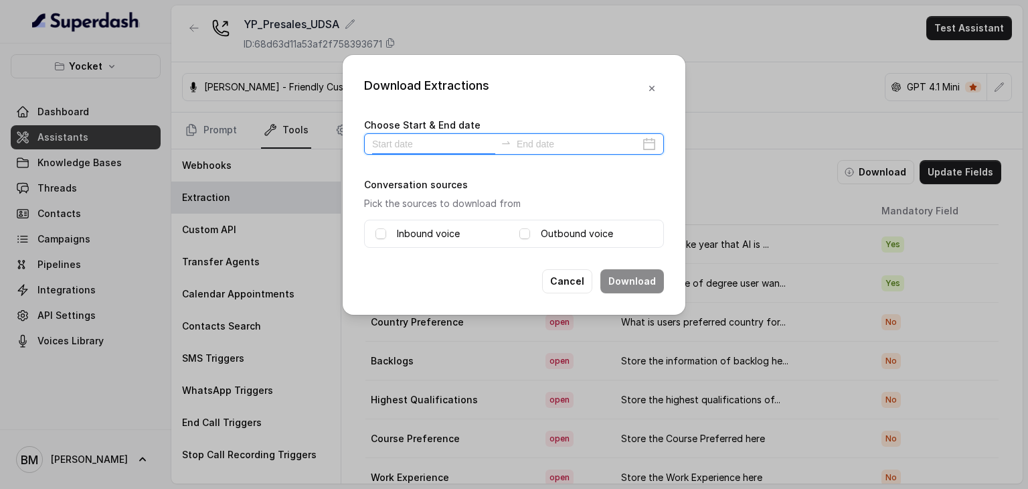
click at [452, 149] on input at bounding box center [433, 144] width 123 height 15
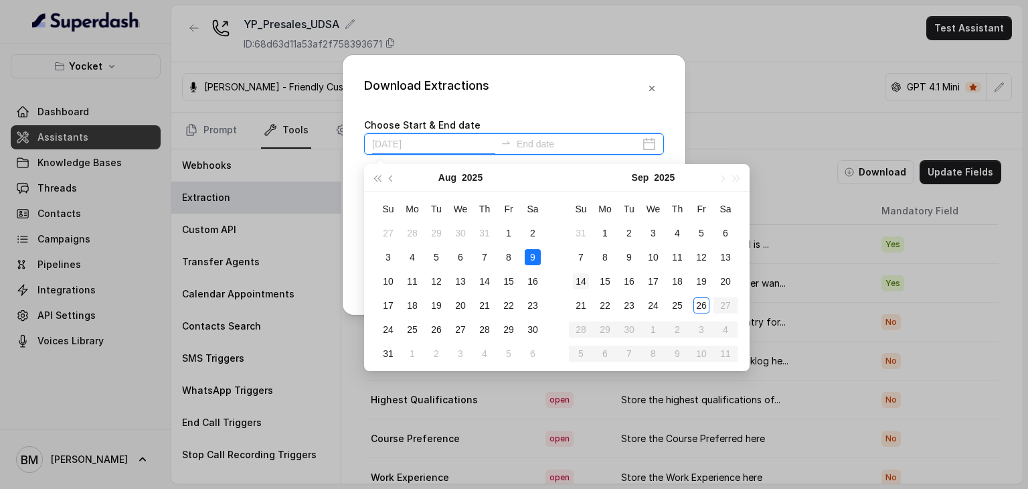
type input "[DATE]"
click at [689, 304] on tr "21 22 23 24 25 26 27" at bounding box center [653, 305] width 169 height 24
type input "[DATE]"
click at [702, 306] on div "26" at bounding box center [701, 305] width 16 height 16
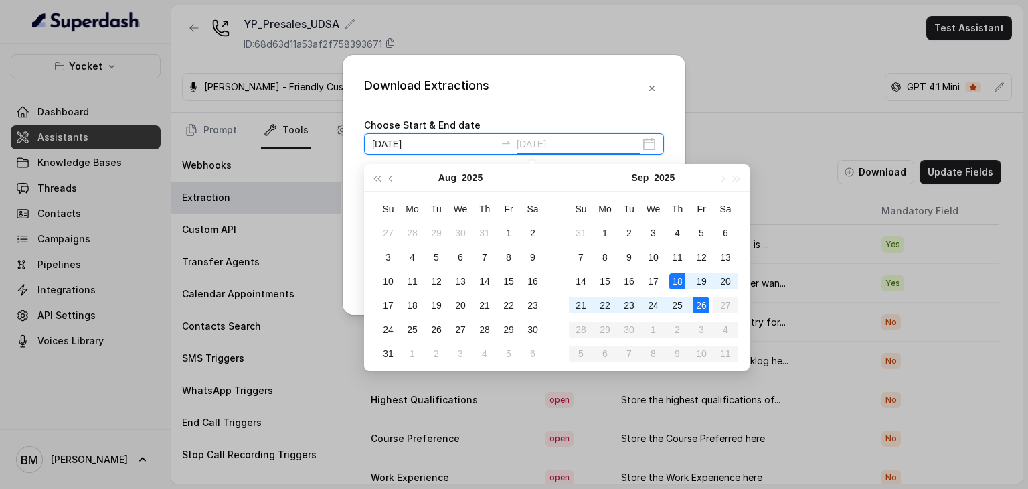
type input "[DATE]"
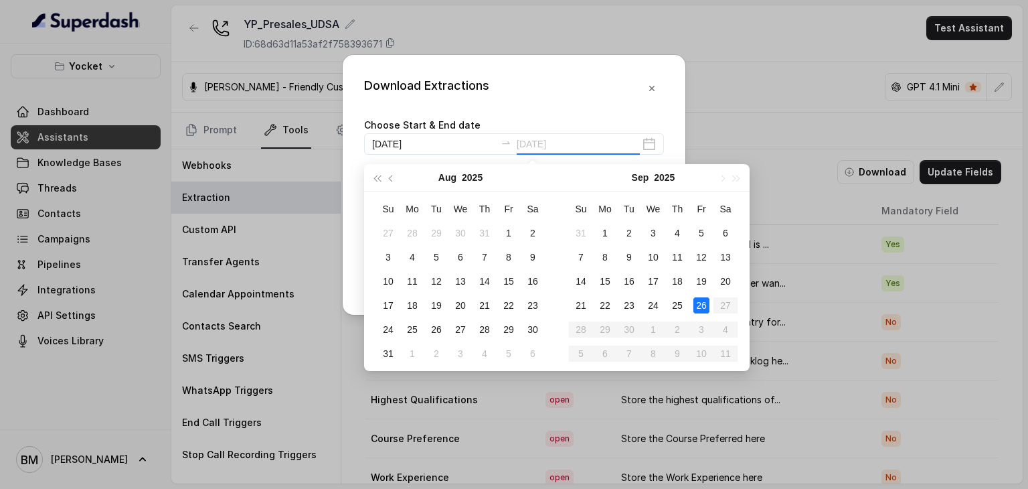
click at [701, 303] on div "26" at bounding box center [701, 305] width 16 height 16
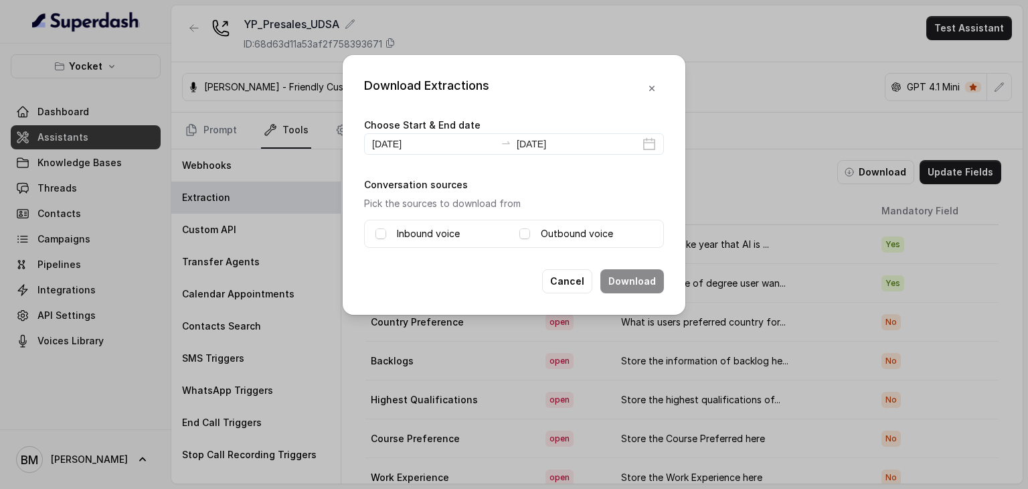
click at [424, 229] on label "Inbound voice" at bounding box center [428, 234] width 63 height 16
click at [528, 238] on span at bounding box center [524, 233] width 11 height 11
click at [619, 284] on button "Download" at bounding box center [632, 281] width 64 height 24
